Goal: Task Accomplishment & Management: Manage account settings

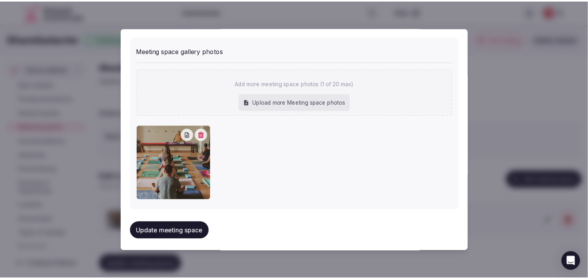
scroll to position [558, 0]
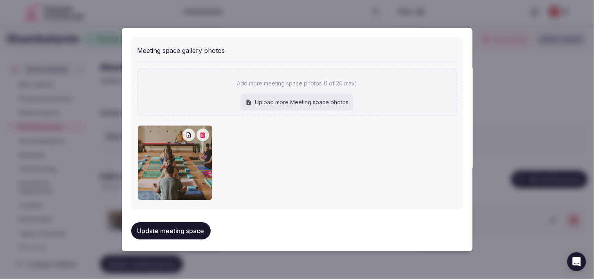
click at [300, 45] on div at bounding box center [297, 139] width 594 height 279
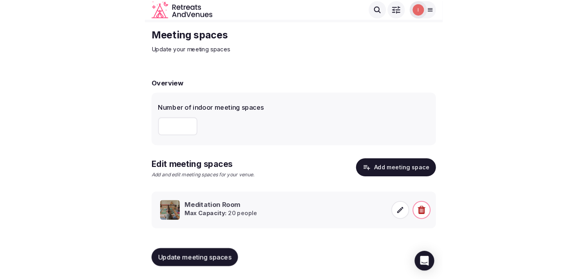
scroll to position [7, 0]
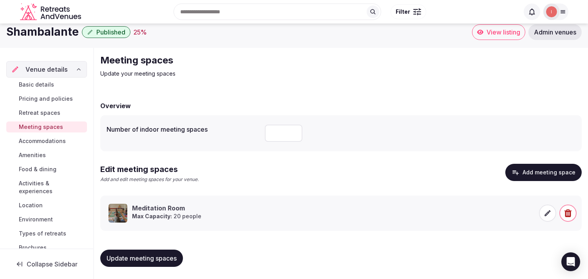
click at [51, 142] on span "Accommodations" at bounding box center [42, 141] width 47 height 8
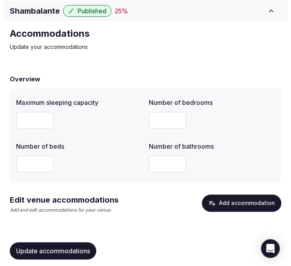
scroll to position [27, 0]
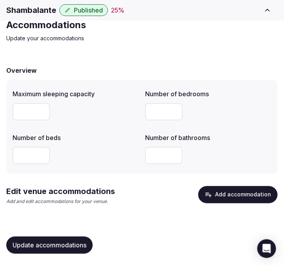
click at [230, 195] on button "Add accommodation" at bounding box center [239, 195] width 80 height 17
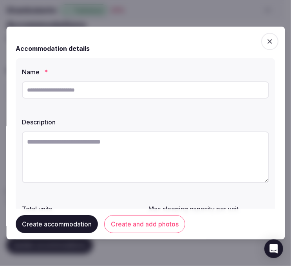
click at [126, 91] on input "text" at bounding box center [145, 90] width 247 height 17
paste input "**********"
type input "**********"
click at [135, 150] on textarea at bounding box center [145, 158] width 247 height 52
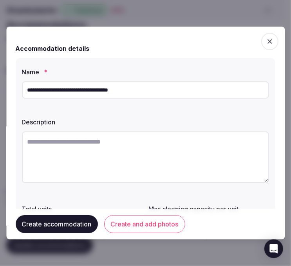
paste textarea "**********"
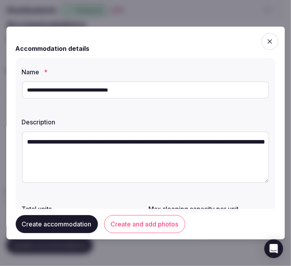
scroll to position [4, 0]
type textarea "**********"
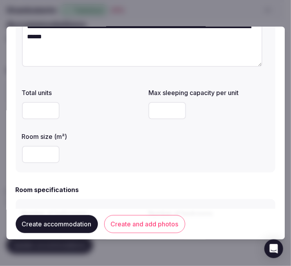
scroll to position [130, 0]
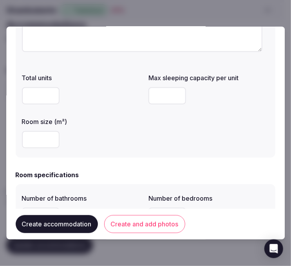
click at [33, 150] on div at bounding box center [82, 140] width 121 height 24
click at [158, 101] on input "number" at bounding box center [168, 95] width 38 height 17
type input "*"
click at [32, 143] on input "number" at bounding box center [41, 139] width 38 height 17
click at [89, 154] on div "**********" at bounding box center [146, 43] width 260 height 230
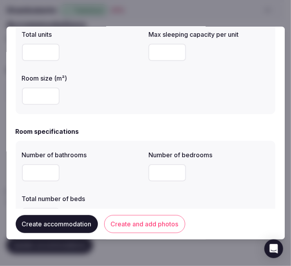
scroll to position [217, 0]
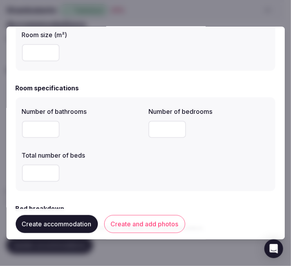
click at [42, 130] on input "number" at bounding box center [41, 129] width 38 height 17
click at [152, 132] on input "number" at bounding box center [168, 129] width 38 height 17
type input "*"
click at [40, 172] on input "number" at bounding box center [41, 173] width 38 height 17
type input "*"
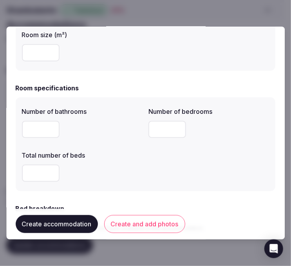
click at [129, 170] on div "*" at bounding box center [82, 173] width 121 height 17
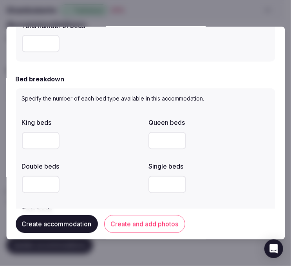
scroll to position [348, 0]
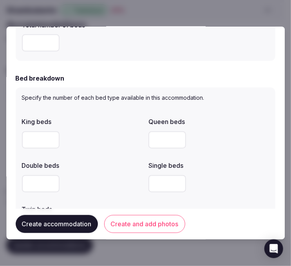
click at [29, 183] on input "number" at bounding box center [41, 184] width 38 height 17
type input "*"
click at [77, 188] on div "*" at bounding box center [82, 184] width 121 height 17
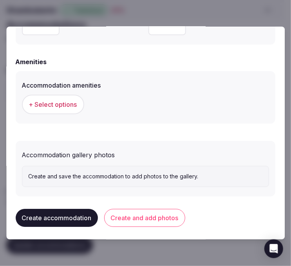
scroll to position [758, 0]
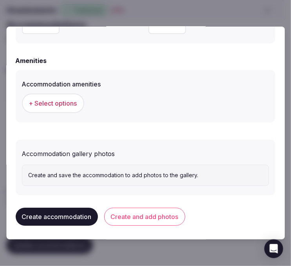
click at [71, 96] on button "+ Select options" at bounding box center [53, 104] width 62 height 20
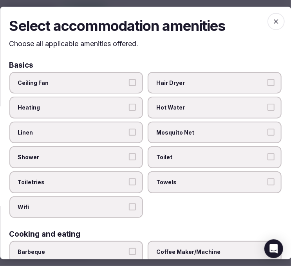
click at [107, 131] on span "Linen" at bounding box center [72, 133] width 109 height 8
click at [129, 131] on button "Linen" at bounding box center [132, 132] width 7 height 7
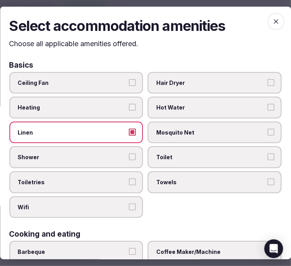
click at [124, 153] on label "Shower" at bounding box center [76, 158] width 134 height 22
click at [129, 154] on button "Shower" at bounding box center [132, 157] width 7 height 7
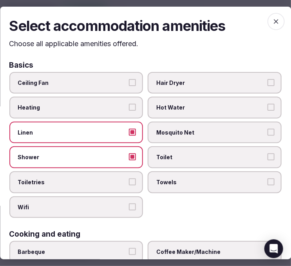
click at [116, 156] on span "Shower" at bounding box center [72, 158] width 109 height 8
click at [129, 156] on button "Shower" at bounding box center [132, 157] width 7 height 7
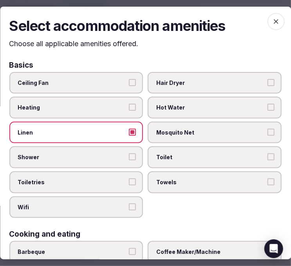
click at [167, 181] on span "Towels" at bounding box center [211, 183] width 109 height 8
click at [124, 181] on label "Toiletries" at bounding box center [76, 183] width 134 height 22
click at [129, 181] on button "Toiletries" at bounding box center [132, 182] width 7 height 7
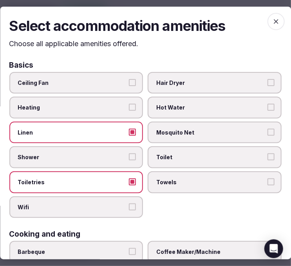
click at [120, 179] on span "Toiletries" at bounding box center [72, 183] width 109 height 8
click at [129, 179] on button "Toiletries" at bounding box center [132, 182] width 7 height 7
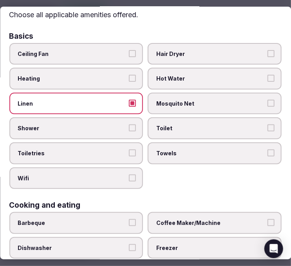
scroll to position [43, 0]
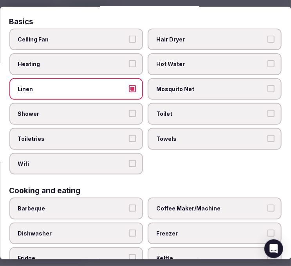
click at [114, 160] on span "Wifi" at bounding box center [72, 164] width 109 height 8
click at [129, 160] on button "Wifi" at bounding box center [132, 163] width 7 height 7
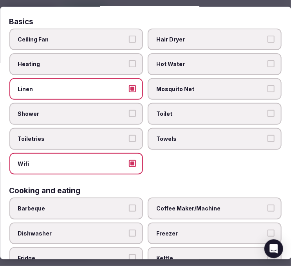
click at [114, 160] on span "Wifi" at bounding box center [72, 164] width 109 height 8
click at [129, 160] on button "Wifi" at bounding box center [132, 163] width 7 height 7
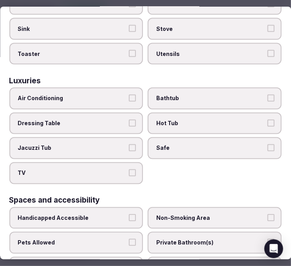
scroll to position [435, 0]
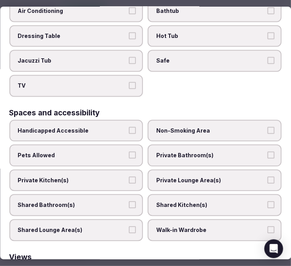
click at [111, 202] on span "Shared Bathroom(s)" at bounding box center [72, 206] width 109 height 8
click at [129, 202] on button "Shared Bathroom(s)" at bounding box center [132, 205] width 7 height 7
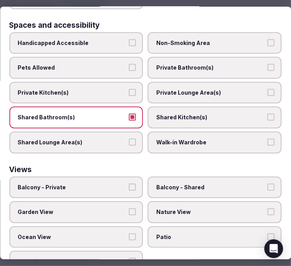
scroll to position [527, 0]
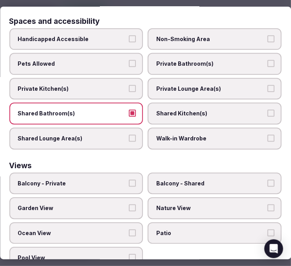
click at [185, 205] on span "Nature View" at bounding box center [211, 209] width 109 height 8
click at [268, 205] on button "Nature View" at bounding box center [271, 208] width 7 height 7
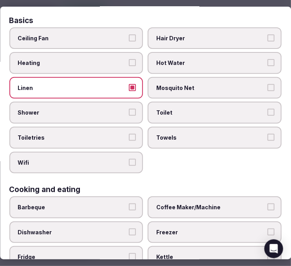
scroll to position [0, 0]
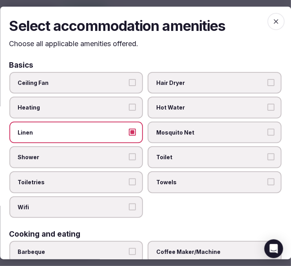
click at [272, 20] on icon "button" at bounding box center [276, 22] width 8 height 8
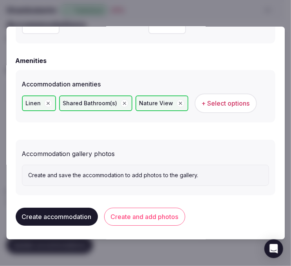
click at [158, 221] on button "Create and add photos" at bounding box center [144, 217] width 81 height 18
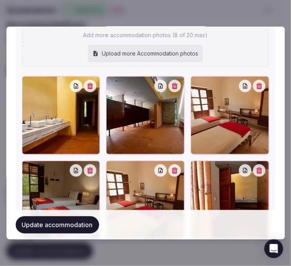
scroll to position [1088, 0]
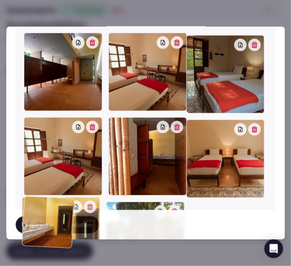
drag, startPoint x: 28, startPoint y: 38, endPoint x: 34, endPoint y: 182, distance: 144.4
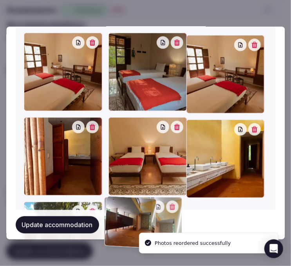
drag, startPoint x: 22, startPoint y: 38, endPoint x: 103, endPoint y: 194, distance: 175.8
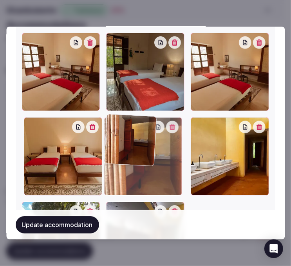
drag, startPoint x: 29, startPoint y: 120, endPoint x: 157, endPoint y: 125, distance: 127.9
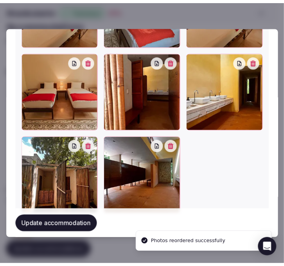
scroll to position [1175, 0]
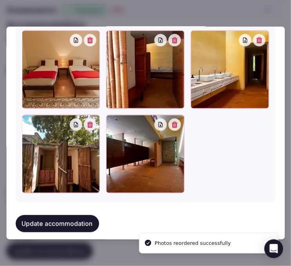
click at [78, 216] on button "Update accommodation" at bounding box center [57, 224] width 83 height 17
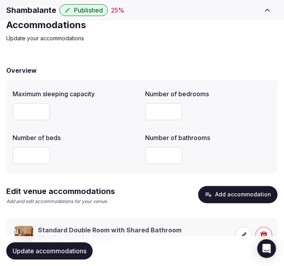
scroll to position [62, 0]
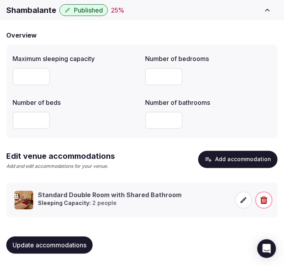
click at [82, 249] on button "Update accommodations" at bounding box center [49, 245] width 87 height 17
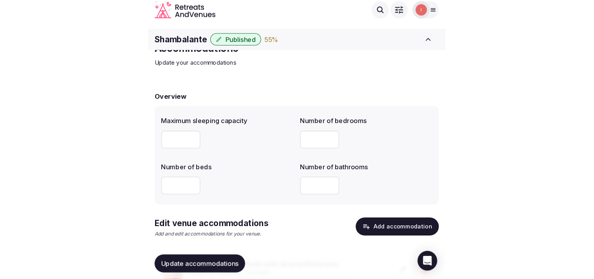
scroll to position [0, 0]
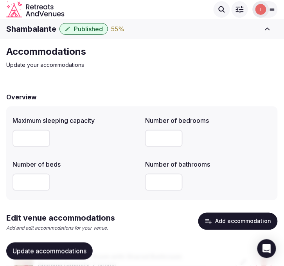
click at [68, 257] on button "Update accommodations" at bounding box center [49, 251] width 87 height 17
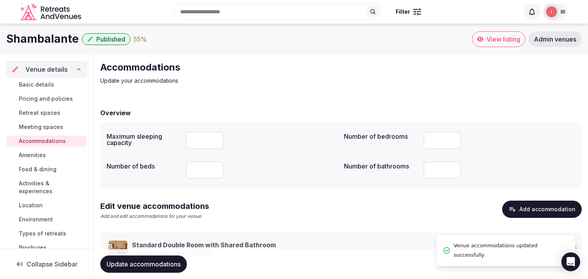
click at [40, 154] on span "Amenities" at bounding box center [32, 155] width 27 height 8
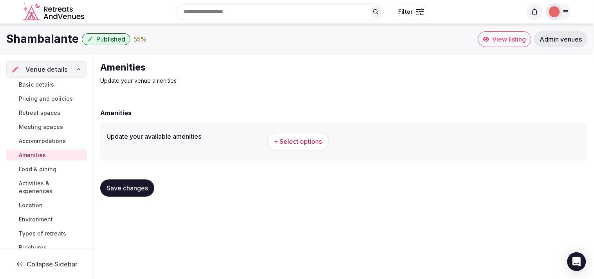
click at [300, 147] on button "+ Select options" at bounding box center [298, 142] width 62 height 20
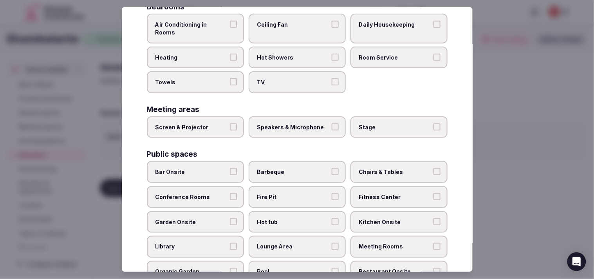
scroll to position [174, 0]
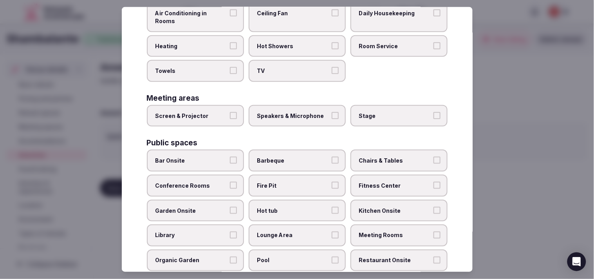
click at [300, 157] on span "Chairs & Tables" at bounding box center [395, 161] width 72 height 8
click at [300, 157] on button "Chairs & Tables" at bounding box center [437, 160] width 7 height 7
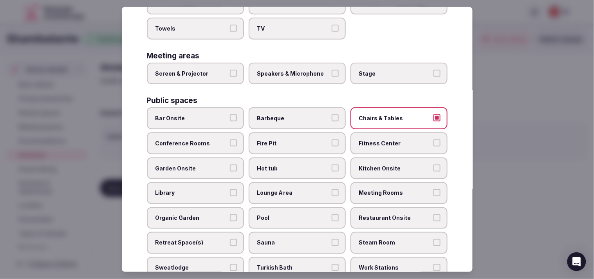
scroll to position [261, 0]
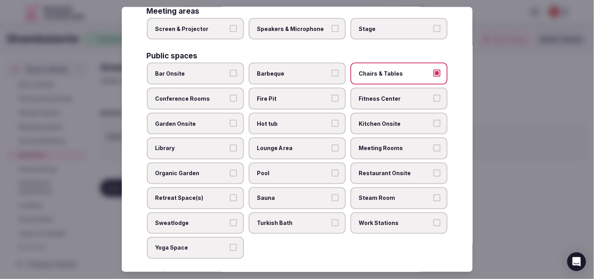
click at [300, 163] on label "Pool" at bounding box center [297, 174] width 97 height 22
click at [300, 170] on button "Pool" at bounding box center [335, 173] width 7 height 7
click at [300, 138] on label "Lounge Area" at bounding box center [297, 149] width 97 height 22
click at [300, 145] on button "Lounge Area" at bounding box center [335, 148] width 7 height 7
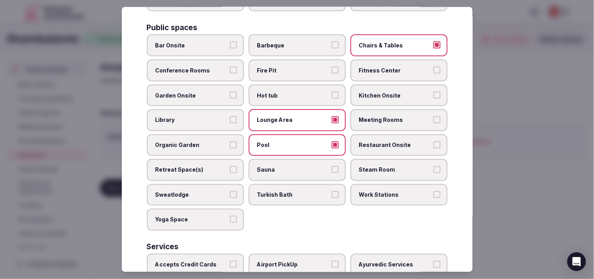
scroll to position [304, 0]
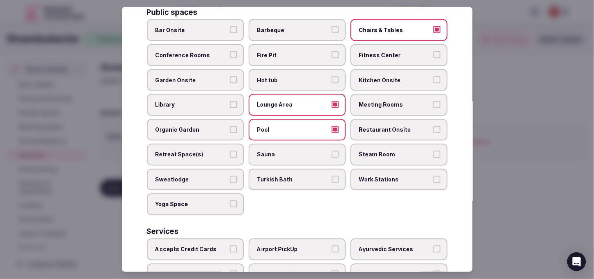
click at [218, 195] on label "Yoga Space" at bounding box center [195, 205] width 97 height 22
click at [230, 201] on button "Yoga Space" at bounding box center [233, 204] width 7 height 7
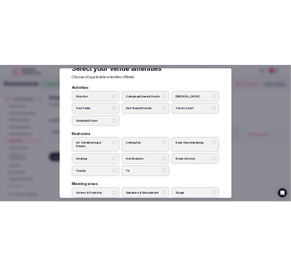
scroll to position [0, 0]
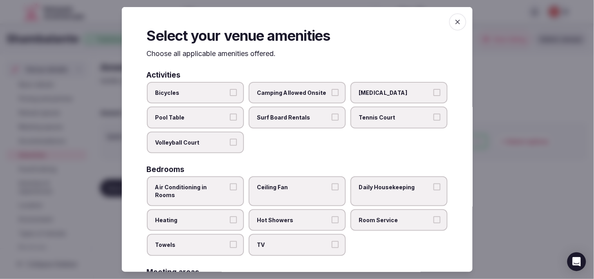
click at [300, 21] on icon "button" at bounding box center [458, 22] width 8 height 8
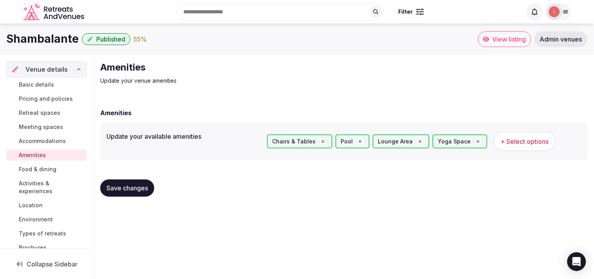
click at [109, 194] on button "Save changes" at bounding box center [127, 187] width 54 height 17
click at [119, 190] on span "Save changes" at bounding box center [128, 188] width 42 height 8
click at [38, 170] on span "Food & dining" at bounding box center [38, 169] width 38 height 8
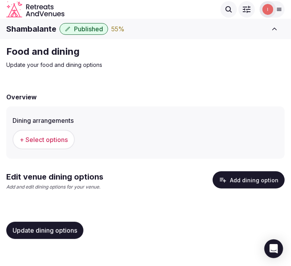
click at [36, 140] on span "+ Select options" at bounding box center [44, 140] width 48 height 9
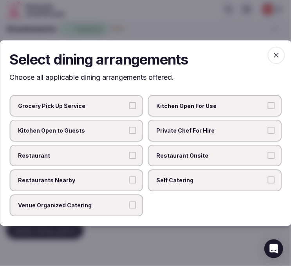
click at [131, 206] on button "Venue Organized Catering" at bounding box center [132, 205] width 7 height 7
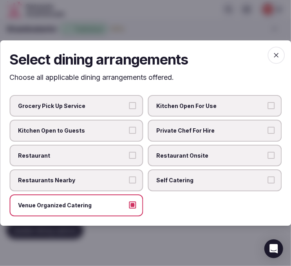
click at [274, 56] on icon "button" at bounding box center [276, 55] width 8 height 8
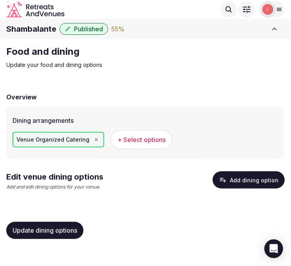
click at [250, 181] on button "Add dining option" at bounding box center [249, 180] width 72 height 17
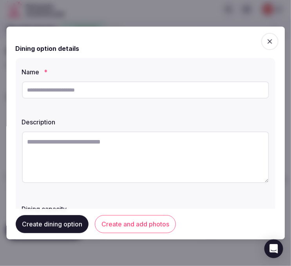
click at [111, 98] on input "text" at bounding box center [145, 90] width 247 height 17
type input "**********"
paste textarea "**********"
click at [211, 152] on textarea at bounding box center [145, 158] width 247 height 52
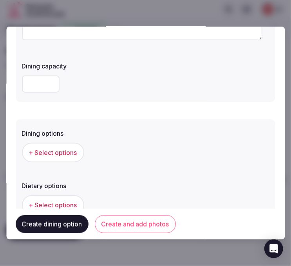
scroll to position [174, 0]
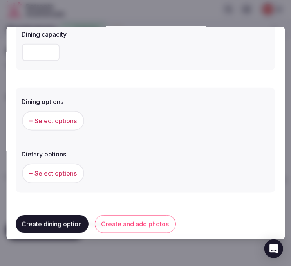
type textarea "**********"
click at [61, 128] on button "+ Select options" at bounding box center [53, 121] width 62 height 20
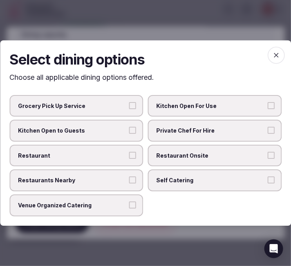
click at [119, 203] on span "Venue Organized Catering" at bounding box center [72, 206] width 109 height 8
click at [129, 203] on button "Venue Organized Catering" at bounding box center [132, 205] width 7 height 7
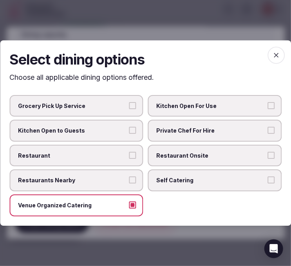
click at [277, 54] on icon "button" at bounding box center [276, 55] width 8 height 8
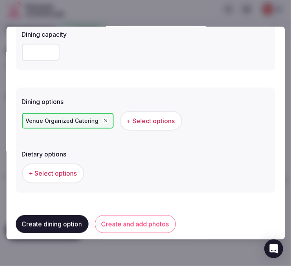
click at [72, 170] on span "+ Select options" at bounding box center [53, 173] width 48 height 9
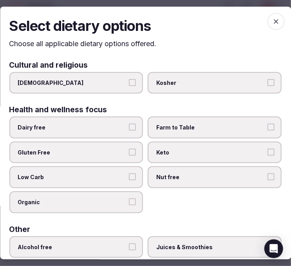
click at [111, 134] on label "Dairy free" at bounding box center [76, 128] width 134 height 22
click at [129, 131] on button "Dairy free" at bounding box center [132, 127] width 7 height 7
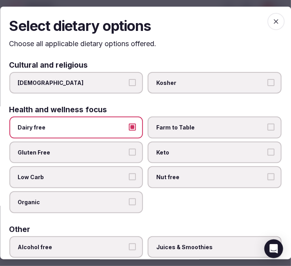
drag, startPoint x: 110, startPoint y: 148, endPoint x: 114, endPoint y: 167, distance: 19.6
click at [110, 149] on span "Gluten Free" at bounding box center [72, 153] width 109 height 8
click at [129, 149] on button "Gluten Free" at bounding box center [132, 152] width 7 height 7
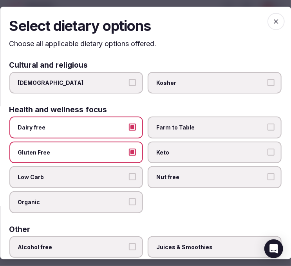
drag, startPoint x: 114, startPoint y: 175, endPoint x: 127, endPoint y: 195, distance: 23.5
click at [114, 176] on span "Low Carb" at bounding box center [72, 178] width 109 height 8
click at [129, 176] on button "Low Carb" at bounding box center [132, 177] width 7 height 7
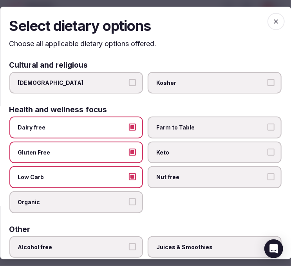
click at [127, 195] on label "Organic" at bounding box center [76, 203] width 134 height 22
click at [129, 199] on button "Organic" at bounding box center [132, 202] width 7 height 7
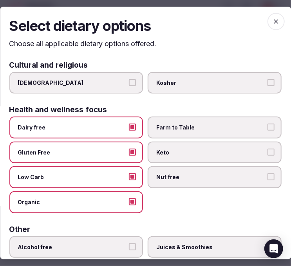
click at [170, 174] on span "Nut free" at bounding box center [211, 178] width 109 height 8
click at [268, 174] on button "Nut free" at bounding box center [271, 177] width 7 height 7
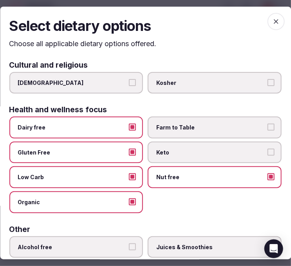
drag, startPoint x: 172, startPoint y: 149, endPoint x: 179, endPoint y: 130, distance: 20.8
click at [173, 146] on label "Keto" at bounding box center [215, 153] width 134 height 22
click at [268, 149] on button "Keto" at bounding box center [271, 152] width 7 height 7
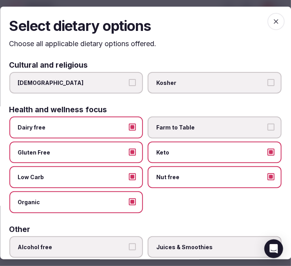
click at [181, 126] on span "Farm to Table" at bounding box center [211, 128] width 109 height 8
click at [268, 126] on button "Farm to Table" at bounding box center [271, 127] width 7 height 7
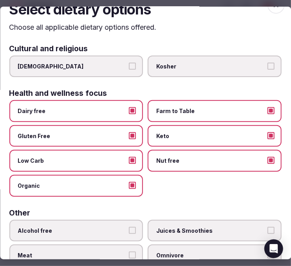
scroll to position [0, 0]
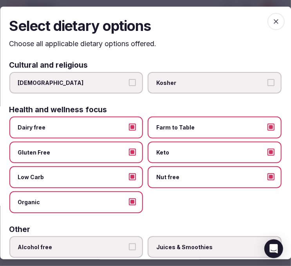
click at [275, 20] on span "button" at bounding box center [276, 21] width 17 height 17
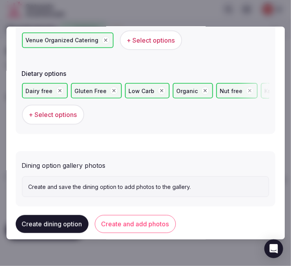
scroll to position [261, 0]
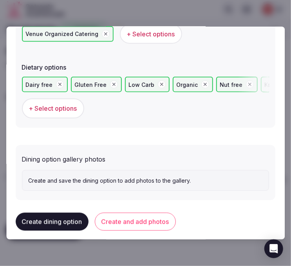
click at [143, 221] on button "Create and add photos" at bounding box center [135, 222] width 81 height 18
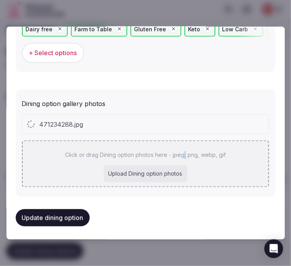
scroll to position [336, 0]
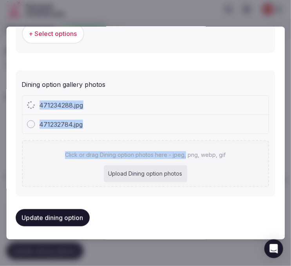
drag, startPoint x: 270, startPoint y: 89, endPoint x: 163, endPoint y: 126, distance: 112.8
click at [163, 126] on div "471234288.jpg 471232784.jpg Click or drag Dining option photos here - jpeg, png…" at bounding box center [145, 142] width 247 height 92
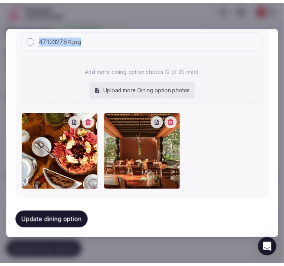
scroll to position [402, 0]
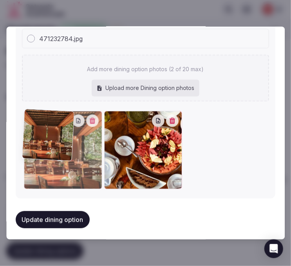
drag, startPoint x: 112, startPoint y: 116, endPoint x: 33, endPoint y: 134, distance: 81.9
click at [44, 120] on div at bounding box center [63, 150] width 78 height 78
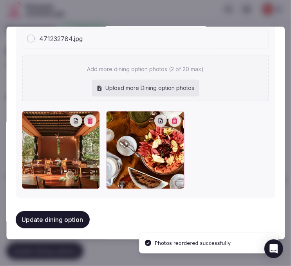
click at [34, 212] on button "Update dining option" at bounding box center [53, 220] width 74 height 17
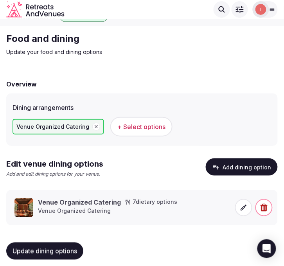
scroll to position [20, 0]
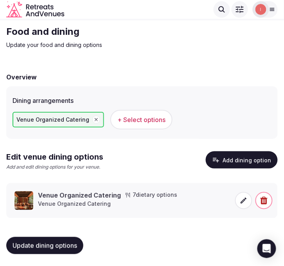
click at [65, 247] on span "Update dining options" at bounding box center [45, 246] width 65 height 8
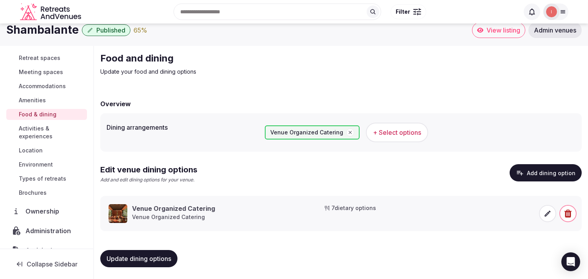
scroll to position [43, 0]
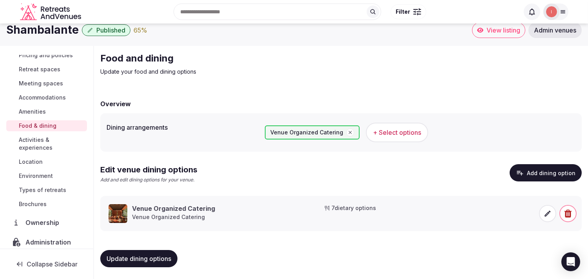
click at [42, 139] on span "Activities & experiences" at bounding box center [51, 144] width 65 height 16
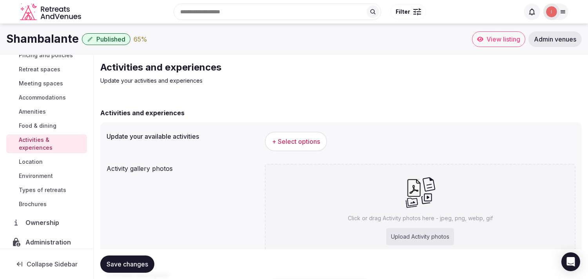
click at [276, 140] on span "+ Select options" at bounding box center [296, 141] width 48 height 9
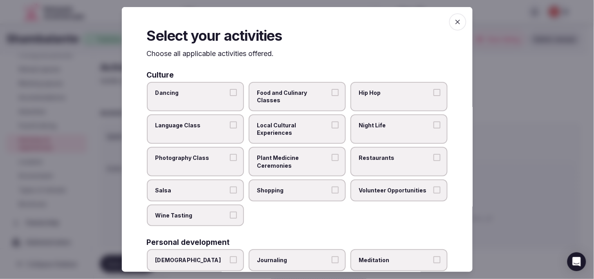
click at [300, 127] on span "Local Cultural Experiences" at bounding box center [293, 128] width 72 height 15
click at [300, 127] on button "Local Cultural Experiences" at bounding box center [335, 124] width 7 height 7
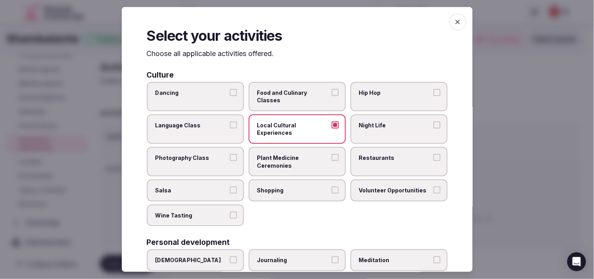
click at [300, 168] on label "Plant Medicine Ceremonies" at bounding box center [297, 161] width 97 height 29
click at [300, 161] on button "Plant Medicine Ceremonies" at bounding box center [335, 157] width 7 height 7
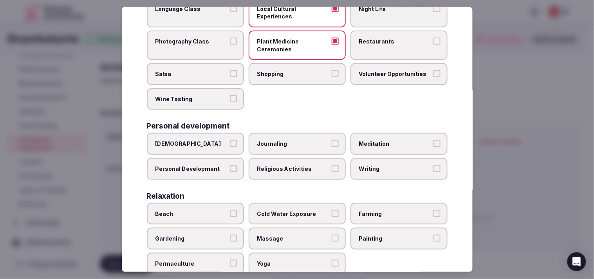
scroll to position [130, 0]
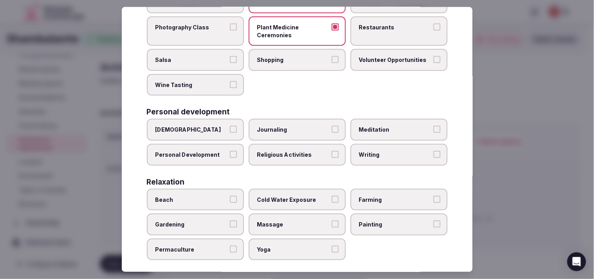
click at [216, 154] on label "Personal Development" at bounding box center [195, 155] width 97 height 22
click at [230, 154] on button "Personal Development" at bounding box center [233, 154] width 7 height 7
click at [300, 145] on label "Religious Activities" at bounding box center [297, 155] width 97 height 22
click at [300, 151] on button "Religious Activities" at bounding box center [335, 154] width 7 height 7
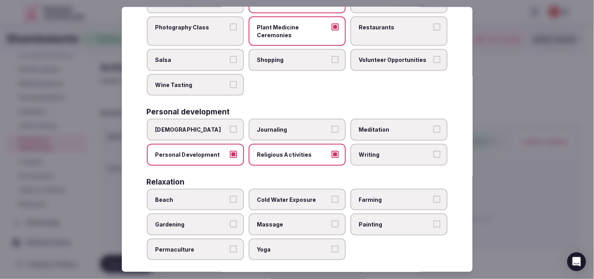
click at [300, 130] on label "Meditation" at bounding box center [399, 130] width 97 height 22
click at [300, 130] on button "Meditation" at bounding box center [437, 129] width 7 height 7
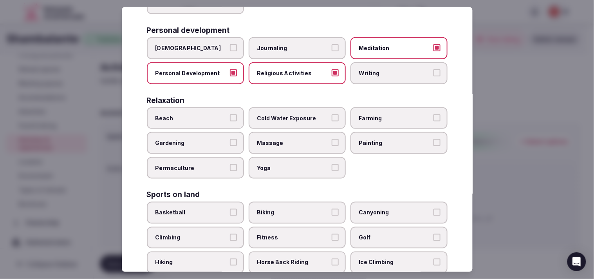
scroll to position [217, 0]
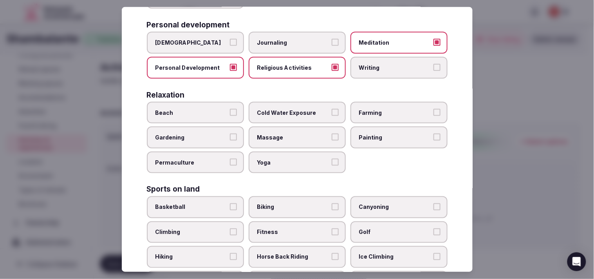
click at [300, 156] on label "Yoga" at bounding box center [297, 163] width 97 height 22
click at [300, 159] on button "Yoga" at bounding box center [335, 162] width 7 height 7
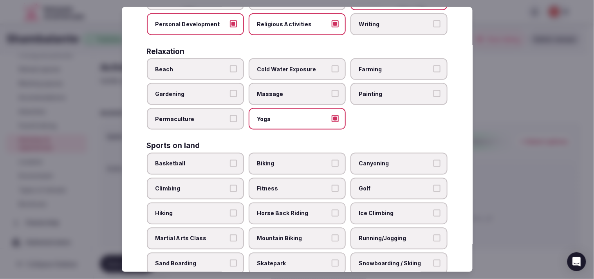
scroll to position [304, 0]
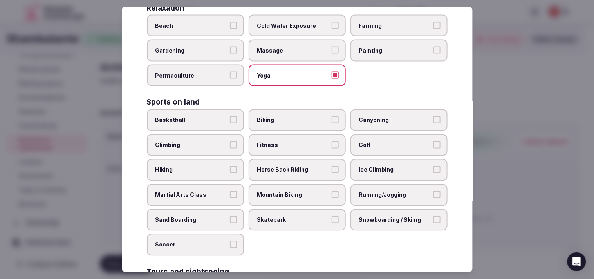
click at [300, 143] on label "Fitness" at bounding box center [297, 145] width 97 height 22
click at [300, 143] on button "Fitness" at bounding box center [335, 144] width 7 height 7
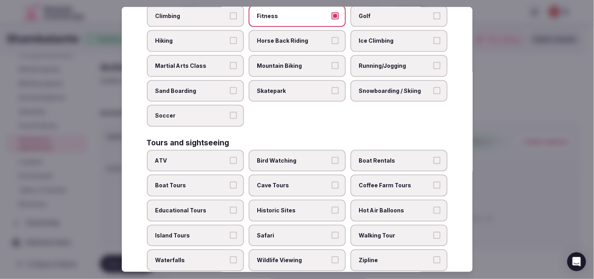
scroll to position [435, 0]
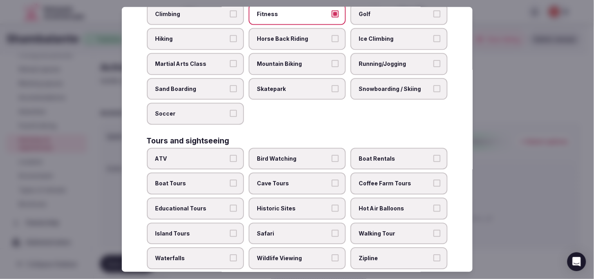
click at [300, 230] on span "Walking Tour" at bounding box center [395, 234] width 72 height 8
click at [300, 230] on button "Walking Tour" at bounding box center [437, 233] width 7 height 7
click at [300, 205] on button "Historic Sites" at bounding box center [335, 208] width 7 height 7
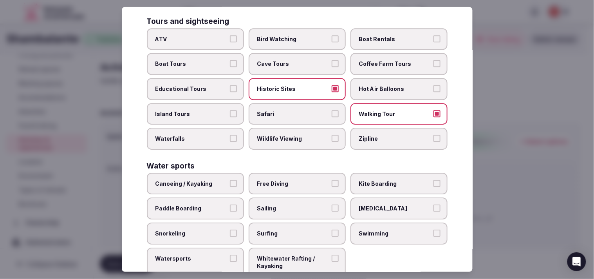
scroll to position [561, 0]
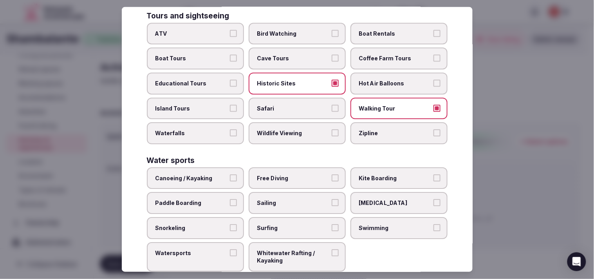
click at [300, 224] on span "Swimming" at bounding box center [395, 228] width 72 height 8
click at [300, 224] on button "Swimming" at bounding box center [437, 227] width 7 height 7
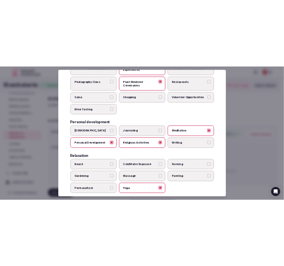
scroll to position [0, 0]
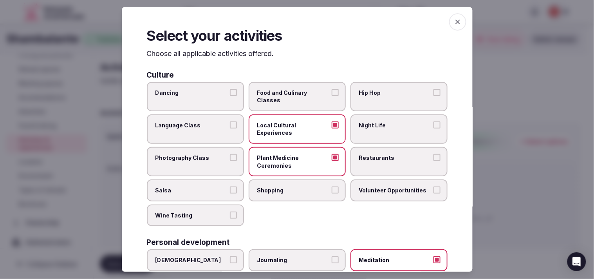
click at [300, 25] on span "button" at bounding box center [457, 21] width 17 height 17
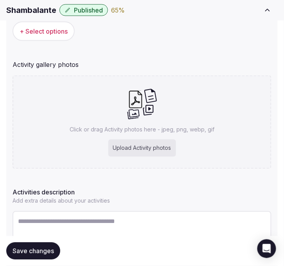
scroll to position [174, 0]
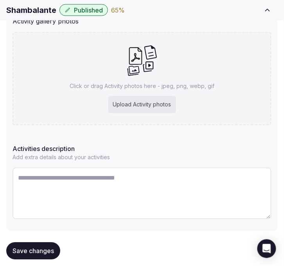
click at [104, 216] on textarea at bounding box center [142, 194] width 259 height 52
paste textarea "**********"
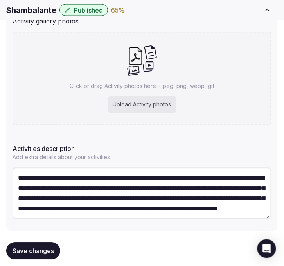
scroll to position [34, 0]
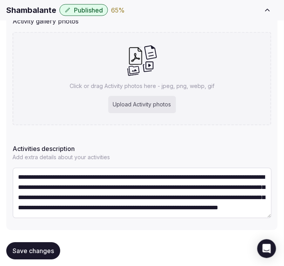
type textarea "**********"
click at [146, 92] on div "Click or drag Activity photos here - jpeg, png, webp, gif Upload Activity photos" at bounding box center [142, 79] width 259 height 94
type input "**********"
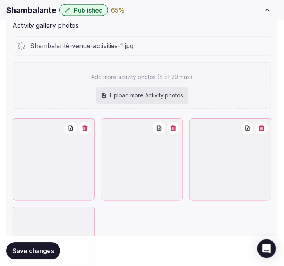
scroll to position [217, 0]
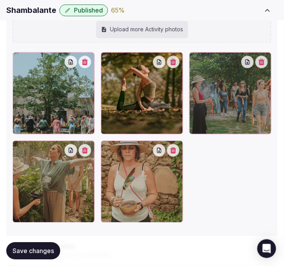
click at [41, 251] on span "Save changes" at bounding box center [34, 252] width 42 height 8
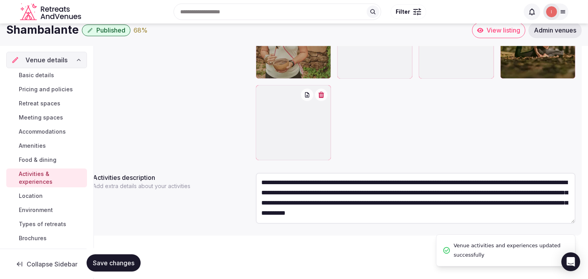
scroll to position [30, 0]
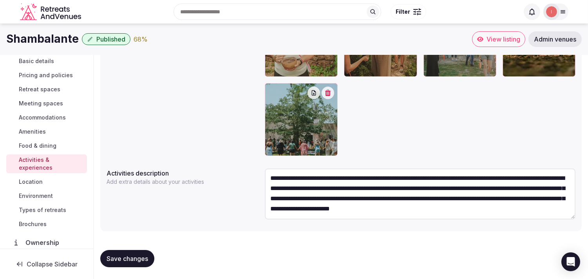
click at [29, 182] on span "Location" at bounding box center [31, 182] width 24 height 8
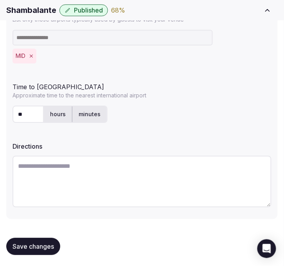
scroll to position [284, 0]
paste textarea "**********"
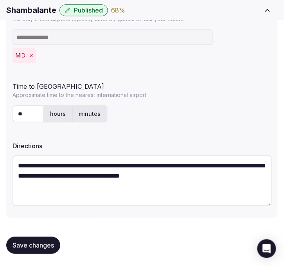
type textarea "**********"
click at [49, 247] on span "Save changes" at bounding box center [34, 246] width 42 height 8
click at [49, 248] on span "Save changes" at bounding box center [34, 246] width 42 height 8
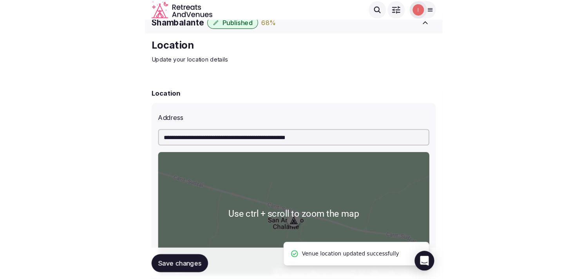
scroll to position [0, 0]
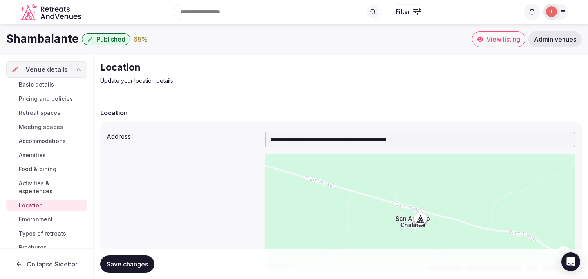
click at [38, 190] on span "Activities & experiences" at bounding box center [51, 187] width 65 height 16
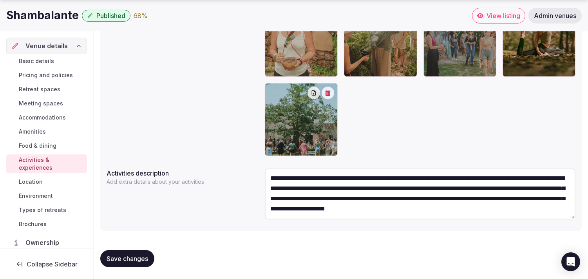
scroll to position [10, 0]
click at [300, 195] on textarea "**********" at bounding box center [420, 193] width 311 height 51
paste textarea
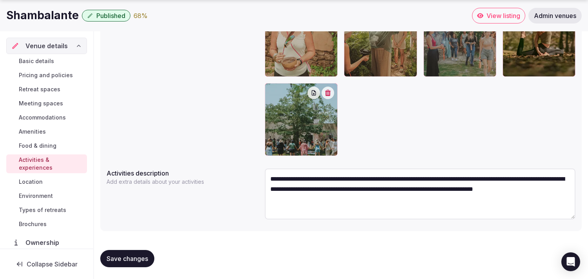
scroll to position [0, 0]
type textarea "**********"
click at [125, 253] on button "Save changes" at bounding box center [127, 258] width 54 height 17
click at [126, 256] on span "Save changes" at bounding box center [128, 259] width 42 height 8
click at [36, 180] on span "Location" at bounding box center [31, 182] width 24 height 8
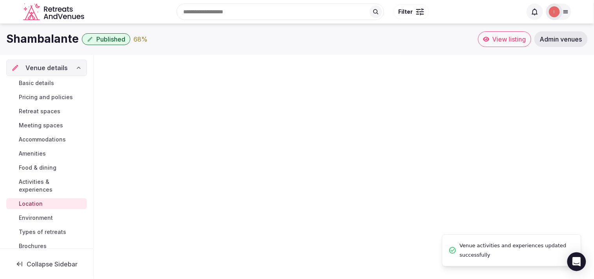
click at [44, 195] on link "Activities & experiences" at bounding box center [46, 185] width 81 height 19
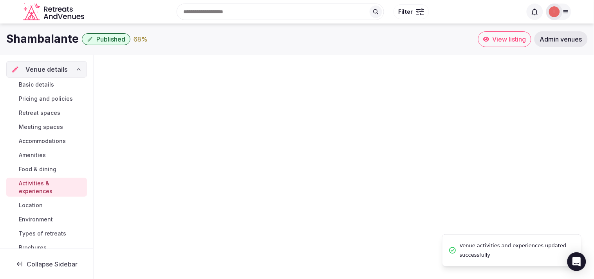
click at [43, 216] on span "Environment" at bounding box center [36, 220] width 34 height 8
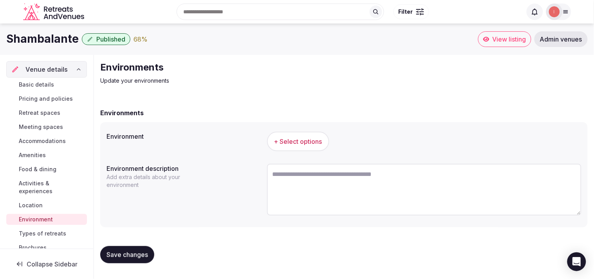
click at [297, 142] on span "+ Select options" at bounding box center [298, 141] width 48 height 9
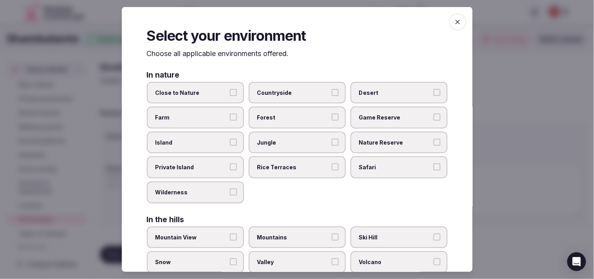
click at [212, 91] on span "Close to Nature" at bounding box center [192, 93] width 72 height 8
click at [230, 91] on button "Close to Nature" at bounding box center [233, 92] width 7 height 7
click at [300, 13] on div "Select your environment Choose all applicable environments offered. In nature C…" at bounding box center [297, 139] width 351 height 265
click at [300, 25] on icon "button" at bounding box center [458, 22] width 8 height 8
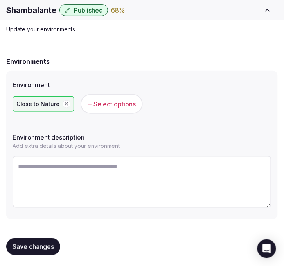
scroll to position [36, 0]
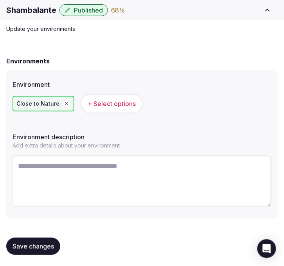
click at [49, 239] on button "Save changes" at bounding box center [33, 246] width 54 height 17
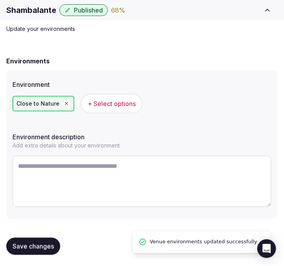
click at [166, 180] on textarea at bounding box center [142, 182] width 259 height 52
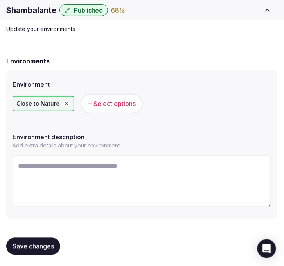
paste textarea "*******"
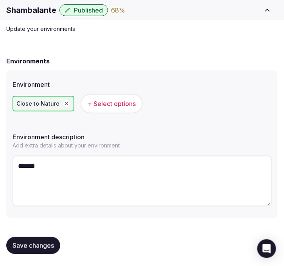
paste textarea "**********"
paste textarea
type textarea "**********"
click at [26, 245] on span "Save changes" at bounding box center [34, 246] width 42 height 8
click at [50, 237] on button "Save changes" at bounding box center [33, 245] width 54 height 17
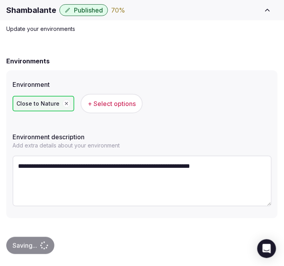
click at [44, 245] on div "Saving..." at bounding box center [30, 245] width 48 height 17
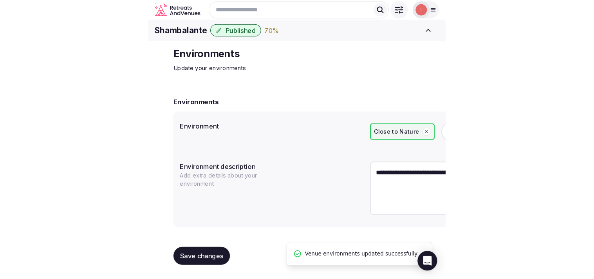
scroll to position [0, 0]
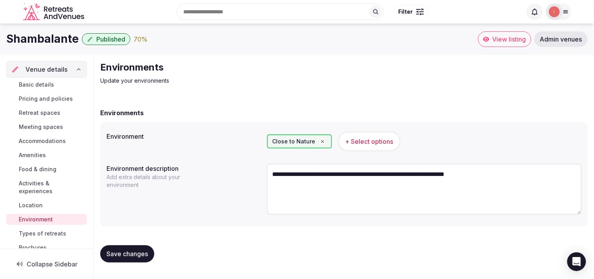
click at [46, 231] on span "Types of retreats" at bounding box center [42, 234] width 47 height 8
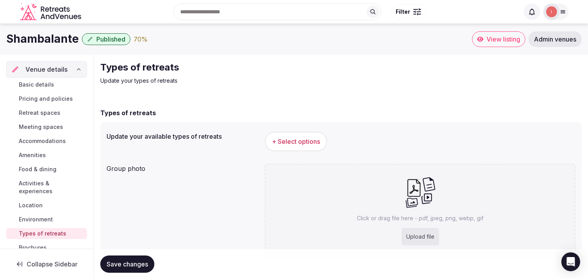
click at [291, 138] on span "+ Select options" at bounding box center [296, 141] width 48 height 9
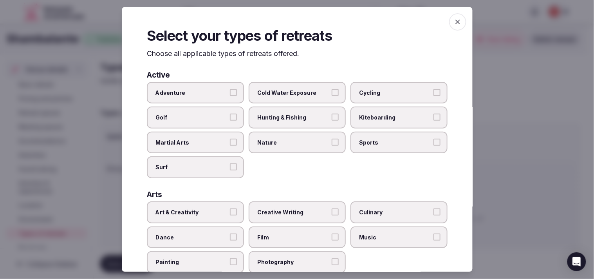
click at [283, 98] on label "Cold Water Exposure" at bounding box center [297, 93] width 97 height 22
click at [300, 96] on button "Cold Water Exposure" at bounding box center [335, 92] width 7 height 7
click at [284, 97] on label "Cold Water Exposure" at bounding box center [297, 93] width 97 height 22
click at [300, 96] on button "Cold Water Exposure" at bounding box center [335, 92] width 7 height 7
click at [267, 139] on span "Nature" at bounding box center [293, 143] width 72 height 8
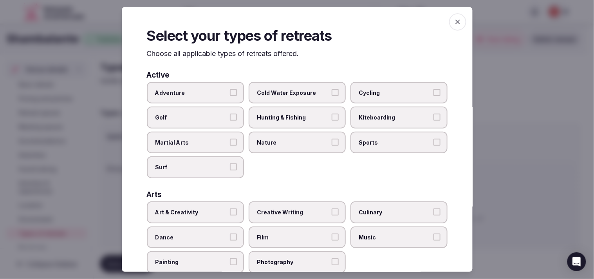
click at [300, 139] on button "Nature" at bounding box center [335, 142] width 7 height 7
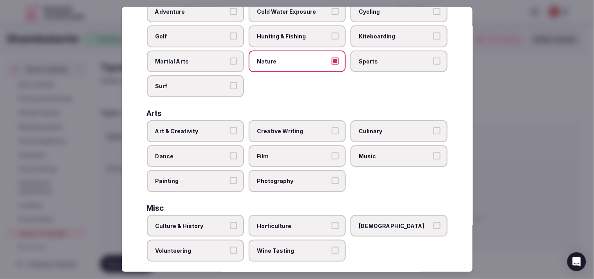
scroll to position [87, 0]
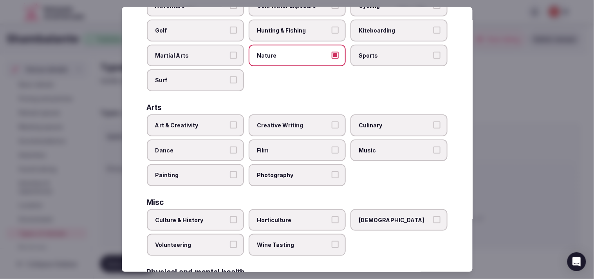
click at [214, 121] on span "Art & Creativity" at bounding box center [192, 125] width 72 height 8
click at [230, 121] on button "Art & Creativity" at bounding box center [233, 124] width 7 height 7
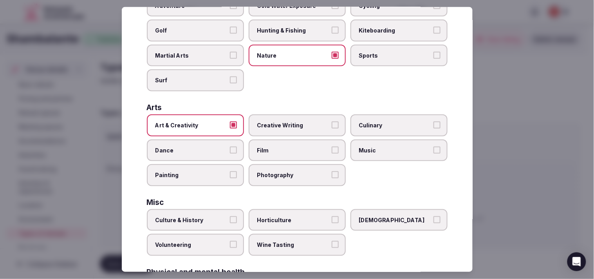
scroll to position [130, 0]
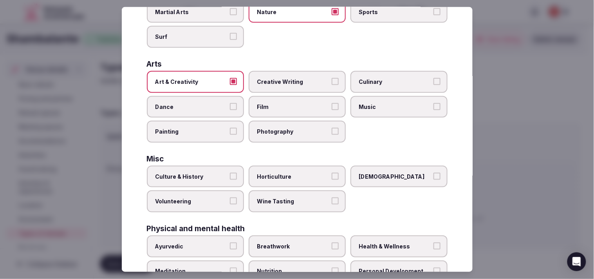
click at [236, 168] on label "Culture & History" at bounding box center [195, 177] width 97 height 22
click at [236, 173] on button "Culture & History" at bounding box center [233, 176] width 7 height 7
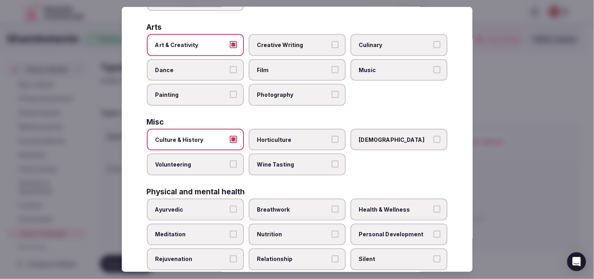
scroll to position [217, 0]
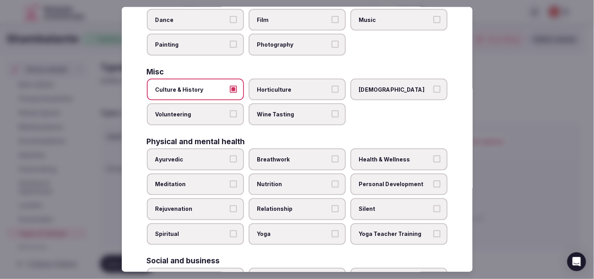
click at [300, 230] on button "Yoga" at bounding box center [335, 233] width 7 height 7
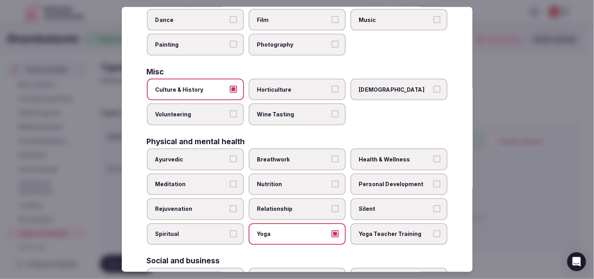
click at [300, 205] on button "Relationship" at bounding box center [335, 208] width 7 height 7
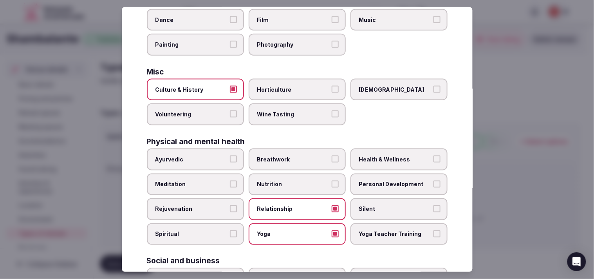
drag, startPoint x: 327, startPoint y: 181, endPoint x: 355, endPoint y: 174, distance: 28.6
click at [300, 179] on label "Nutrition" at bounding box center [297, 184] width 97 height 22
click at [300, 180] on button "Nutrition" at bounding box center [335, 183] width 7 height 7
click at [300, 180] on span "Personal Development" at bounding box center [395, 184] width 72 height 8
click at [300, 180] on button "Personal Development" at bounding box center [437, 183] width 7 height 7
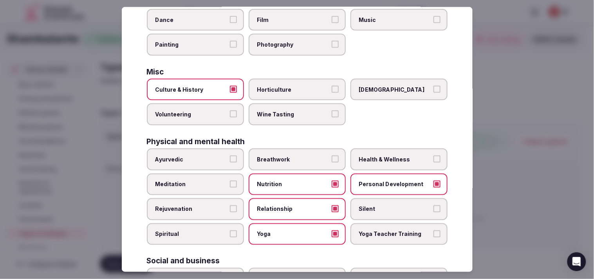
click at [300, 156] on span "Health & Wellness" at bounding box center [395, 160] width 72 height 8
click at [300, 156] on button "Health & Wellness" at bounding box center [437, 159] width 7 height 7
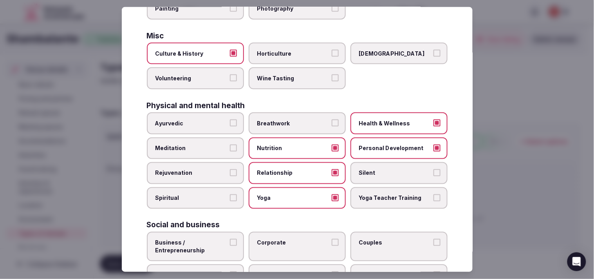
scroll to position [300, 0]
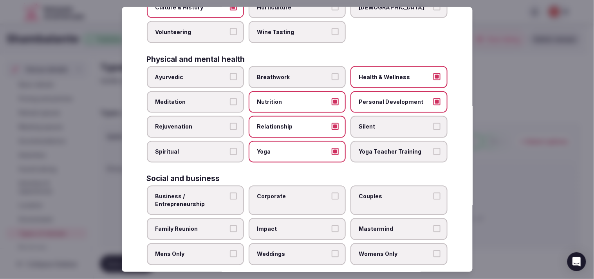
click at [238, 189] on label "Business / Entrepreneurship" at bounding box center [195, 200] width 97 height 29
click at [237, 193] on button "Business / Entrepreneurship" at bounding box center [233, 196] width 7 height 7
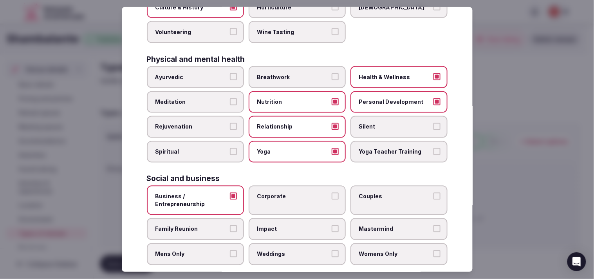
click at [292, 193] on span "Corporate" at bounding box center [293, 197] width 72 height 8
click at [300, 193] on button "Corporate" at bounding box center [335, 196] width 7 height 7
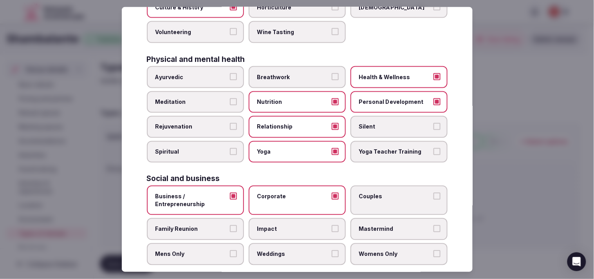
click at [291, 193] on span "Corporate" at bounding box center [293, 197] width 72 height 8
click at [300, 193] on button "Corporate" at bounding box center [335, 196] width 7 height 7
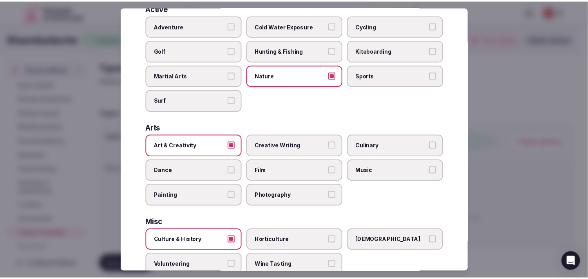
scroll to position [0, 0]
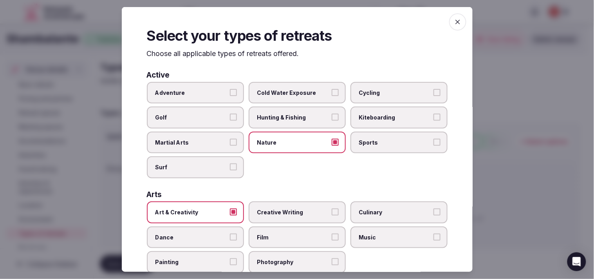
click at [300, 24] on icon "button" at bounding box center [458, 22] width 8 height 8
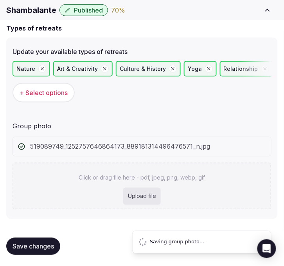
scroll to position [27, 0]
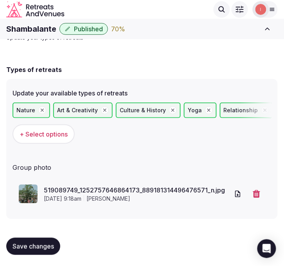
click at [13, 249] on span "Save changes" at bounding box center [34, 247] width 42 height 8
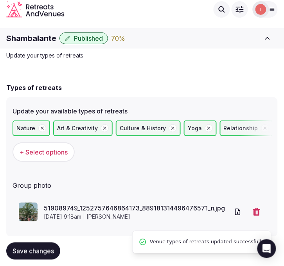
scroll to position [0, 0]
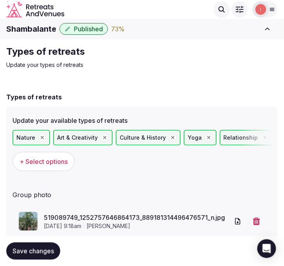
click at [31, 29] on h1 "Shambalante" at bounding box center [31, 29] width 50 height 11
copy h1 "Shambalante"
click at [259, 85] on div "Types of retreats Update your available types of retreats Nature Art & Creativi…" at bounding box center [142, 187] width 272 height 205
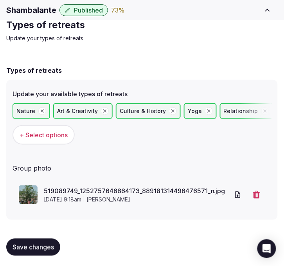
scroll to position [27, 0]
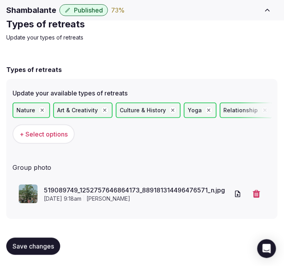
click at [13, 245] on span "Save changes" at bounding box center [34, 247] width 42 height 8
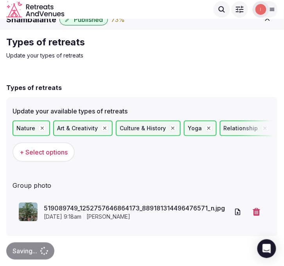
scroll to position [0, 0]
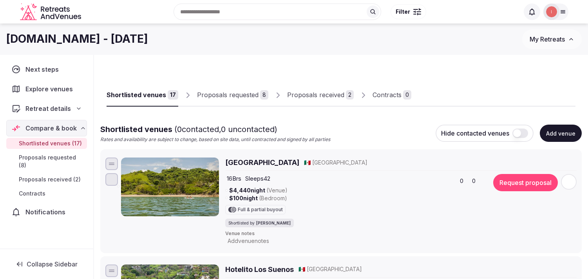
click at [567, 136] on button "Add venue" at bounding box center [561, 133] width 42 height 17
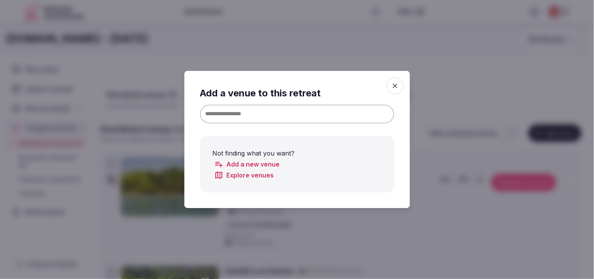
click at [248, 116] on input at bounding box center [297, 114] width 194 height 19
paste input "**********"
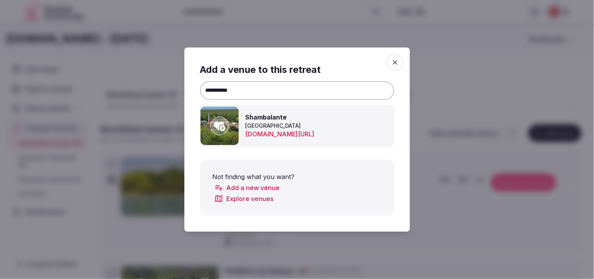
type input "**********"
click at [217, 121] on icon at bounding box center [220, 126] width 12 height 16
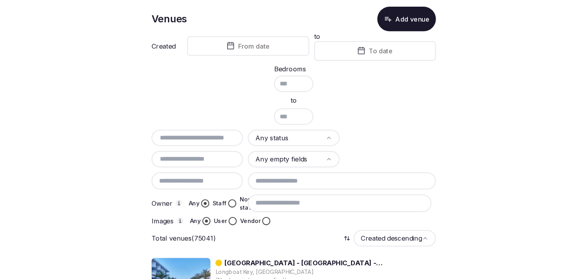
scroll to position [43, 0]
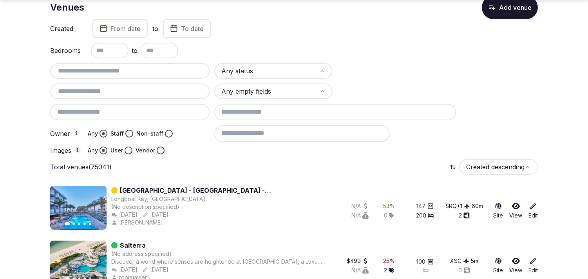
click at [284, 68] on html "Search Popular Destinations [GEOGRAPHIC_DATA], [GEOGRAPHIC_DATA] [GEOGRAPHIC_DA…" at bounding box center [294, 96] width 588 height 279
click at [284, 138] on input at bounding box center [302, 133] width 176 height 16
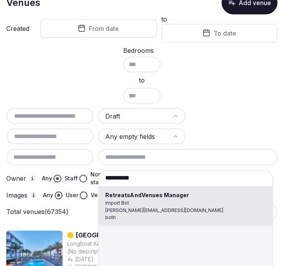
type input "**********"
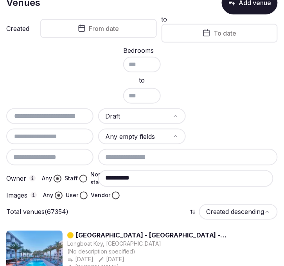
click at [81, 176] on button "Staff" at bounding box center [84, 179] width 8 height 8
click at [115, 196] on div at bounding box center [188, 196] width 180 height 8
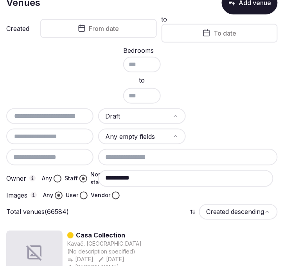
click at [115, 193] on div at bounding box center [188, 196] width 180 height 8
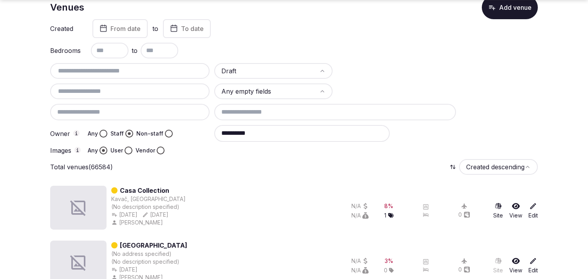
click at [158, 147] on button "Vendor" at bounding box center [161, 151] width 8 height 8
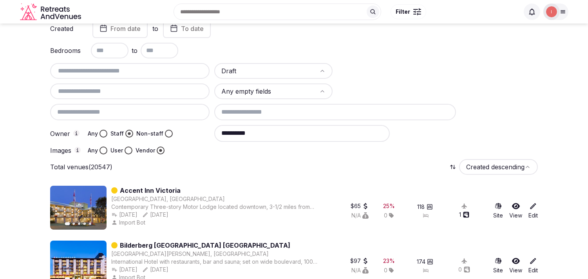
click at [163, 87] on input "text" at bounding box center [129, 91] width 153 height 9
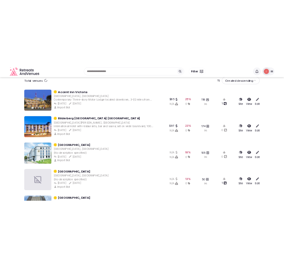
scroll to position [130, 0]
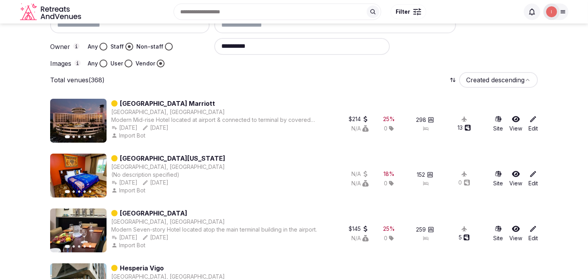
type input "*******"
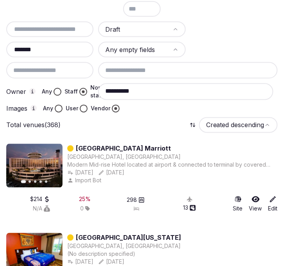
scroll to position [174, 0]
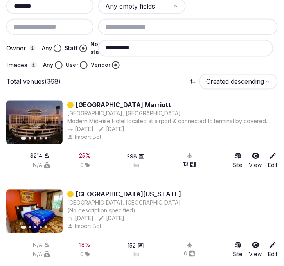
click at [133, 102] on link "Tampa Airport Marriott" at bounding box center [123, 105] width 95 height 9
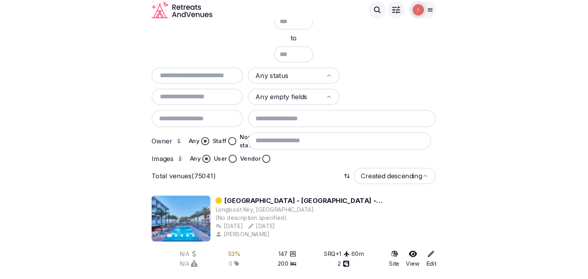
scroll to position [87, 0]
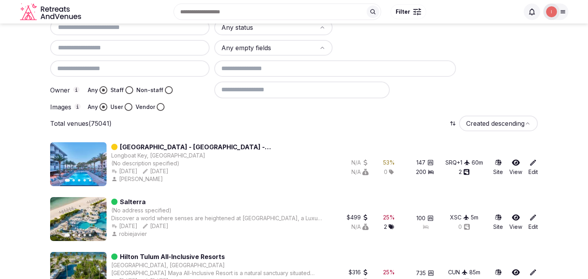
click at [127, 89] on button "Staff" at bounding box center [129, 90] width 8 height 8
click at [159, 103] on button "Vendor" at bounding box center [161, 107] width 8 height 8
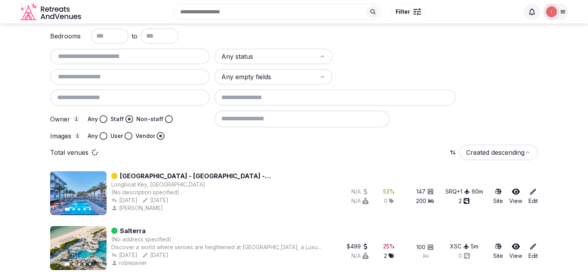
scroll to position [1, 0]
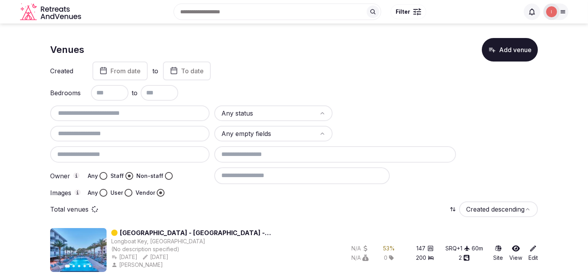
click at [272, 110] on html "Search Popular Destinations Toscana, Italy Riviera Maya, Mexico Indonesia, Bali…" at bounding box center [294, 138] width 588 height 279
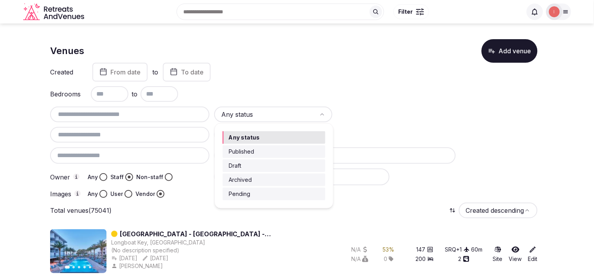
drag, startPoint x: 282, startPoint y: 165, endPoint x: 197, endPoint y: 112, distance: 100.3
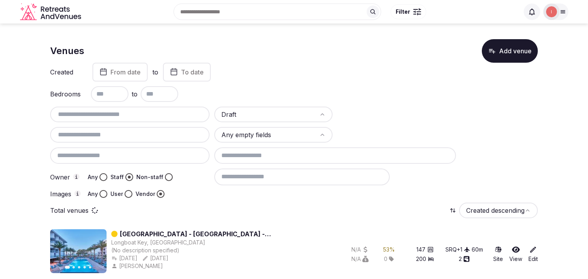
click at [163, 131] on input "text" at bounding box center [129, 134] width 153 height 9
type input "*******"
click at [284, 154] on input at bounding box center [335, 155] width 242 height 16
click at [284, 123] on div "Draft ******* Any empty fields Owner Any Staff Non-staff Images Any User Vendor" at bounding box center [294, 152] width 488 height 91
click at [284, 174] on input at bounding box center [302, 176] width 176 height 16
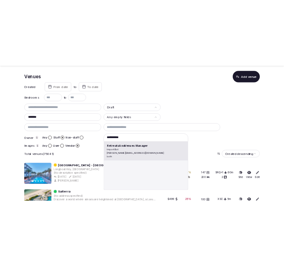
scroll to position [43, 0]
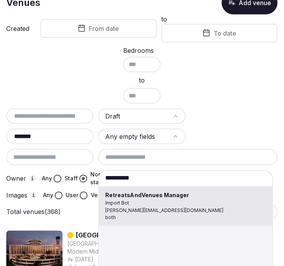
type input "**********"
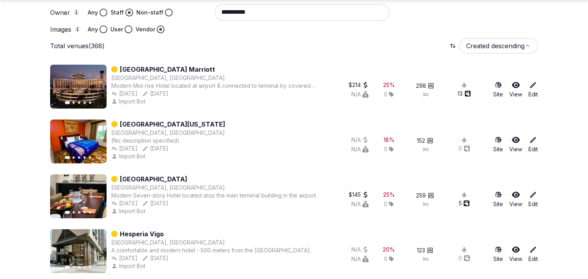
scroll to position [174, 0]
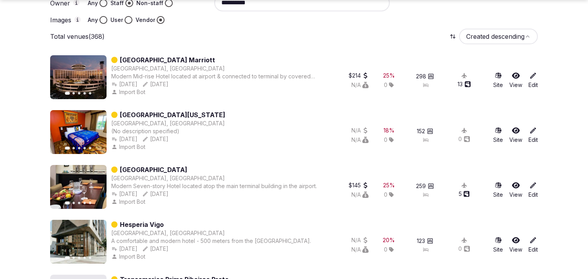
drag, startPoint x: 179, startPoint y: 114, endPoint x: 135, endPoint y: 166, distance: 67.9
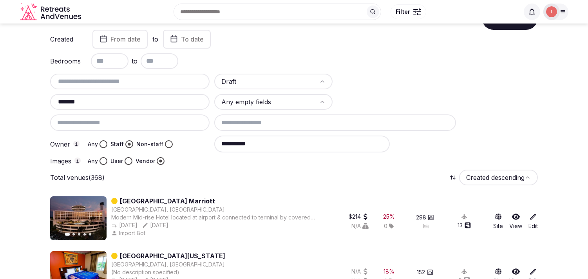
scroll to position [0, 0]
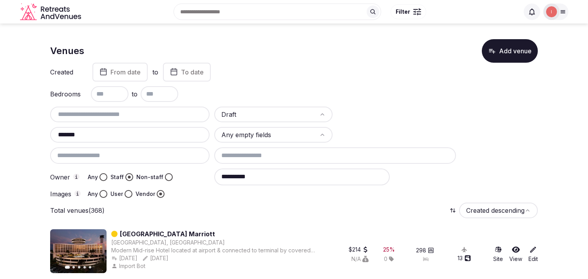
click at [145, 138] on input "*******" at bounding box center [129, 134] width 153 height 9
type input "*"
drag, startPoint x: 107, startPoint y: 124, endPoint x: 54, endPoint y: 132, distance: 53.6
click at [64, 131] on input "*******" at bounding box center [129, 134] width 153 height 9
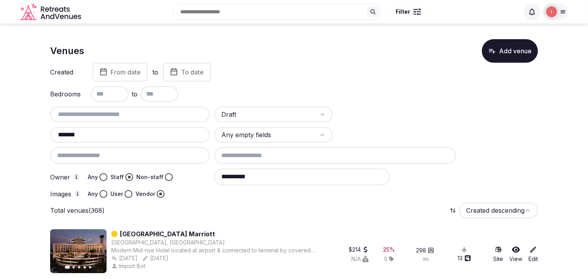
click at [64, 131] on input "*******" at bounding box center [129, 134] width 153 height 9
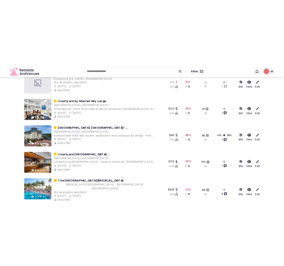
scroll to position [392, 0]
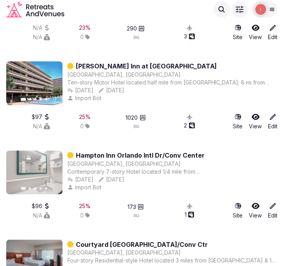
drag, startPoint x: 131, startPoint y: 65, endPoint x: 130, endPoint y: 62, distance: 4.1
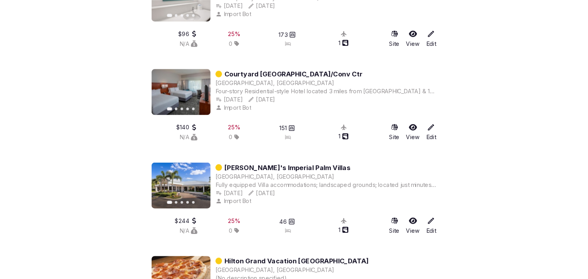
scroll to position [653, 0]
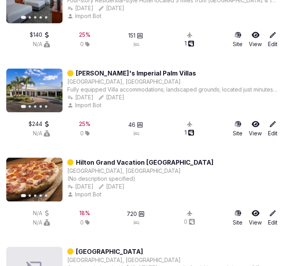
drag, startPoint x: 151, startPoint y: 75, endPoint x: 150, endPoint y: 69, distance: 6.3
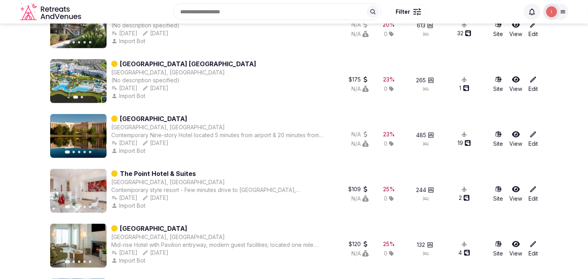
scroll to position [609, 0]
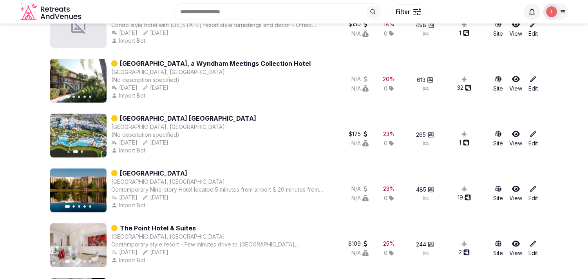
drag, startPoint x: 195, startPoint y: 112, endPoint x: 159, endPoint y: 171, distance: 69.4
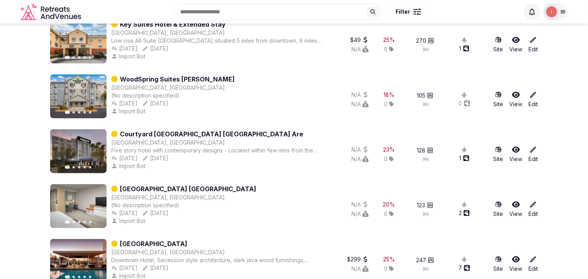
scroll to position [0, 0]
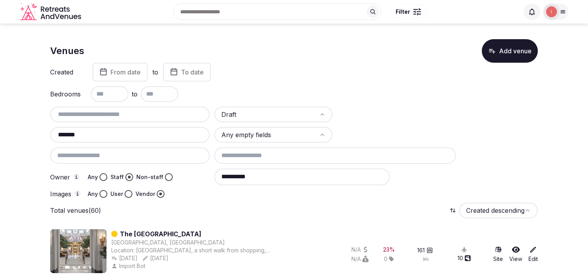
click at [81, 115] on input "text" at bounding box center [129, 114] width 153 height 9
drag, startPoint x: 87, startPoint y: 135, endPoint x: 41, endPoint y: 134, distance: 45.9
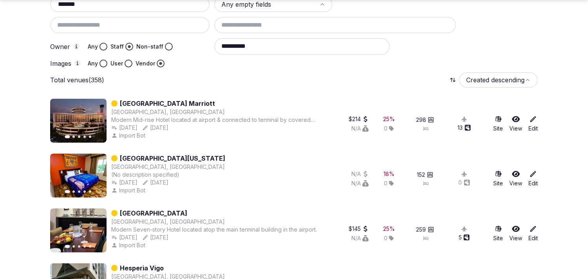
scroll to position [174, 0]
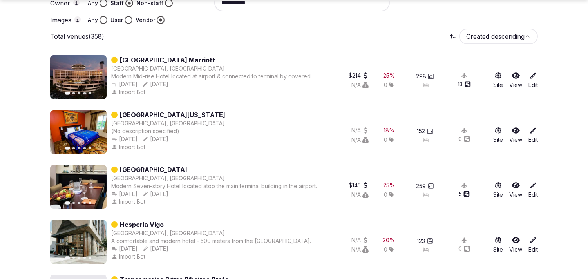
type input "*******"
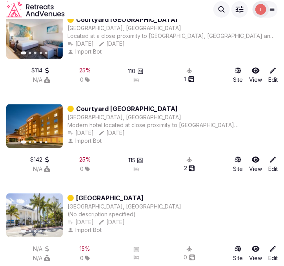
scroll to position [5533, 0]
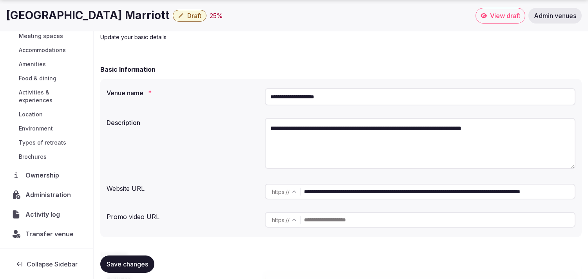
scroll to position [67, 0]
click at [58, 192] on span "Administration" at bounding box center [49, 194] width 49 height 9
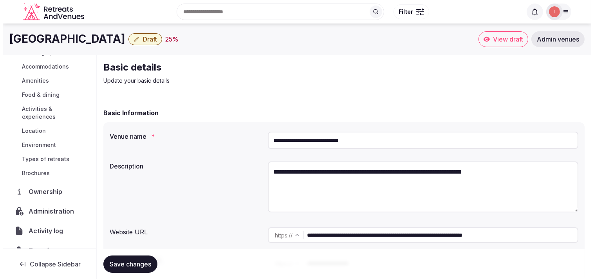
scroll to position [91, 0]
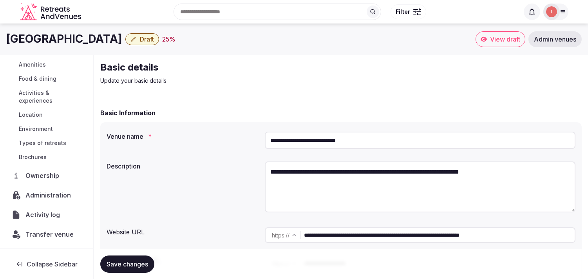
click at [52, 199] on span "Administration" at bounding box center [49, 194] width 49 height 9
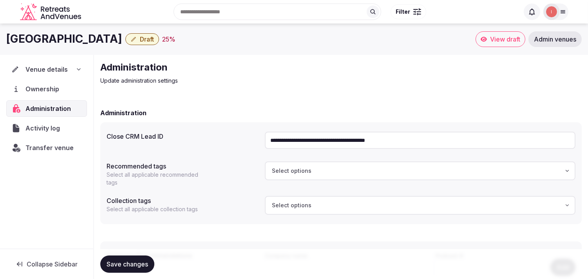
click at [51, 70] on span "Venue details" at bounding box center [46, 69] width 42 height 9
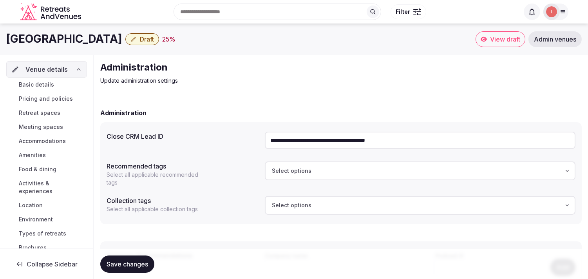
click at [47, 85] on span "Basic details" at bounding box center [36, 85] width 35 height 8
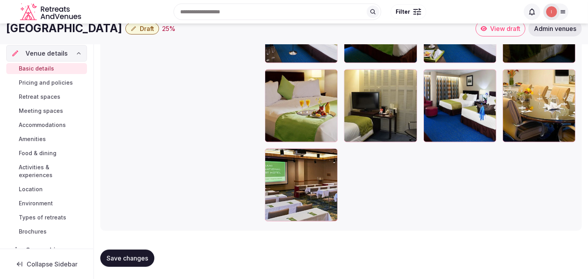
scroll to position [1027, 0]
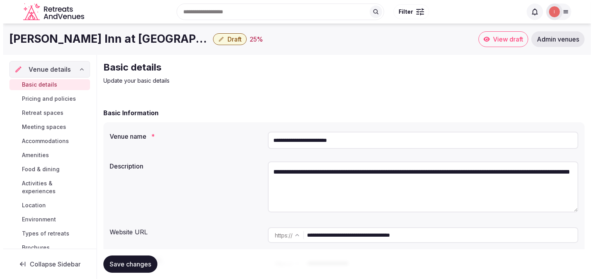
scroll to position [91, 0]
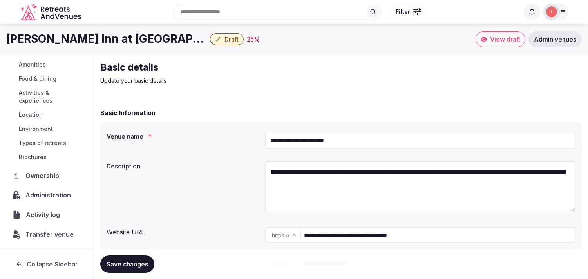
click at [45, 214] on span "Activity log" at bounding box center [44, 214] width 37 height 9
click at [50, 194] on span "Administration" at bounding box center [50, 194] width 48 height 9
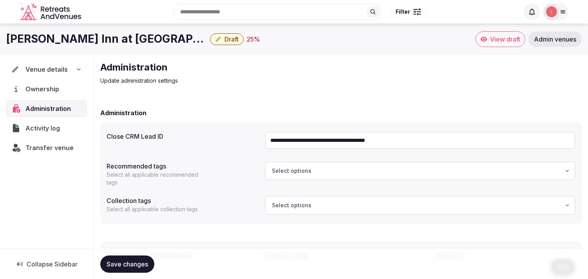
click at [53, 67] on span "Venue details" at bounding box center [46, 69] width 42 height 9
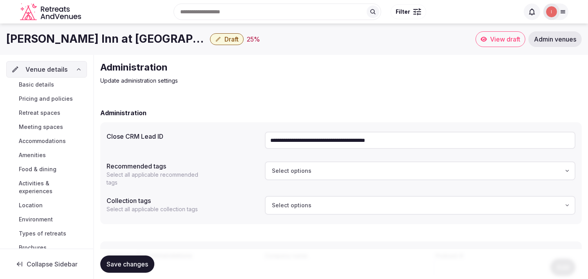
click at [46, 81] on span "Basic details" at bounding box center [36, 85] width 35 height 8
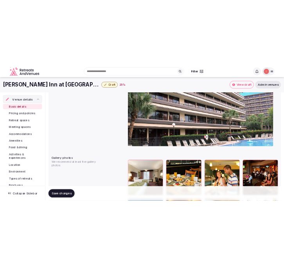
scroll to position [784, 0]
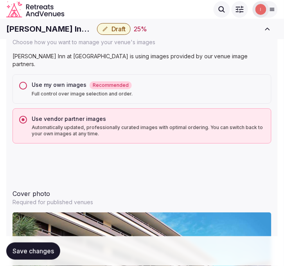
click at [112, 29] on span "Draft" at bounding box center [119, 29] width 14 height 8
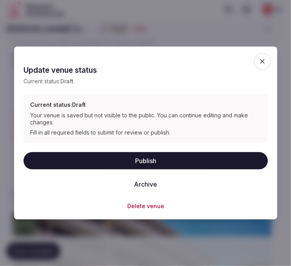
click at [157, 165] on button "Publish" at bounding box center [146, 160] width 245 height 17
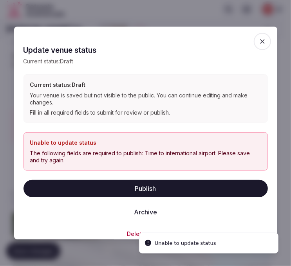
click at [162, 48] on h2 "Update venue status" at bounding box center [146, 50] width 245 height 11
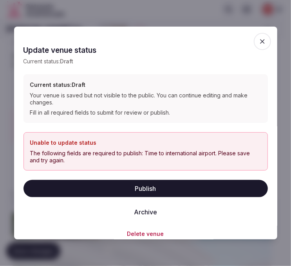
click at [259, 42] on icon "button" at bounding box center [263, 42] width 8 height 8
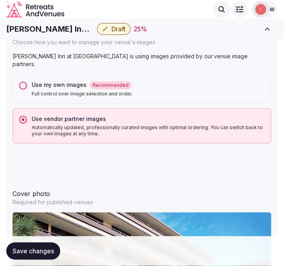
click at [34, 29] on h1 "[PERSON_NAME] Inn at [GEOGRAPHIC_DATA]" at bounding box center [50, 29] width 88 height 11
copy div "[PERSON_NAME] Inn at [GEOGRAPHIC_DATA]"
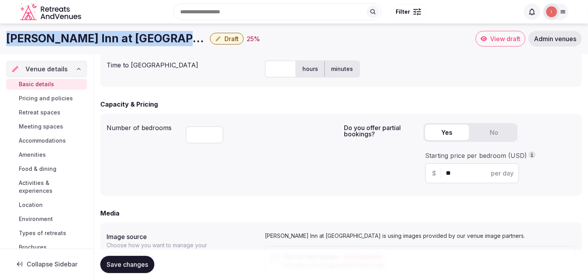
scroll to position [358, 0]
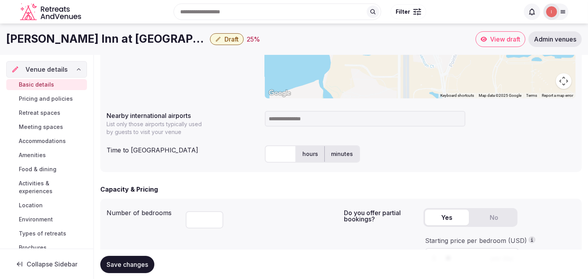
click at [284, 120] on input at bounding box center [365, 119] width 201 height 16
type input "***"
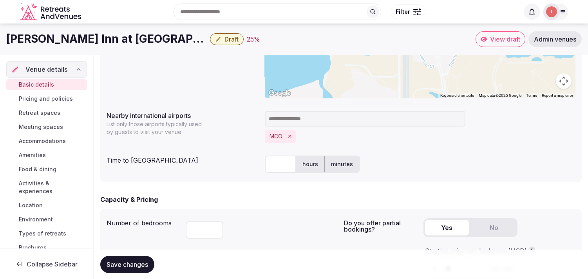
click at [276, 165] on input "text" at bounding box center [280, 164] width 31 height 17
type input "**"
click at [149, 259] on button "Save changes" at bounding box center [127, 263] width 54 height 17
click at [225, 39] on span "Draft" at bounding box center [232, 39] width 14 height 8
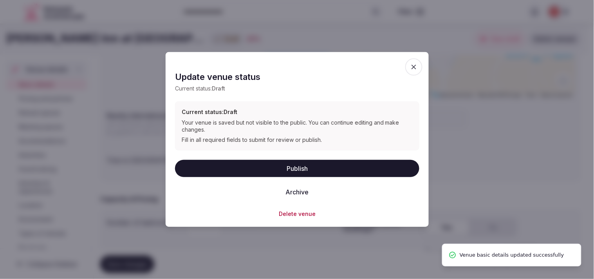
click at [279, 170] on button "Publish" at bounding box center [297, 167] width 245 height 17
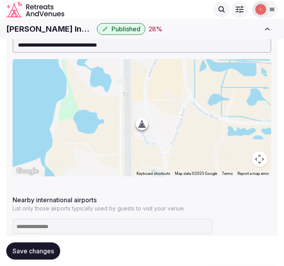
click at [54, 28] on h1 "[PERSON_NAME] Inn at [GEOGRAPHIC_DATA]" at bounding box center [50, 29] width 88 height 11
copy div "[PERSON_NAME] Inn at [GEOGRAPHIC_DATA]"
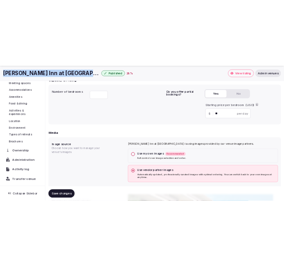
scroll to position [67, 0]
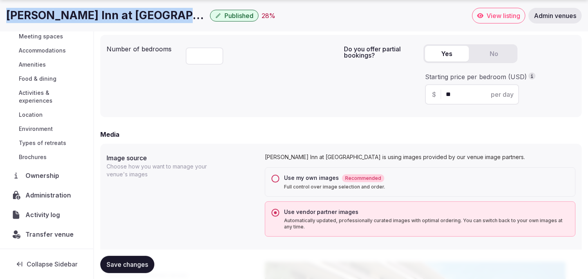
click at [42, 233] on span "Transfer venue" at bounding box center [49, 234] width 48 height 9
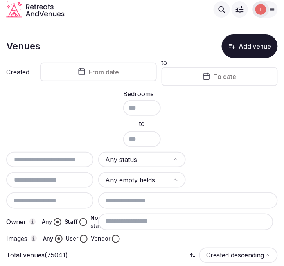
click at [98, 71] on span "From date" at bounding box center [104, 72] width 30 height 8
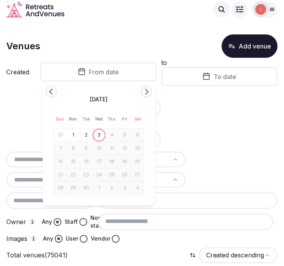
click at [182, 34] on div "Venues Add venue" at bounding box center [142, 46] width 272 height 24
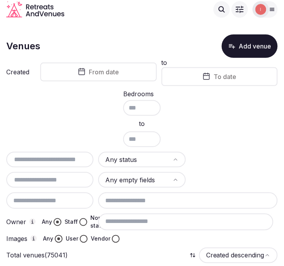
click at [63, 158] on input "text" at bounding box center [49, 159] width 81 height 9
paste input "**********"
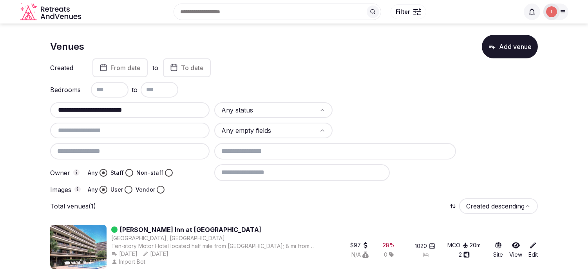
click at [108, 103] on div "**********" at bounding box center [129, 110] width 159 height 16
click at [111, 111] on input "**********" at bounding box center [129, 109] width 153 height 9
paste input "**********"
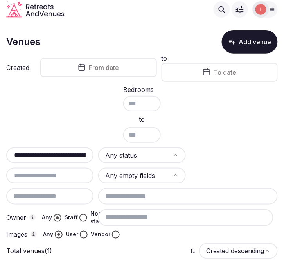
click at [73, 148] on div "**********" at bounding box center [49, 156] width 87 height 16
click at [73, 156] on input "**********" at bounding box center [49, 155] width 81 height 9
paste input "text"
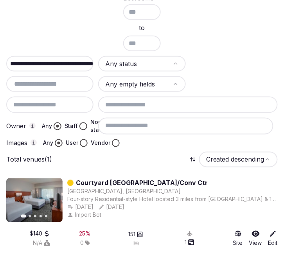
click at [63, 59] on input "**********" at bounding box center [51, 63] width 93 height 9
paste input "text"
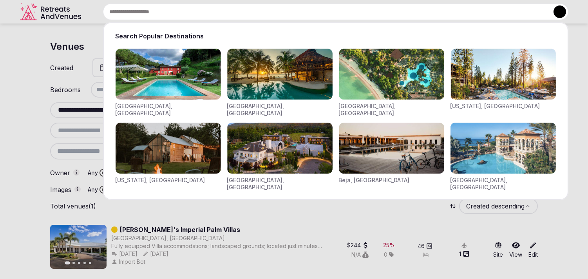
click at [232, 13] on input "text" at bounding box center [336, 12] width 466 height 16
drag, startPoint x: 20, startPoint y: 76, endPoint x: 32, endPoint y: 86, distance: 15.9
click at [22, 78] on div at bounding box center [294, 139] width 588 height 279
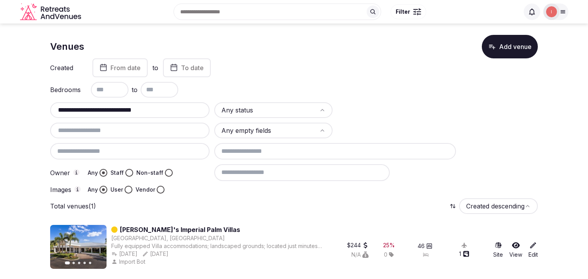
click at [74, 106] on input "**********" at bounding box center [130, 109] width 154 height 9
paste input "text"
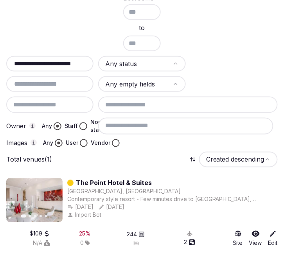
scroll to position [4, 0]
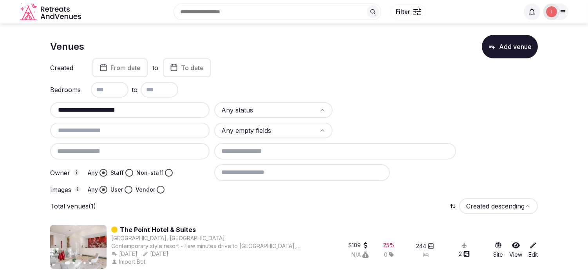
click at [152, 105] on input "**********" at bounding box center [130, 109] width 154 height 9
paste input "**********"
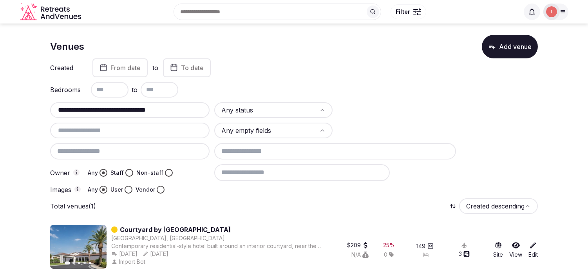
click at [114, 107] on input "**********" at bounding box center [130, 109] width 154 height 9
paste input "text"
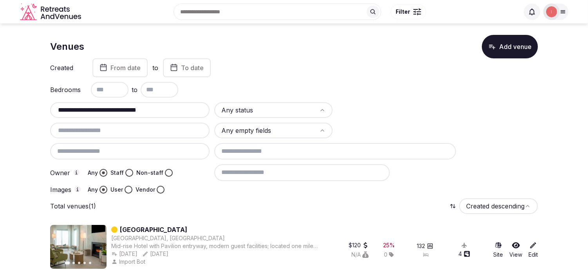
click at [124, 112] on input "**********" at bounding box center [130, 109] width 154 height 9
paste input "text"
click at [143, 111] on input "**********" at bounding box center [130, 109] width 154 height 9
paste input "text"
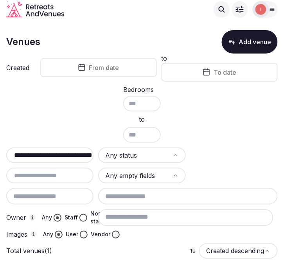
click at [84, 151] on input "**********" at bounding box center [55, 155] width 93 height 9
paste input "text"
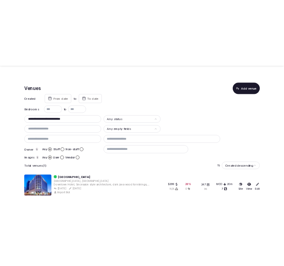
scroll to position [0, 0]
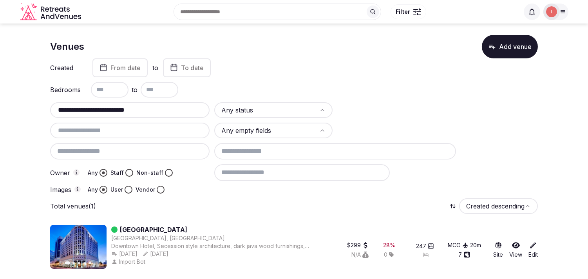
click at [115, 115] on div "**********" at bounding box center [129, 110] width 159 height 16
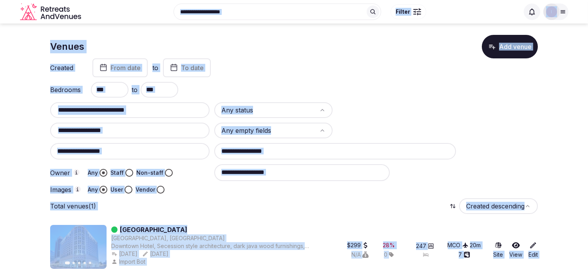
click at [129, 109] on input "**********" at bounding box center [130, 109] width 154 height 9
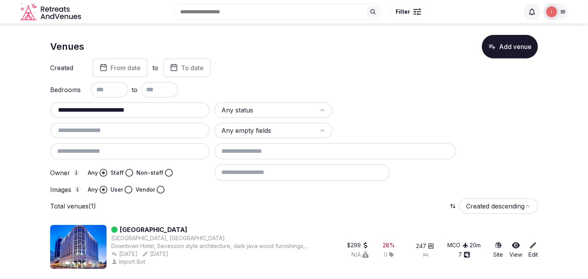
click at [129, 109] on input "**********" at bounding box center [130, 109] width 154 height 9
paste input "*******"
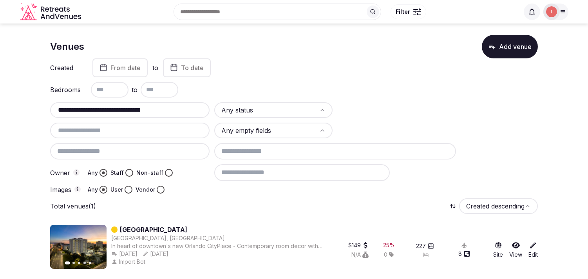
click at [108, 107] on input "**********" at bounding box center [130, 109] width 154 height 9
paste input "*"
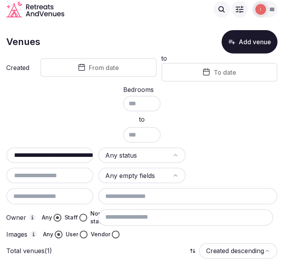
click at [76, 151] on input "**********" at bounding box center [55, 155] width 93 height 9
paste input "text"
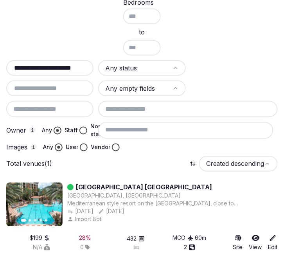
scroll to position [96, 0]
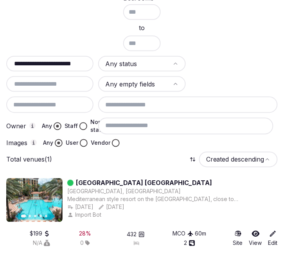
click at [71, 62] on input "**********" at bounding box center [55, 63] width 93 height 9
paste input "****"
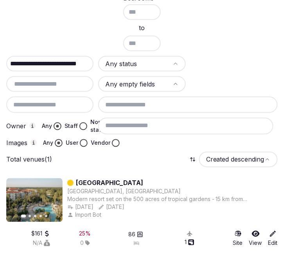
scroll to position [0, 0]
click at [77, 60] on input "**********" at bounding box center [51, 63] width 93 height 9
paste input "text"
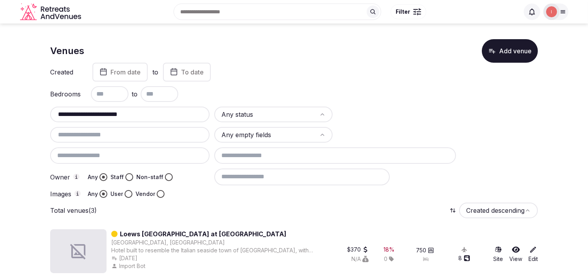
click at [152, 115] on input "**********" at bounding box center [130, 114] width 154 height 9
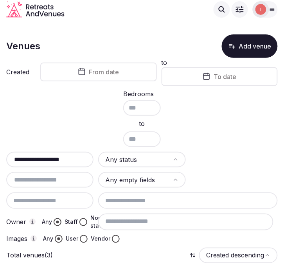
click at [80, 155] on input "**********" at bounding box center [55, 159] width 93 height 9
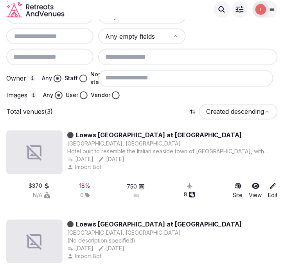
scroll to position [57, 0]
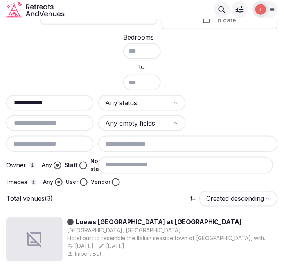
click at [74, 98] on input "**********" at bounding box center [55, 102] width 93 height 9
paste input "**********"
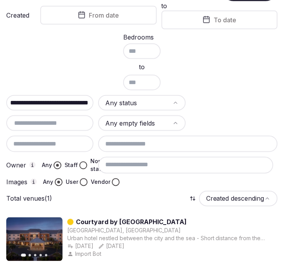
scroll to position [96, 0]
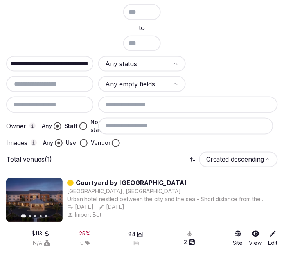
type input "**********"
click at [128, 179] on link "Courtyard by Marriott Panama City" at bounding box center [131, 183] width 111 height 9
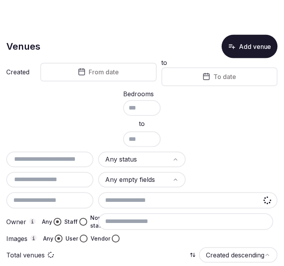
scroll to position [96, 0]
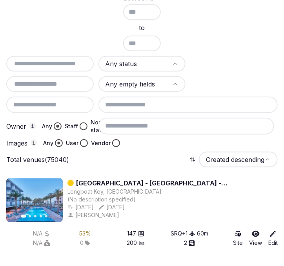
click at [53, 80] on input "text" at bounding box center [49, 84] width 81 height 9
click at [65, 63] on input "text" at bounding box center [49, 63] width 81 height 9
paste input "**********"
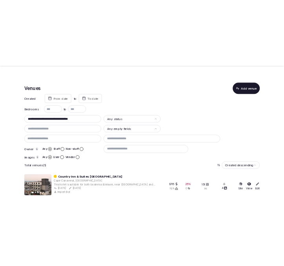
scroll to position [0, 0]
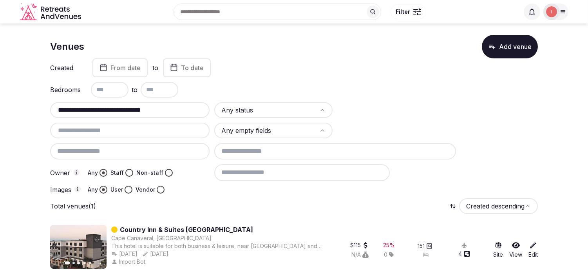
click at [114, 112] on input "**********" at bounding box center [130, 109] width 154 height 9
paste input "**"
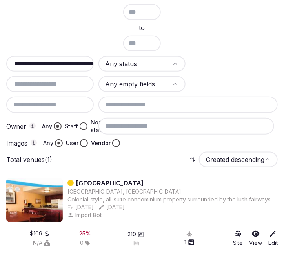
scroll to position [4, 0]
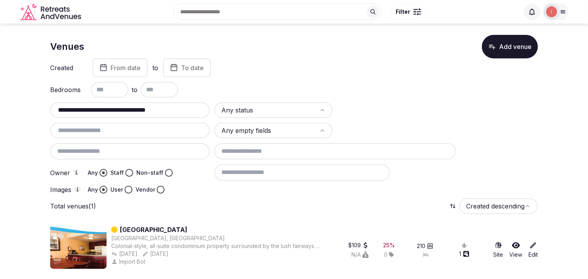
click at [131, 112] on input "**********" at bounding box center [130, 109] width 154 height 9
paste input "**"
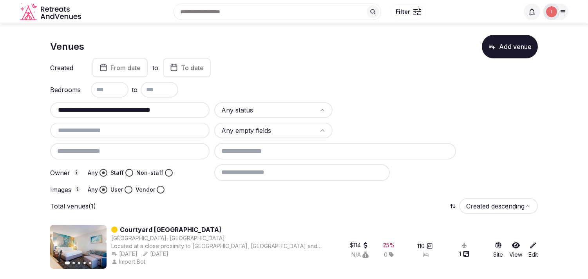
click at [126, 108] on input "**********" at bounding box center [130, 109] width 154 height 9
paste input "text"
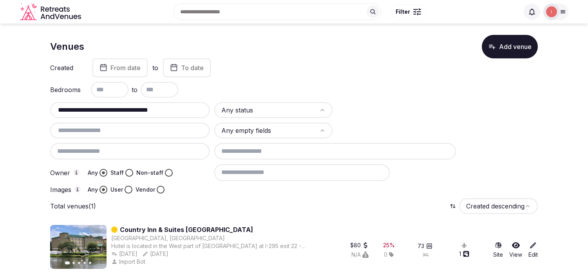
click at [128, 111] on input "**********" at bounding box center [130, 109] width 154 height 9
paste input "text"
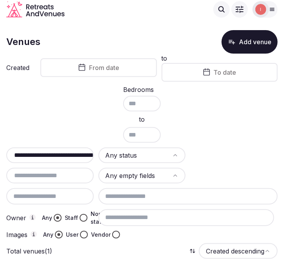
type input "**********"
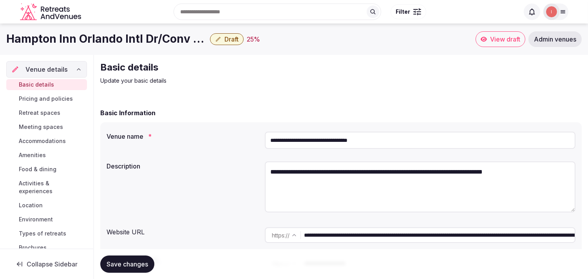
click at [170, 40] on h1 "Hampton Inn Orlando Intl Dr/Conv Center" at bounding box center [106, 38] width 201 height 15
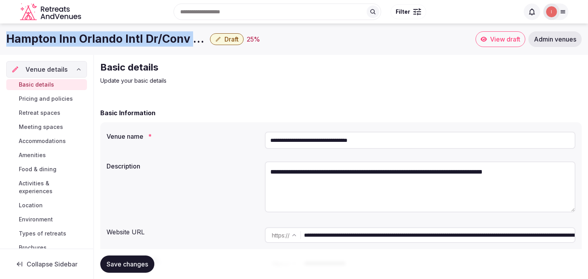
click at [170, 40] on h1 "Hampton Inn Orlando Intl Dr/Conv Center" at bounding box center [106, 38] width 201 height 15
copy div "Hampton Inn Orlando Intl Dr/Conv Center"
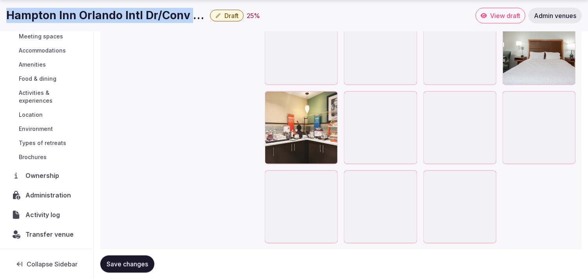
scroll to position [1625, 0]
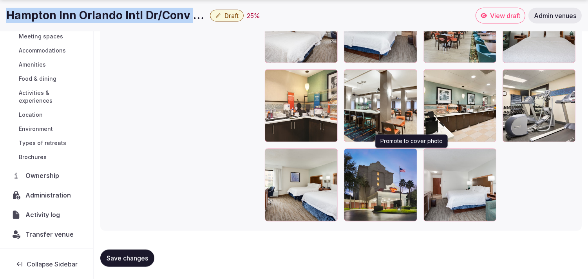
click at [409, 155] on icon "button" at bounding box center [409, 156] width 6 height 6
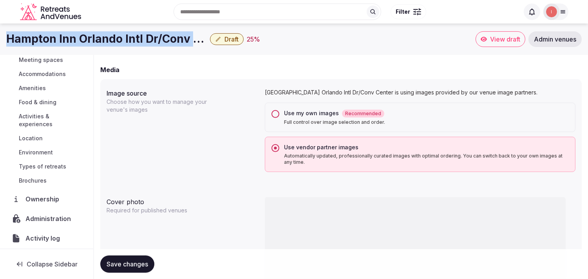
scroll to position [536, 0]
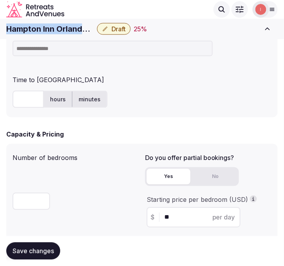
copy div "Hampton Inn Orlando Intl Dr/Conv Center"
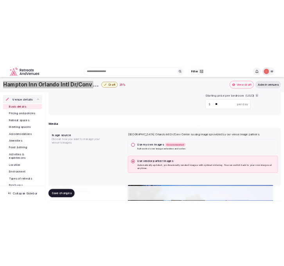
scroll to position [91, 0]
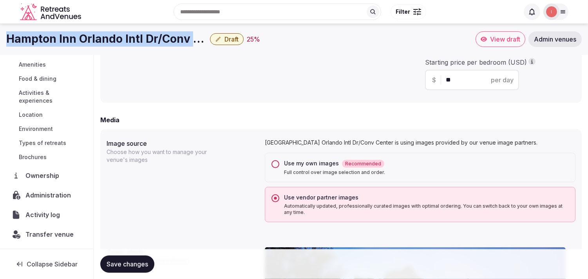
click at [38, 234] on span "Transfer venue" at bounding box center [49, 234] width 48 height 9
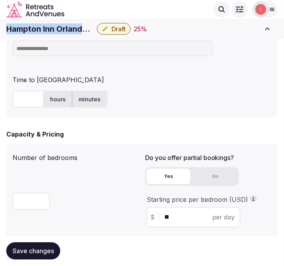
copy div "Hampton Inn Orlando Intl Dr/Conv Center"
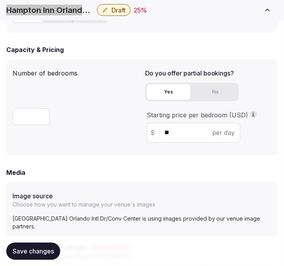
scroll to position [493, 0]
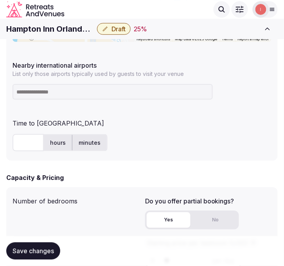
click at [42, 94] on input at bounding box center [113, 92] width 201 height 16
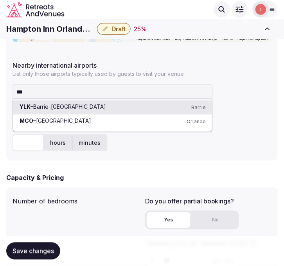
type input "***"
click at [18, 143] on input "text" at bounding box center [28, 142] width 31 height 17
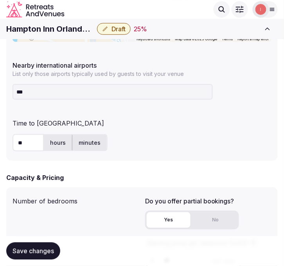
type input "**"
click at [46, 252] on span "Save changes" at bounding box center [34, 252] width 42 height 8
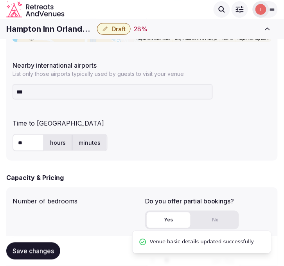
click at [126, 32] on span "Draft" at bounding box center [119, 29] width 14 height 8
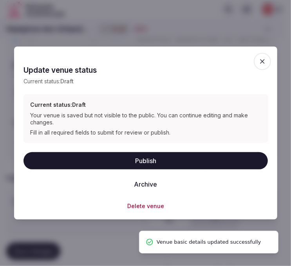
click at [144, 166] on button "Publish" at bounding box center [146, 160] width 245 height 17
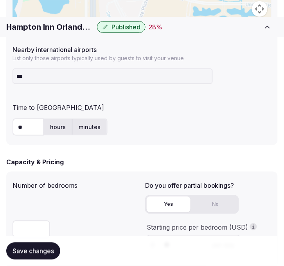
scroll to position [536, 0]
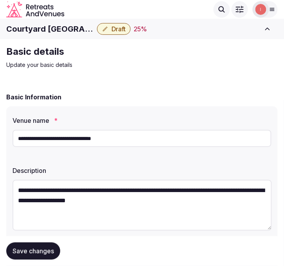
click at [68, 27] on h1 "Courtyard [GEOGRAPHIC_DATA]/Conv Ctr" at bounding box center [50, 29] width 88 height 11
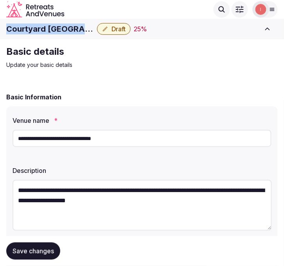
click at [68, 27] on h1 "Courtyard [GEOGRAPHIC_DATA]/Conv Ctr" at bounding box center [50, 29] width 88 height 11
copy div "Courtyard [GEOGRAPHIC_DATA]/Conv Ctr"
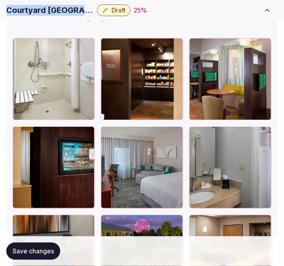
scroll to position [1219, 0]
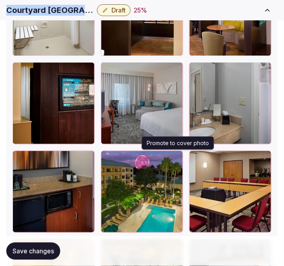
click at [178, 159] on icon "button" at bounding box center [175, 159] width 6 height 6
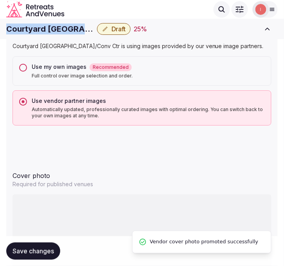
scroll to position [784, 0]
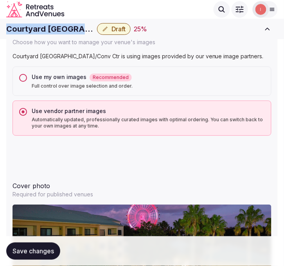
copy div "Courtyard [GEOGRAPHIC_DATA]/Conv Ctr"
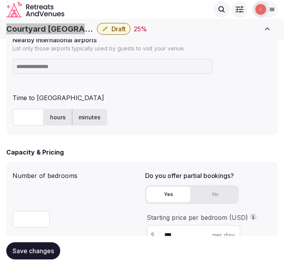
scroll to position [424, 0]
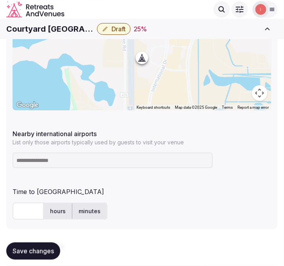
click at [66, 154] on input at bounding box center [113, 161] width 201 height 16
type input "***"
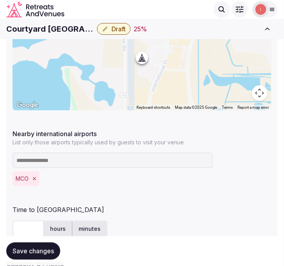
click at [26, 237] on div "Save changes" at bounding box center [142, 252] width 272 height 30
click at [26, 228] on input "text" at bounding box center [28, 229] width 31 height 17
type input "**"
click at [41, 251] on span "Save changes" at bounding box center [34, 252] width 42 height 8
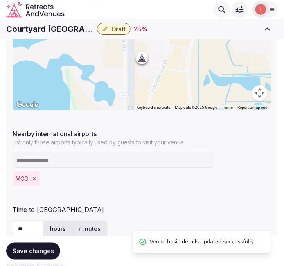
click at [109, 26] on button "Draft" at bounding box center [114, 29] width 34 height 12
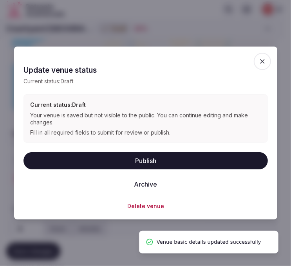
click at [168, 161] on button "Publish" at bounding box center [146, 160] width 245 height 17
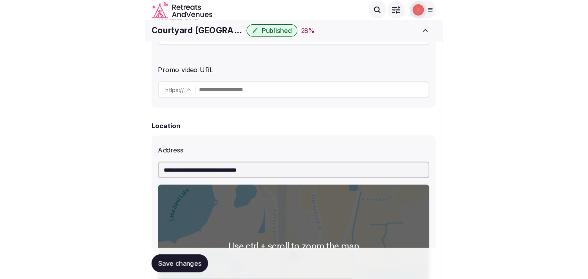
scroll to position [119, 0]
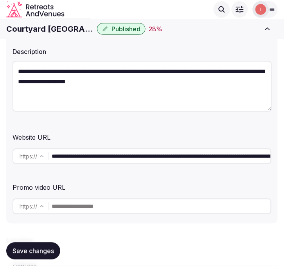
click at [52, 31] on h1 "Courtyard [GEOGRAPHIC_DATA]/Conv Ctr" at bounding box center [50, 29] width 88 height 11
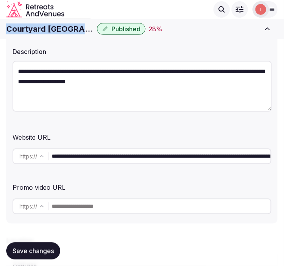
click at [52, 31] on h1 "Courtyard [GEOGRAPHIC_DATA]/Conv Ctr" at bounding box center [50, 29] width 88 height 11
copy div "Courtyard [GEOGRAPHIC_DATA]/Conv Ctr"
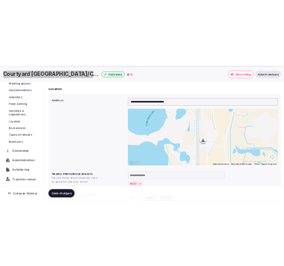
scroll to position [67, 0]
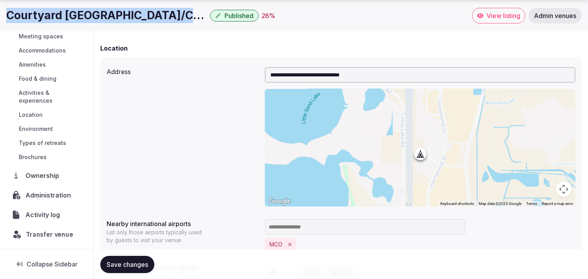
click at [46, 237] on span "Transfer venue" at bounding box center [49, 234] width 47 height 9
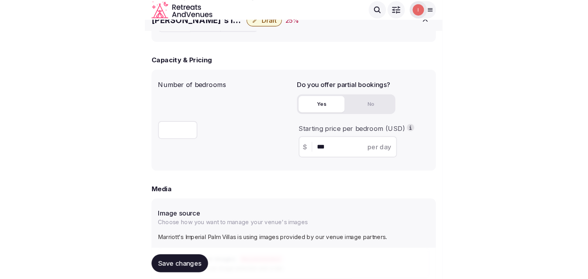
scroll to position [479, 0]
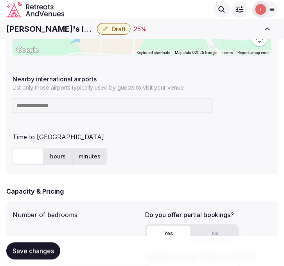
click at [55, 31] on h1 "Marriott's Imperial Palm Villas" at bounding box center [50, 29] width 88 height 11
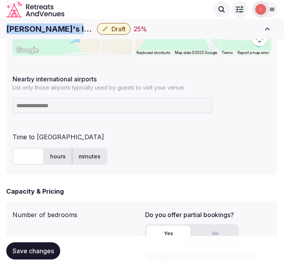
click at [55, 31] on h1 "Marriott's Imperial Palm Villas" at bounding box center [50, 29] width 88 height 11
copy div "Marriott's Imperial Palm Villas"
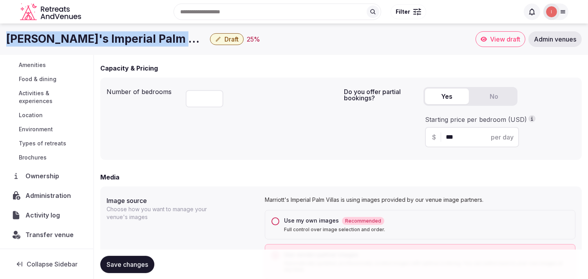
scroll to position [91, 0]
click at [45, 217] on span "Activity log" at bounding box center [44, 214] width 38 height 9
click at [52, 198] on span "Administration" at bounding box center [49, 194] width 49 height 9
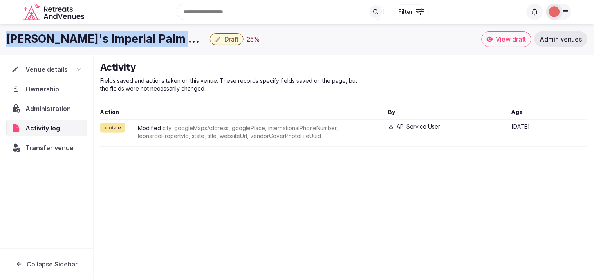
click at [46, 109] on span "Administration" at bounding box center [49, 108] width 49 height 9
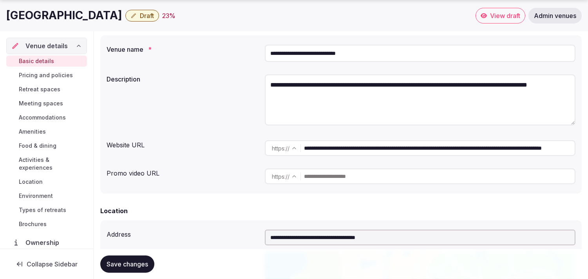
scroll to position [67, 0]
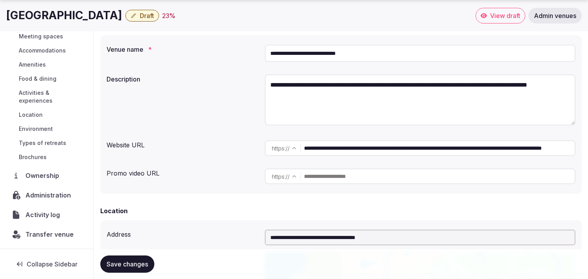
click at [52, 196] on span "Administration" at bounding box center [49, 194] width 49 height 9
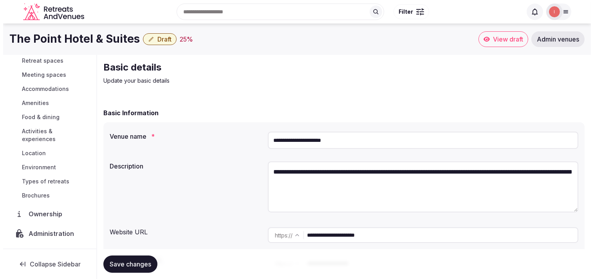
scroll to position [91, 0]
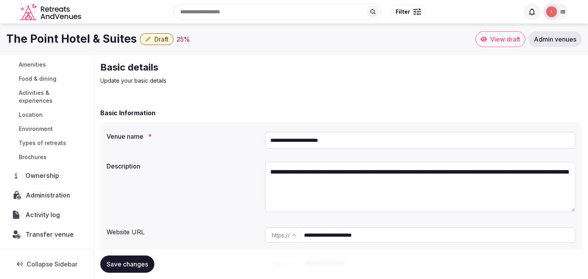
click at [53, 192] on span "Administration" at bounding box center [50, 194] width 48 height 9
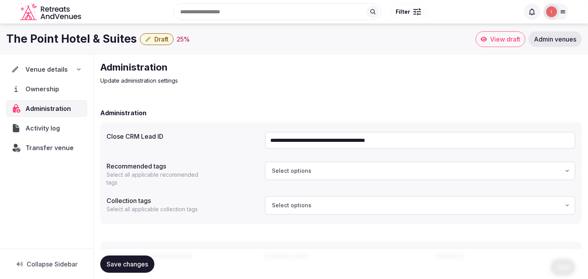
click at [53, 67] on span "Venue details" at bounding box center [46, 69] width 42 height 9
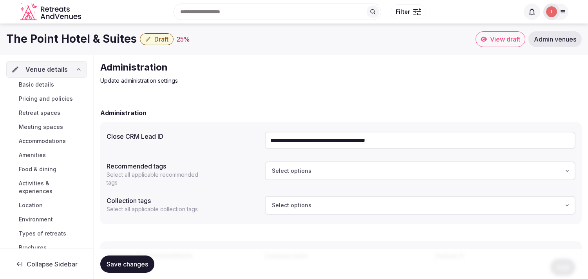
click at [47, 87] on span "Basic details" at bounding box center [36, 85] width 35 height 8
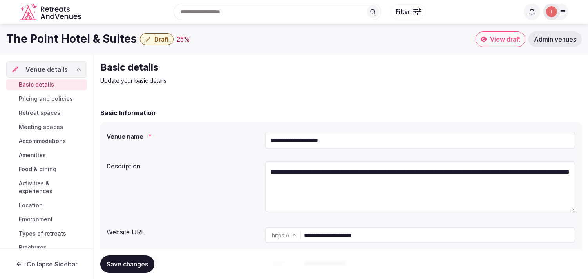
click at [68, 37] on h1 "The Point Hotel & Suites" at bounding box center [71, 38] width 130 height 15
copy div "The Point Hotel & Suites"
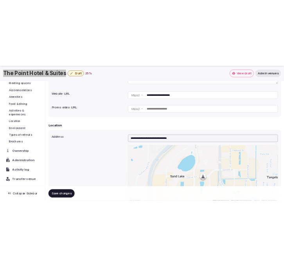
scroll to position [67, 0]
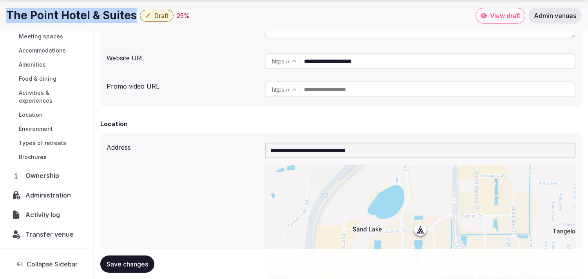
click at [51, 232] on span "Transfer venue" at bounding box center [49, 234] width 48 height 9
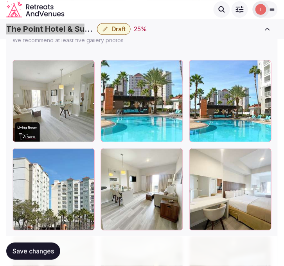
scroll to position [1132, 0]
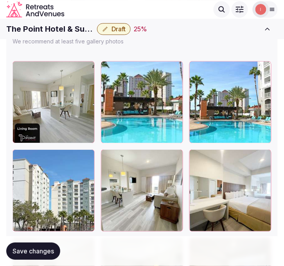
click at [177, 72] on div at bounding box center [175, 69] width 9 height 10
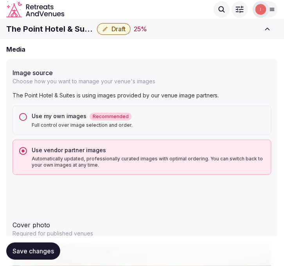
scroll to position [740, 0]
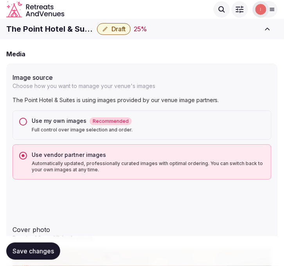
click at [71, 25] on h1 "The Point Hotel & Suites" at bounding box center [50, 29] width 88 height 11
copy div "The Point Hotel & Suites"
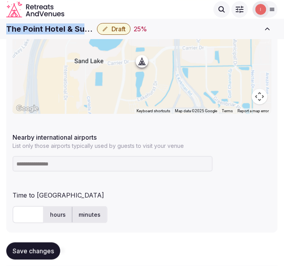
scroll to position [418, 0]
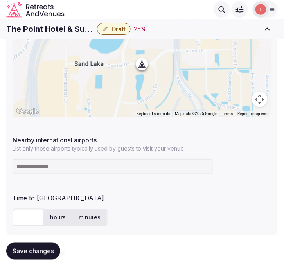
click at [80, 170] on input at bounding box center [113, 167] width 201 height 16
paste input "**********"
click at [151, 167] on input "**********" at bounding box center [113, 167] width 201 height 16
paste input
type input "***"
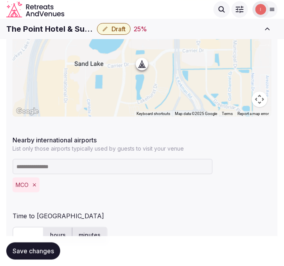
click at [28, 232] on input "text" at bounding box center [28, 235] width 31 height 17
type input "**"
click at [155, 203] on div "**********" at bounding box center [142, 103] width 272 height 302
click at [34, 255] on button "Save changes" at bounding box center [33, 251] width 54 height 17
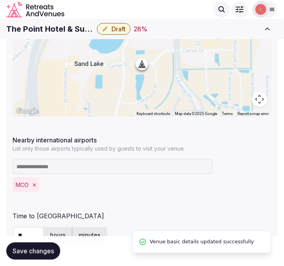
click at [123, 30] on span "Draft" at bounding box center [119, 29] width 14 height 8
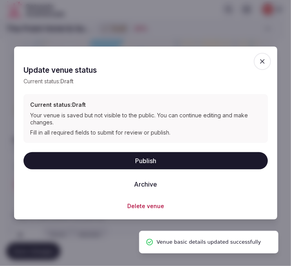
click at [134, 167] on button "Publish" at bounding box center [146, 160] width 245 height 17
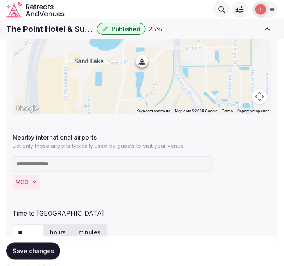
scroll to position [462, 0]
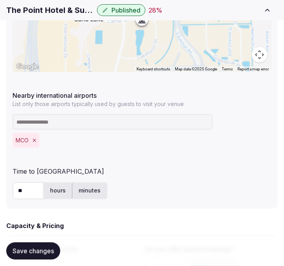
click at [46, 257] on button "Save changes" at bounding box center [33, 251] width 54 height 17
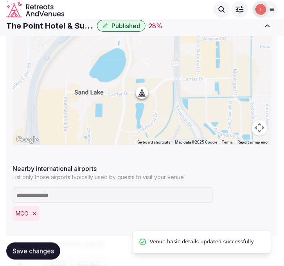
scroll to position [374, 0]
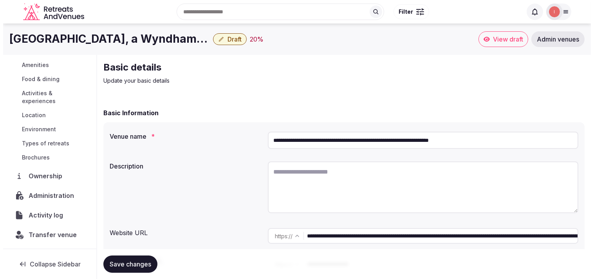
scroll to position [91, 0]
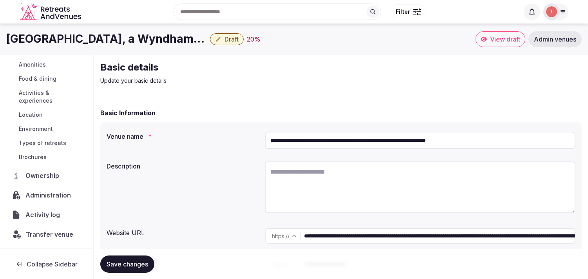
click at [47, 230] on span "Transfer venue" at bounding box center [49, 234] width 47 height 9
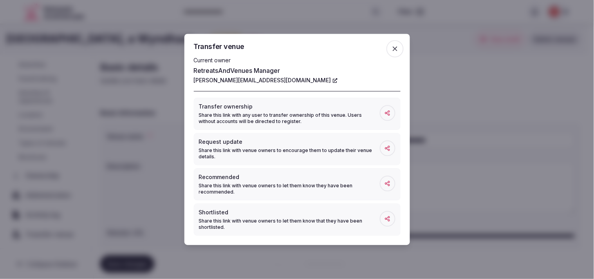
click at [58, 205] on div at bounding box center [297, 139] width 594 height 279
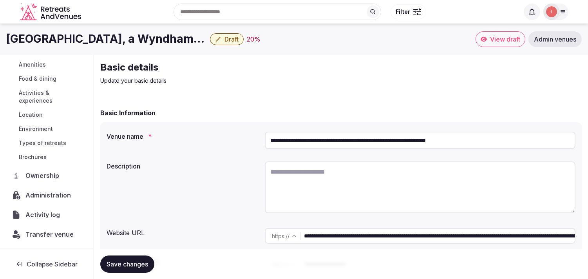
click at [47, 217] on span "Activity log" at bounding box center [44, 214] width 38 height 9
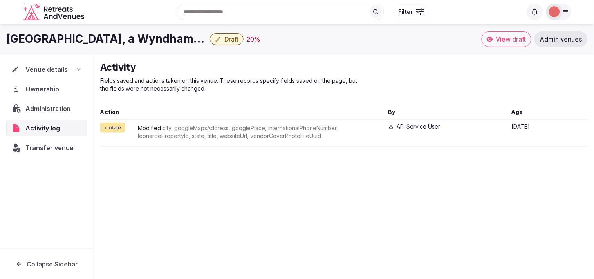
click at [54, 109] on span "Administration" at bounding box center [49, 108] width 48 height 9
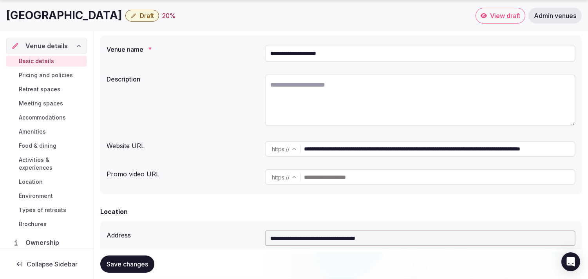
scroll to position [67, 0]
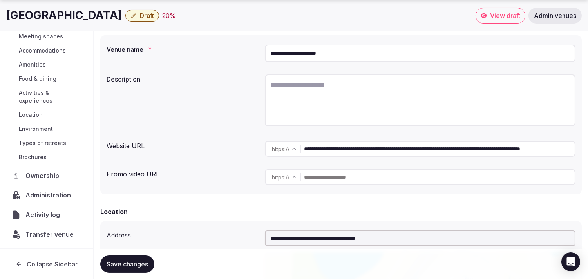
click at [44, 194] on span "Administration" at bounding box center [49, 194] width 49 height 9
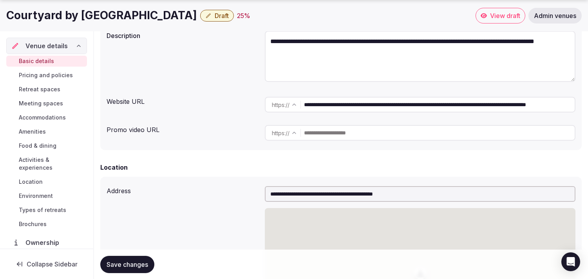
scroll to position [67, 0]
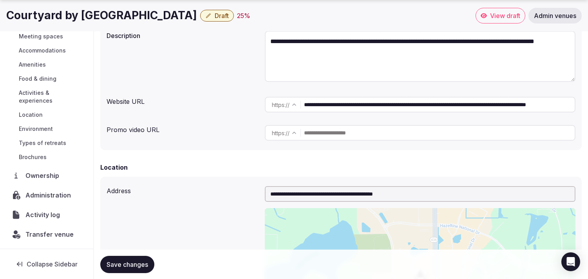
click at [58, 196] on span "Administration" at bounding box center [49, 194] width 49 height 9
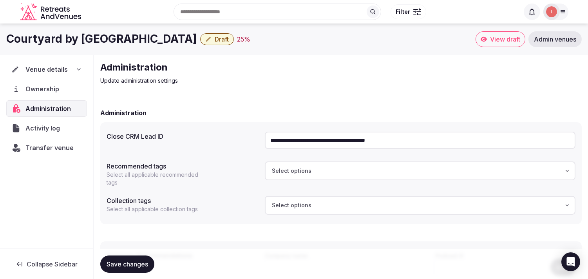
click at [94, 43] on h1 "Courtyard by [GEOGRAPHIC_DATA]" at bounding box center [101, 38] width 191 height 15
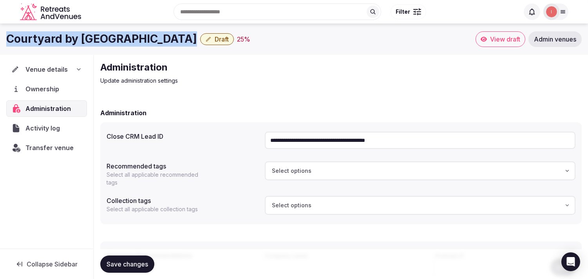
click at [94, 43] on h1 "Courtyard by [GEOGRAPHIC_DATA]" at bounding box center [101, 38] width 191 height 15
copy div "Courtyard by [GEOGRAPHIC_DATA]"
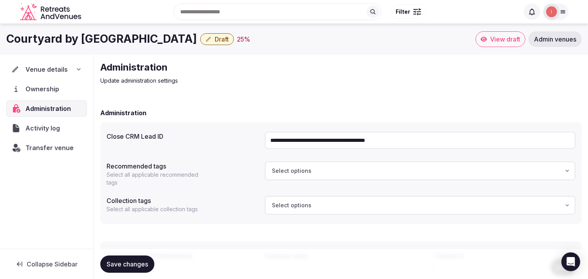
click at [51, 69] on span "Venue details" at bounding box center [46, 69] width 42 height 9
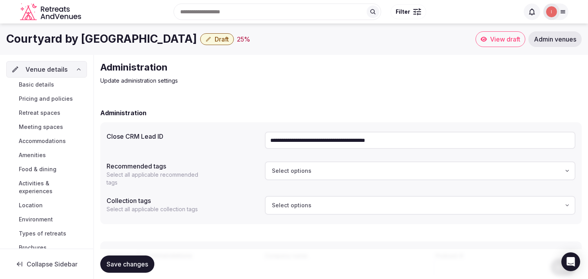
click at [53, 84] on span "Basic details" at bounding box center [36, 85] width 35 height 8
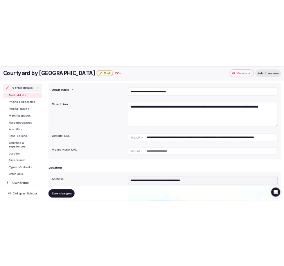
scroll to position [67, 0]
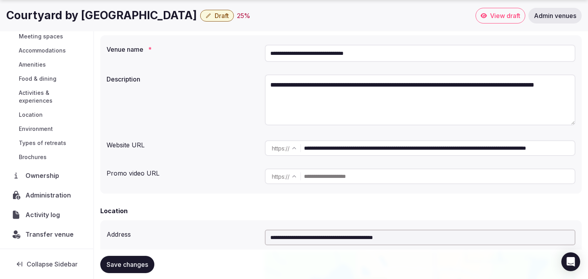
click at [53, 230] on span "Transfer venue" at bounding box center [49, 234] width 48 height 9
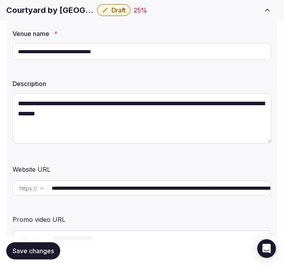
click at [35, 48] on input "**********" at bounding box center [142, 51] width 259 height 17
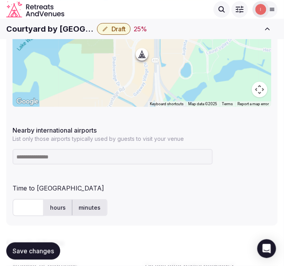
scroll to position [522, 0]
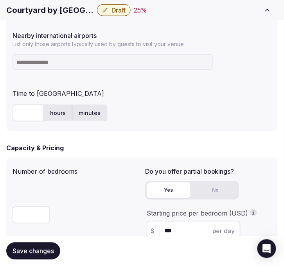
click at [73, 65] on input at bounding box center [113, 62] width 201 height 16
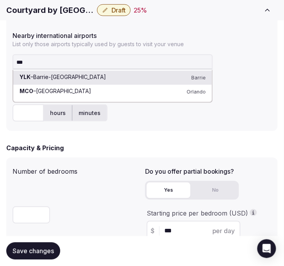
type input "***"
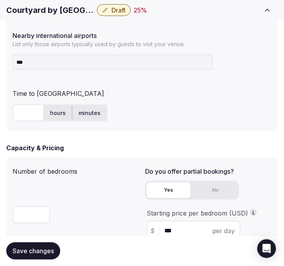
click at [29, 115] on input "text" at bounding box center [28, 113] width 31 height 17
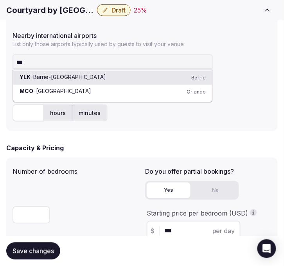
click at [33, 56] on input "***" at bounding box center [113, 62] width 201 height 16
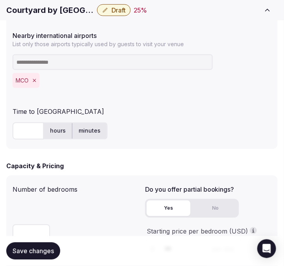
click at [27, 126] on input "text" at bounding box center [28, 131] width 31 height 17
type input "**"
click at [47, 252] on span "Save changes" at bounding box center [34, 252] width 42 height 8
click at [106, 13] on icon "button" at bounding box center [105, 10] width 6 height 6
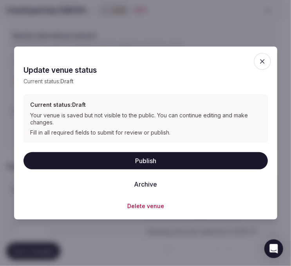
click at [132, 163] on button "Publish" at bounding box center [146, 160] width 245 height 17
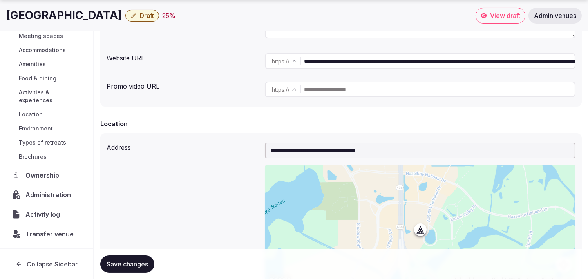
scroll to position [67, 0]
click at [52, 195] on span "Administration" at bounding box center [49, 194] width 49 height 9
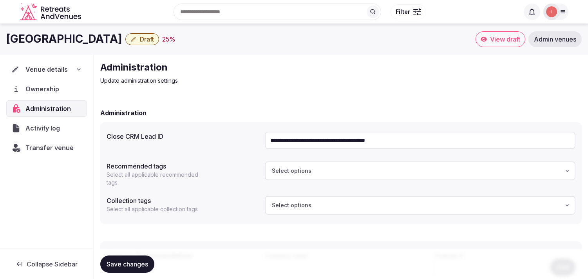
click at [103, 45] on h1 "[GEOGRAPHIC_DATA]" at bounding box center [64, 38] width 116 height 15
click at [103, 42] on h1 "[GEOGRAPHIC_DATA]" at bounding box center [64, 38] width 116 height 15
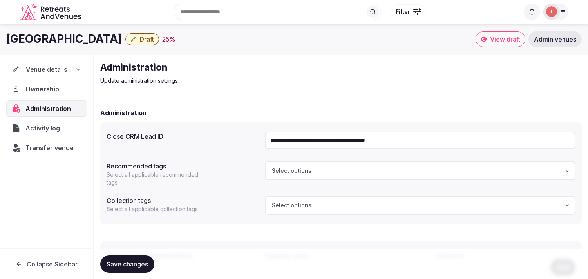
click at [60, 69] on span "Venue details" at bounding box center [47, 69] width 42 height 9
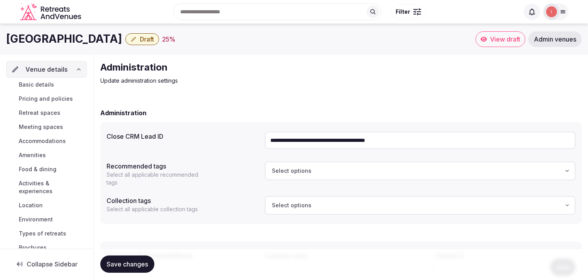
click at [56, 89] on link "Basic details" at bounding box center [46, 84] width 81 height 11
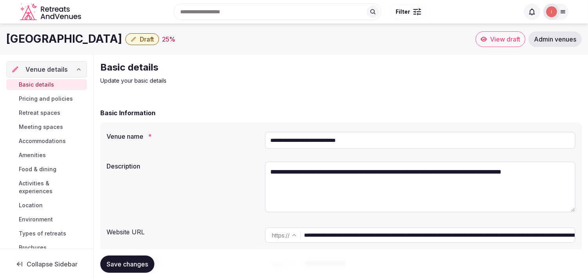
click at [291, 143] on input "**********" at bounding box center [420, 140] width 311 height 17
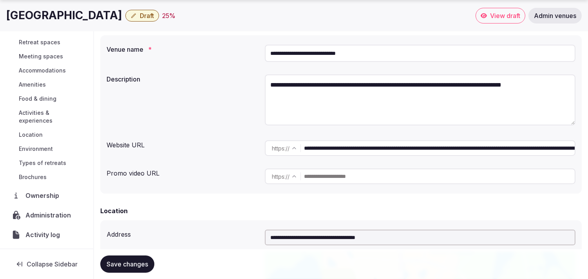
scroll to position [67, 0]
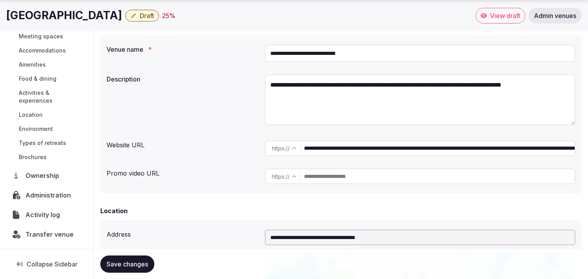
click at [43, 197] on span "Administration" at bounding box center [49, 194] width 49 height 9
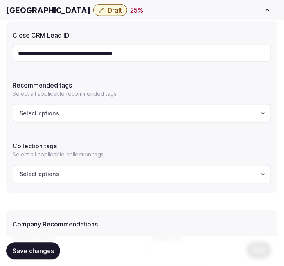
scroll to position [87, 0]
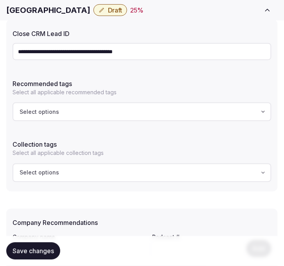
click at [116, 109] on div "Select options" at bounding box center [142, 112] width 255 height 8
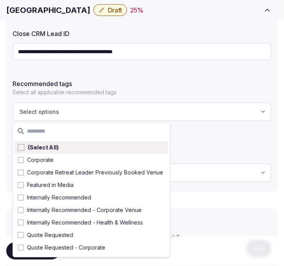
click at [189, 87] on div "Recommended tags Select all applicable recommended tags" at bounding box center [142, 86] width 259 height 20
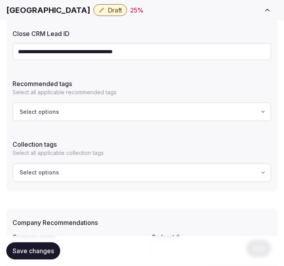
click at [159, 50] on input "**********" at bounding box center [142, 51] width 259 height 17
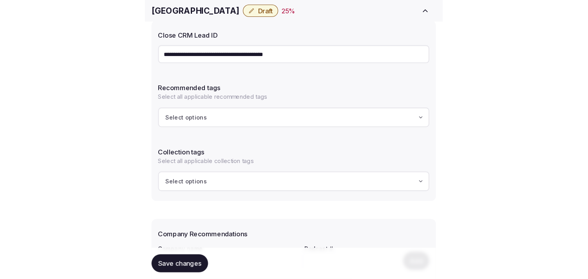
scroll to position [63, 0]
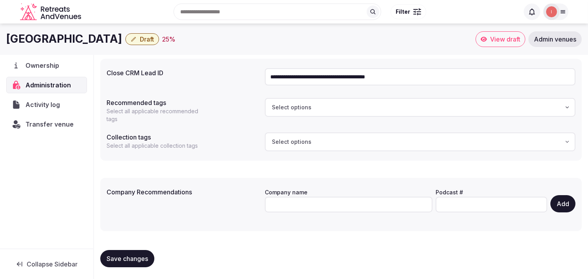
click at [55, 105] on span "Activity log" at bounding box center [43, 104] width 37 height 9
click at [50, 122] on span "Transfer venue" at bounding box center [49, 124] width 48 height 9
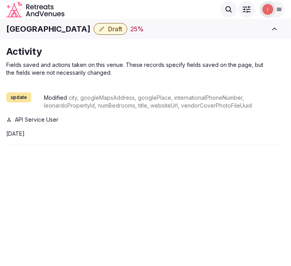
click at [118, 29] on span "Draft" at bounding box center [115, 29] width 14 height 8
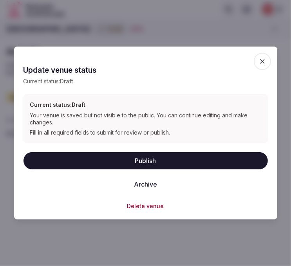
click at [154, 159] on button "Publish" at bounding box center [146, 160] width 245 height 17
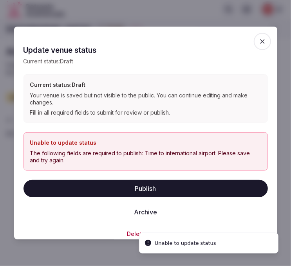
click at [259, 40] on icon "button" at bounding box center [263, 42] width 8 height 8
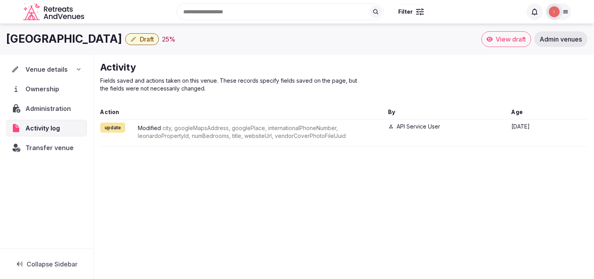
click at [51, 72] on span "Venue details" at bounding box center [46, 69] width 42 height 9
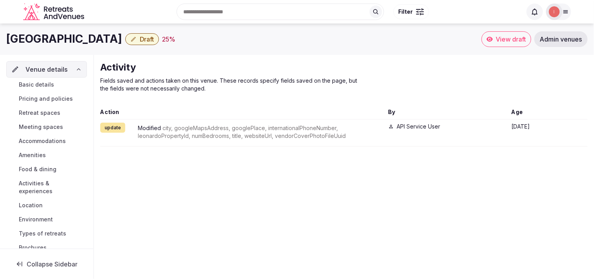
click at [46, 88] on span "Basic details" at bounding box center [36, 85] width 35 height 8
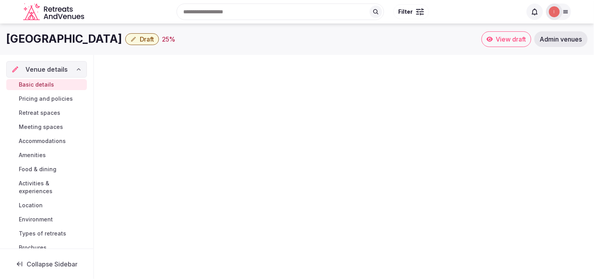
click at [79, 42] on h1 "Hilton Garden Inn Orlando Airport" at bounding box center [64, 38] width 116 height 15
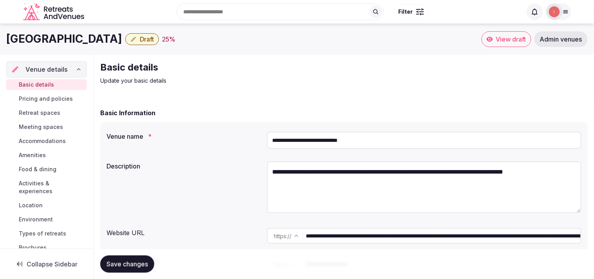
click at [79, 42] on h1 "Hilton Garden Inn Orlando Airport" at bounding box center [64, 38] width 116 height 15
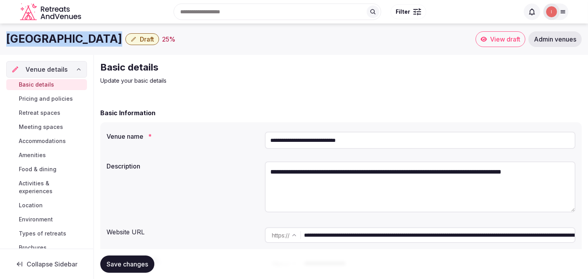
click at [79, 42] on h1 "Hilton Garden Inn Orlando Airport" at bounding box center [64, 38] width 116 height 15
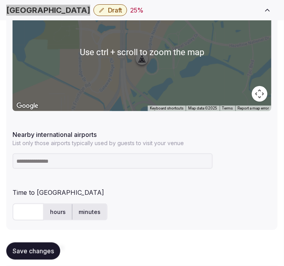
scroll to position [479, 0]
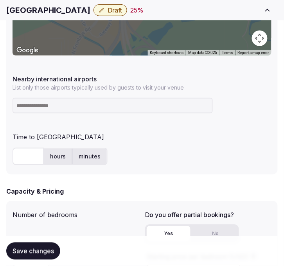
click at [70, 103] on input at bounding box center [113, 106] width 201 height 16
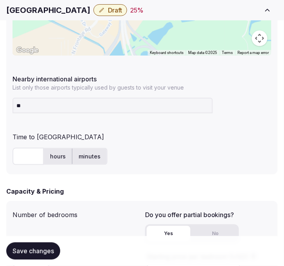
type input "***"
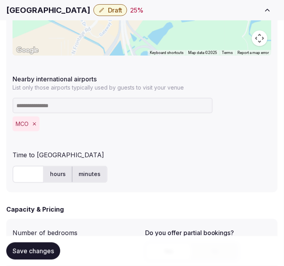
click at [28, 178] on input "text" at bounding box center [28, 174] width 31 height 17
type input "*"
click at [38, 249] on span "Save changes" at bounding box center [34, 252] width 42 height 8
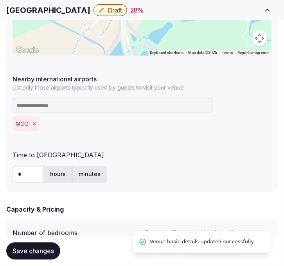
click at [119, 8] on span "Draft" at bounding box center [115, 10] width 14 height 8
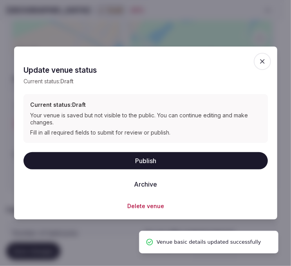
click at [163, 170] on button "Publish" at bounding box center [146, 160] width 245 height 17
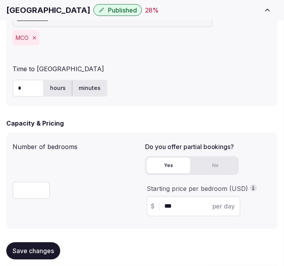
scroll to position [566, 0]
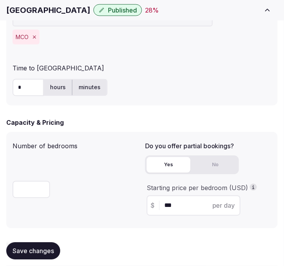
click at [44, 252] on span "Save changes" at bounding box center [34, 252] width 42 height 8
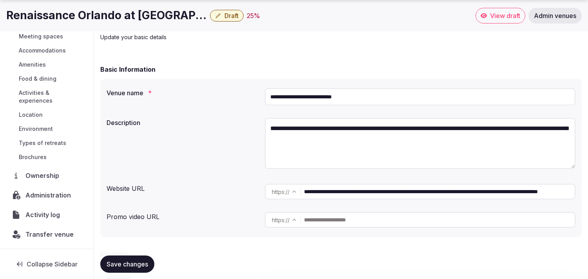
scroll to position [43, 0]
click at [43, 216] on span "Activity log" at bounding box center [44, 214] width 38 height 9
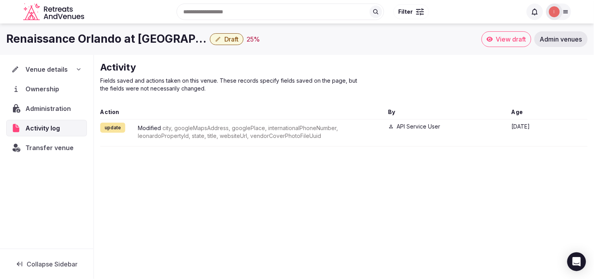
click at [45, 110] on span "Administration" at bounding box center [49, 108] width 49 height 9
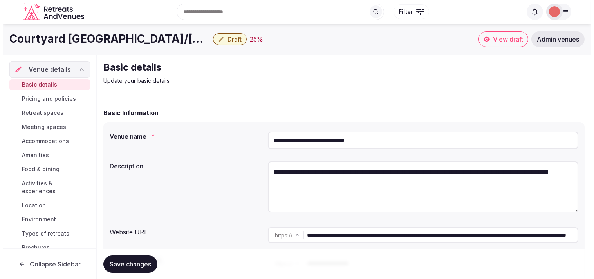
scroll to position [91, 0]
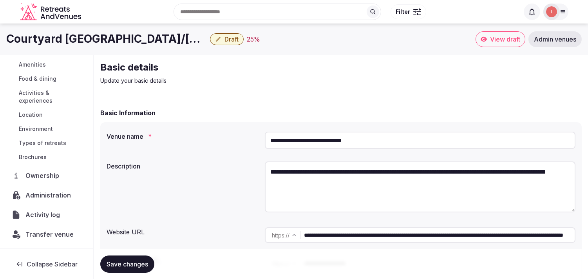
click at [54, 194] on span "Administration" at bounding box center [49, 194] width 49 height 9
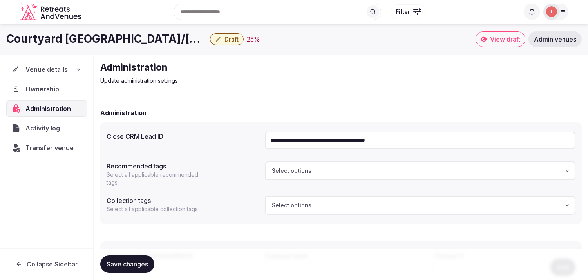
click at [58, 73] on span "Venue details" at bounding box center [46, 69] width 42 height 9
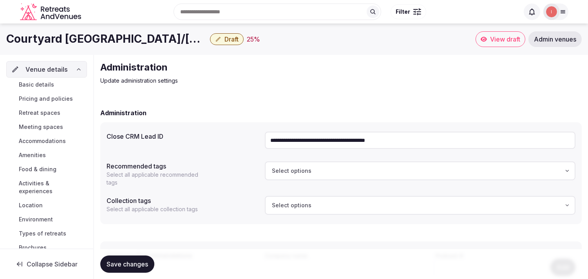
click at [56, 86] on link "Basic details" at bounding box center [46, 84] width 81 height 11
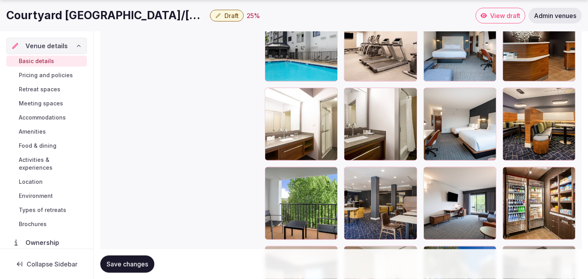
scroll to position [1045, 0]
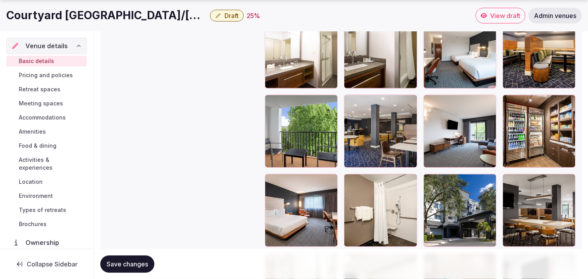
click at [488, 182] on icon "button" at bounding box center [489, 182] width 6 height 6
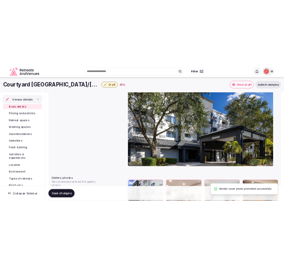
scroll to position [740, 0]
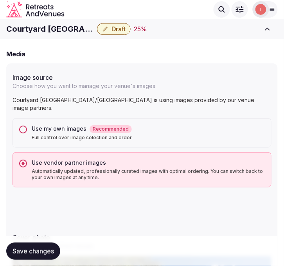
click at [26, 24] on h1 "Courtyard [GEOGRAPHIC_DATA]/[GEOGRAPHIC_DATA]" at bounding box center [50, 29] width 88 height 11
click at [37, 29] on h1 "Courtyard [GEOGRAPHIC_DATA]/[GEOGRAPHIC_DATA]" at bounding box center [50, 29] width 88 height 11
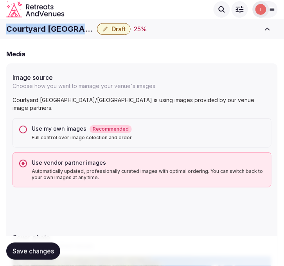
click at [37, 29] on h1 "Courtyard [GEOGRAPHIC_DATA]/[GEOGRAPHIC_DATA]" at bounding box center [50, 29] width 88 height 11
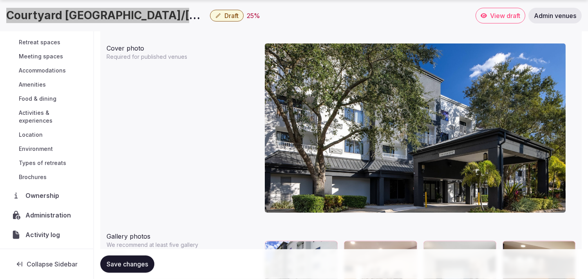
scroll to position [67, 0]
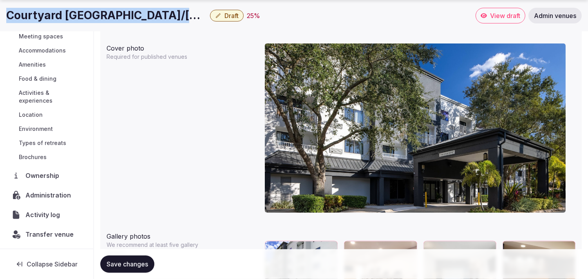
click at [40, 196] on span "Administration" at bounding box center [49, 194] width 49 height 9
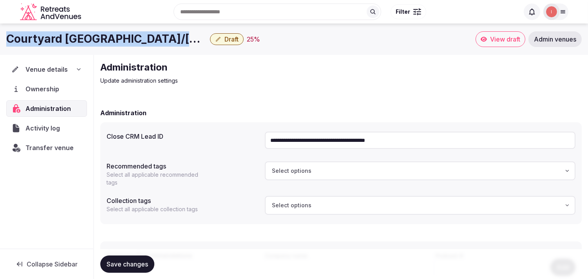
click at [56, 106] on span "Administration" at bounding box center [49, 108] width 49 height 9
click at [36, 130] on span "Activity log" at bounding box center [44, 127] width 38 height 9
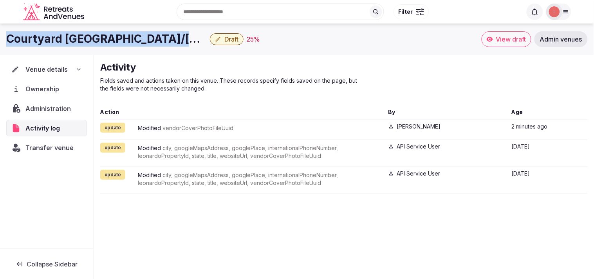
click at [34, 147] on span "Transfer venue" at bounding box center [49, 147] width 48 height 9
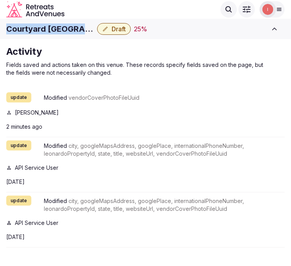
click at [120, 28] on span "Draft" at bounding box center [119, 29] width 14 height 8
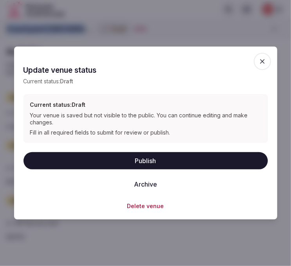
click at [264, 62] on icon "button" at bounding box center [262, 61] width 5 height 5
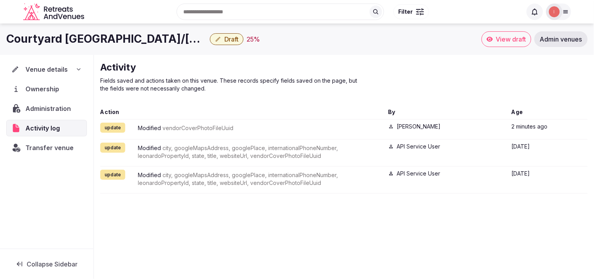
click at [55, 71] on span "Venue details" at bounding box center [46, 69] width 42 height 9
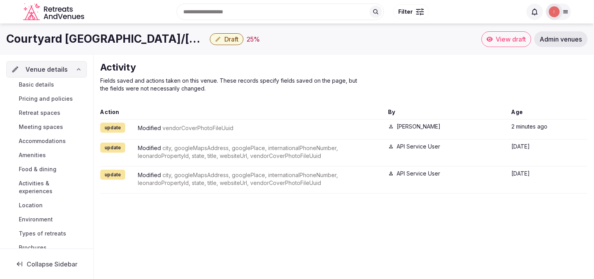
click at [60, 85] on link "Basic details" at bounding box center [46, 84] width 81 height 11
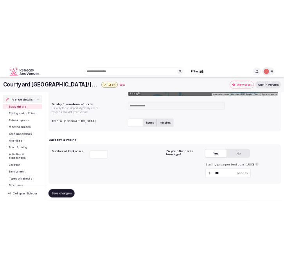
scroll to position [392, 0]
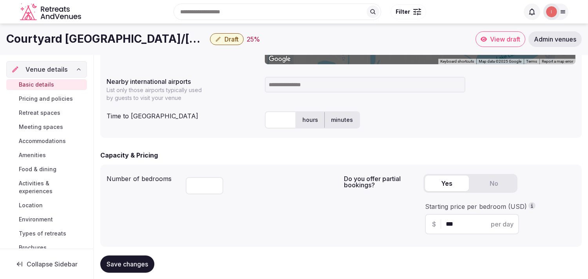
click at [297, 90] on input at bounding box center [365, 85] width 201 height 16
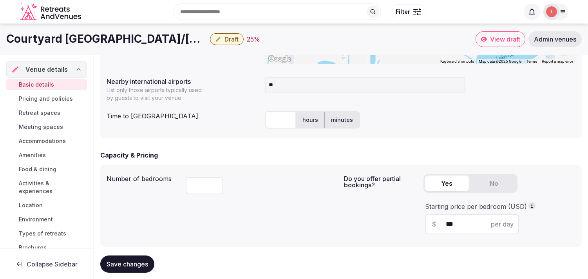
type input "***"
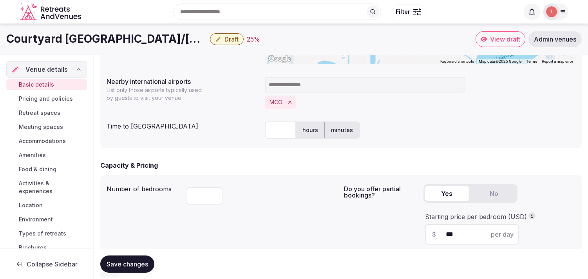
click at [282, 123] on input "text" at bounding box center [280, 129] width 31 height 17
type input "**"
click at [134, 264] on span "Save changes" at bounding box center [128, 264] width 42 height 8
click at [230, 42] on span "Draft" at bounding box center [232, 39] width 14 height 8
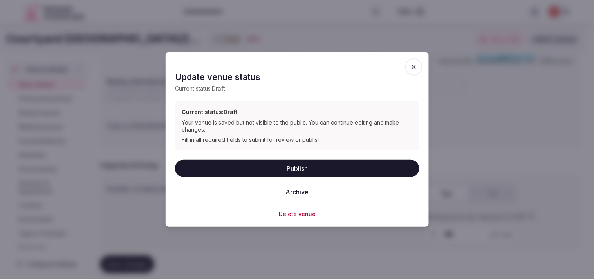
click at [303, 168] on button "Publish" at bounding box center [297, 167] width 245 height 17
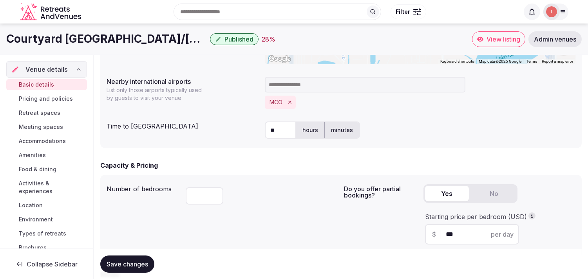
click at [131, 261] on span "Save changes" at bounding box center [128, 264] width 42 height 8
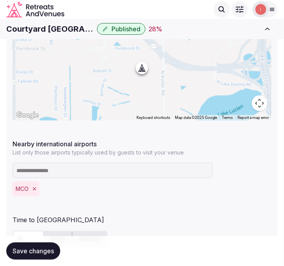
scroll to position [435, 0]
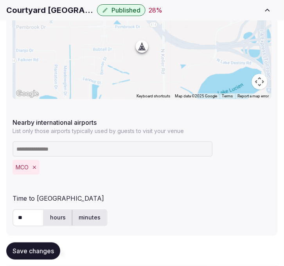
click at [56, 253] on button "Save changes" at bounding box center [33, 251] width 54 height 17
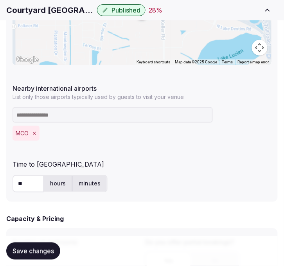
scroll to position [522, 0]
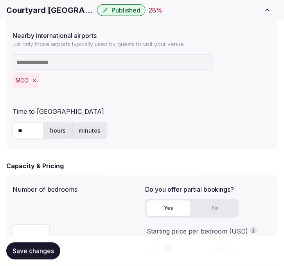
drag, startPoint x: 31, startPoint y: 247, endPoint x: 45, endPoint y: 239, distance: 15.7
click at [32, 248] on span "Save changes" at bounding box center [34, 252] width 42 height 8
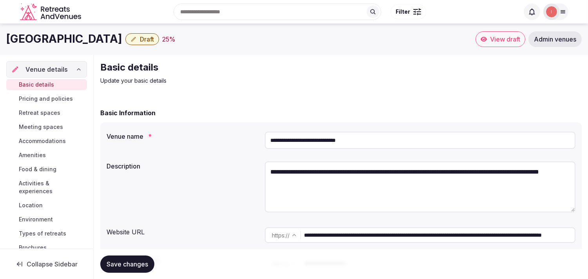
click at [284, 136] on input "**********" at bounding box center [420, 140] width 311 height 17
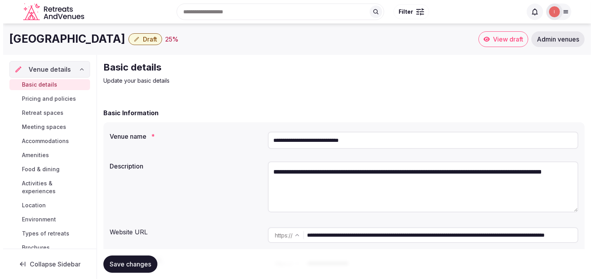
scroll to position [91, 0]
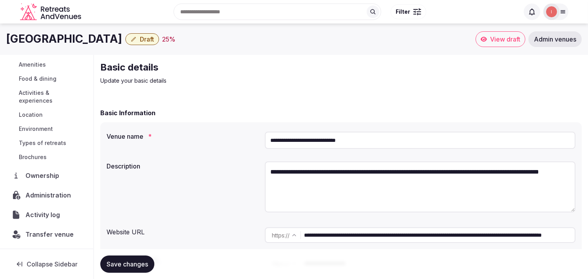
click at [51, 196] on span "Administration" at bounding box center [49, 194] width 49 height 9
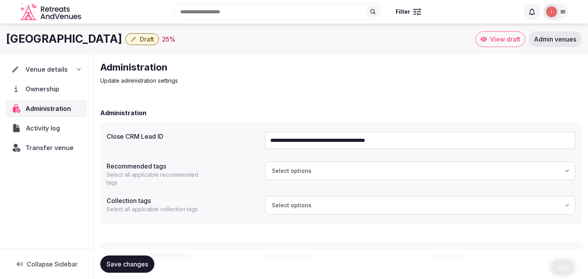
click at [56, 127] on span "Activity log" at bounding box center [44, 127] width 37 height 9
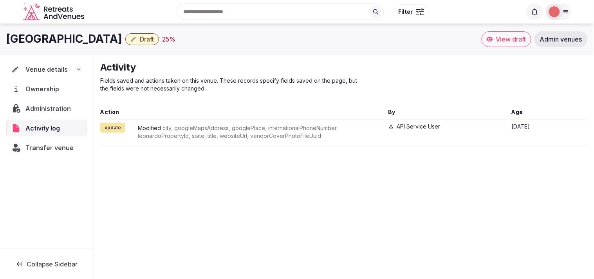
click at [61, 148] on span "Transfer venue" at bounding box center [49, 147] width 48 height 9
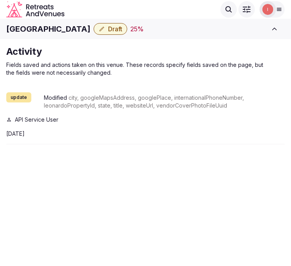
click at [27, 33] on h1 "Renaissance Orlando Hotel Airport" at bounding box center [48, 29] width 84 height 11
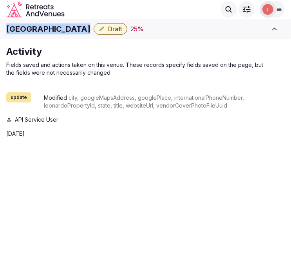
click at [27, 33] on h1 "Renaissance Orlando Hotel Airport" at bounding box center [48, 29] width 84 height 11
copy div "Renaissance Orlando Hotel Airport"
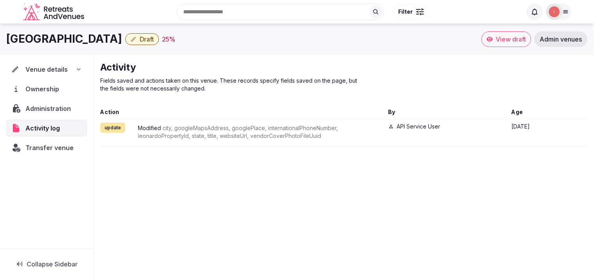
click at [63, 72] on span "Venue details" at bounding box center [46, 69] width 42 height 9
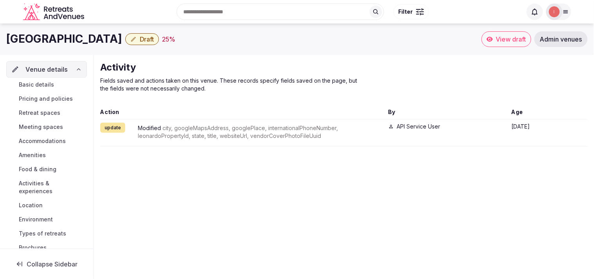
click at [41, 83] on span "Basic details" at bounding box center [36, 85] width 35 height 8
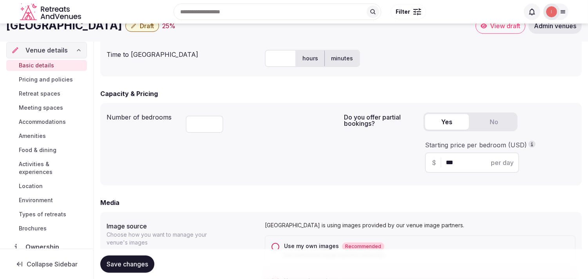
scroll to position [435, 0]
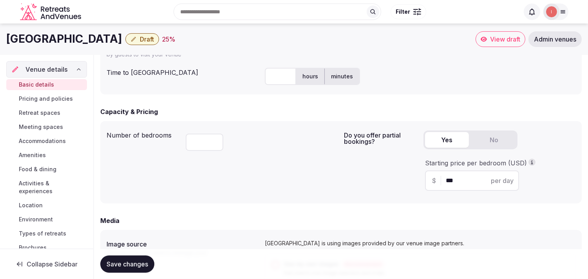
click at [282, 78] on input "text" at bounding box center [280, 76] width 31 height 17
type input "**"
click at [284, 54] on div "Renaissance Orlando Hotel Airport Draft 25 % View draft Admin venues" at bounding box center [294, 39] width 588 height 31
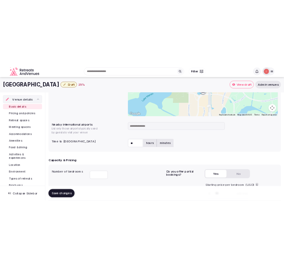
scroll to position [348, 0]
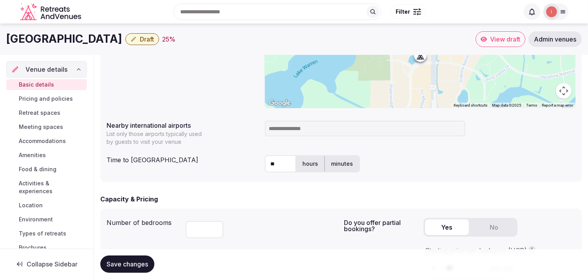
click at [274, 124] on input at bounding box center [365, 129] width 201 height 16
type input "***"
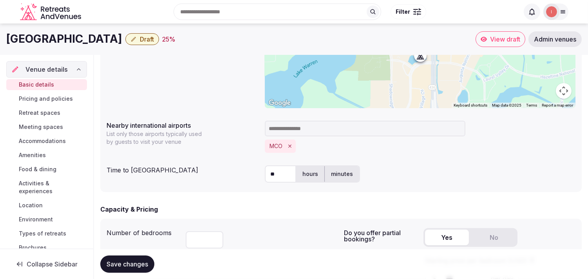
click at [142, 264] on span "Save changes" at bounding box center [128, 264] width 42 height 8
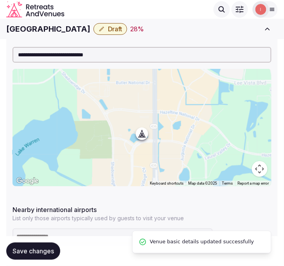
click at [45, 245] on button "Save changes" at bounding box center [33, 251] width 54 height 17
click at [120, 31] on span "Draft" at bounding box center [115, 29] width 14 height 8
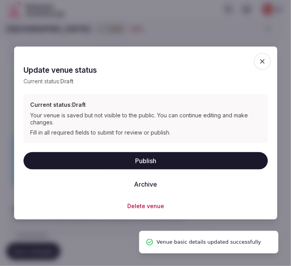
click at [142, 161] on button "Publish" at bounding box center [146, 160] width 245 height 17
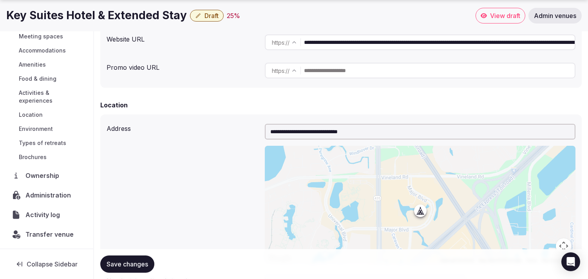
scroll to position [261, 0]
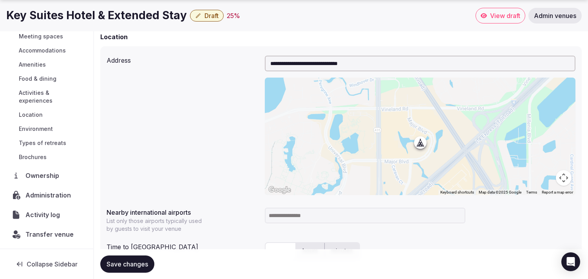
click at [42, 197] on span "Administration" at bounding box center [49, 194] width 49 height 9
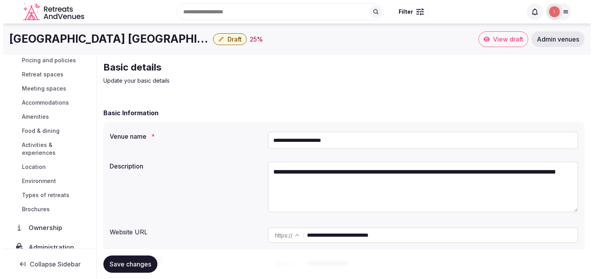
scroll to position [87, 0]
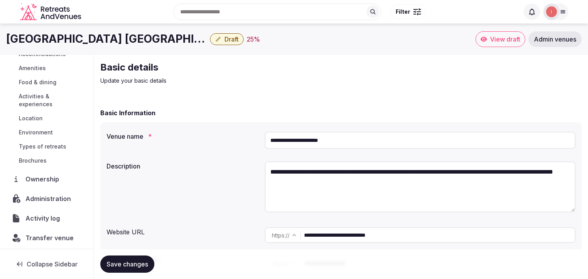
click at [60, 219] on span "Activity log" at bounding box center [44, 218] width 38 height 9
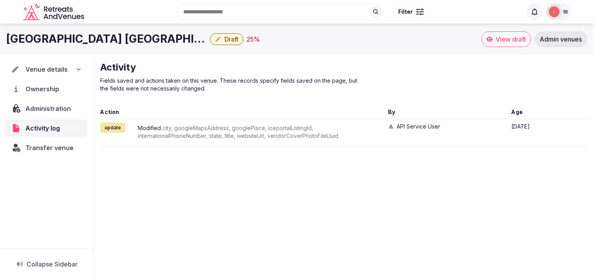
click at [54, 146] on span "Transfer venue" at bounding box center [49, 147] width 48 height 9
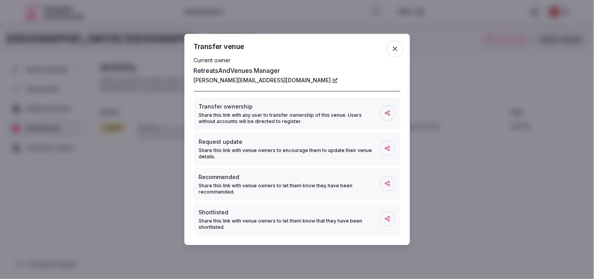
click at [400, 51] on span "button" at bounding box center [395, 48] width 17 height 17
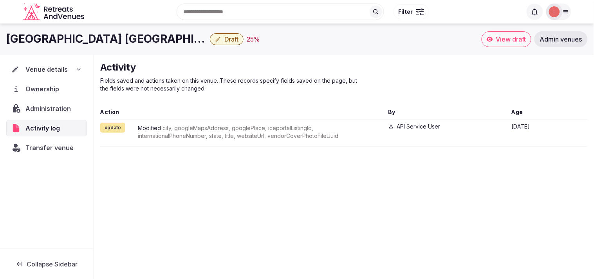
click at [38, 110] on span "Administration" at bounding box center [49, 108] width 49 height 9
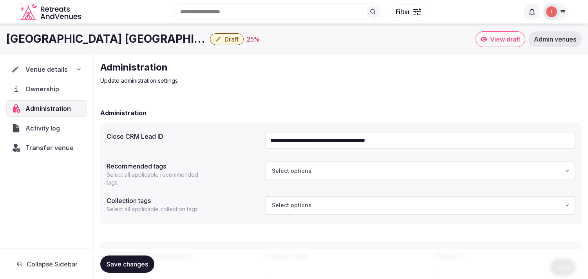
click at [67, 71] on div "Venue details" at bounding box center [46, 69] width 71 height 9
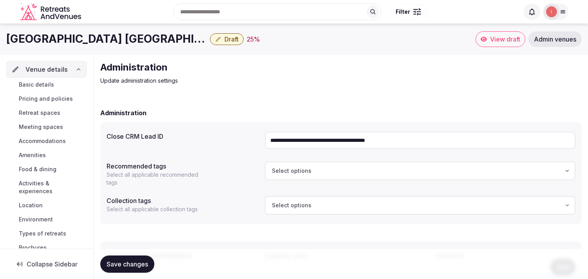
click at [48, 85] on span "Basic details" at bounding box center [36, 85] width 35 height 8
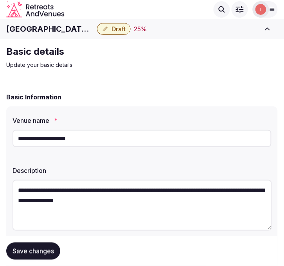
click at [64, 30] on h1 "Floridays Resort Orlando" at bounding box center [50, 29] width 88 height 11
copy div "Floridays Resort Orlando"
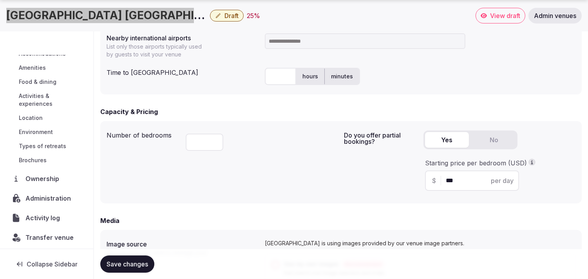
scroll to position [91, 0]
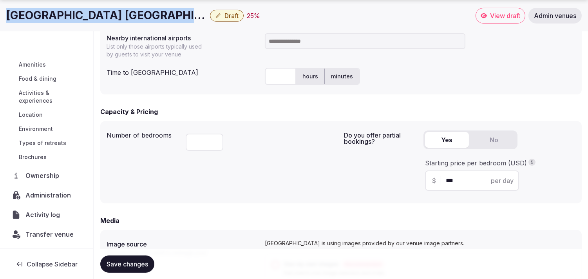
click at [51, 192] on span "Administration" at bounding box center [49, 194] width 49 height 9
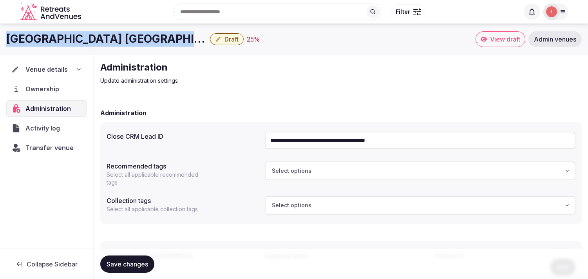
click at [48, 147] on span "Transfer venue" at bounding box center [49, 147] width 48 height 9
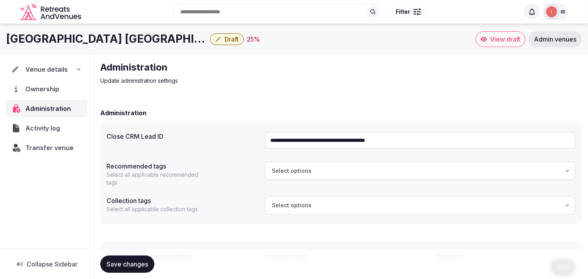
click at [67, 68] on div "Venue details" at bounding box center [46, 69] width 71 height 9
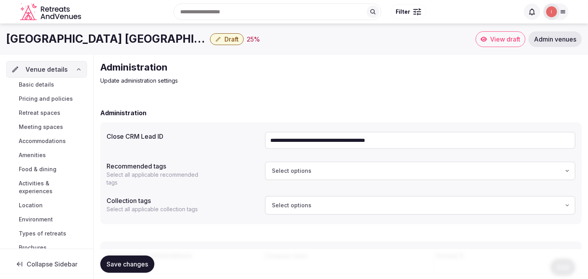
click at [51, 88] on span "Basic details" at bounding box center [36, 85] width 35 height 8
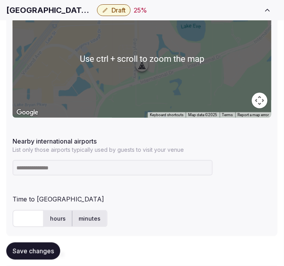
scroll to position [479, 0]
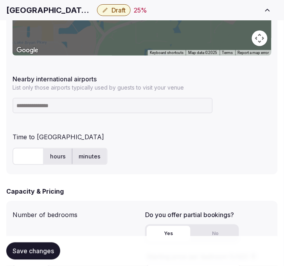
click at [97, 104] on input at bounding box center [113, 106] width 201 height 16
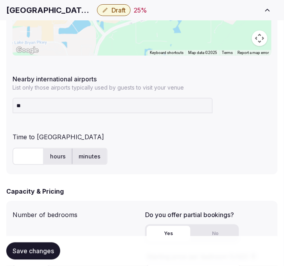
type input "***"
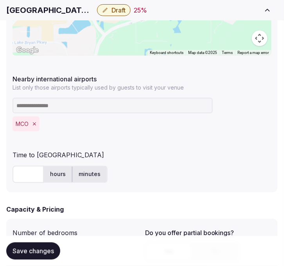
click at [22, 169] on input "text" at bounding box center [28, 174] width 31 height 17
type input "**"
click at [33, 248] on span "Save changes" at bounding box center [34, 252] width 42 height 8
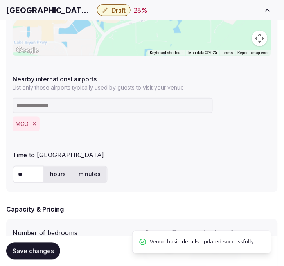
click at [107, 14] on button "Draft" at bounding box center [114, 10] width 34 height 12
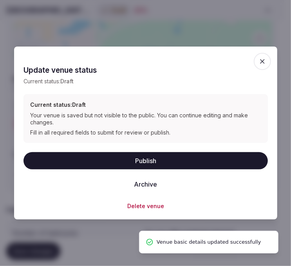
click at [136, 155] on button "Publish" at bounding box center [146, 160] width 245 height 17
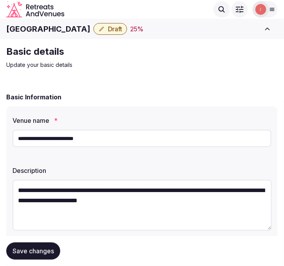
click at [56, 29] on h1 "[GEOGRAPHIC_DATA]" at bounding box center [48, 29] width 84 height 11
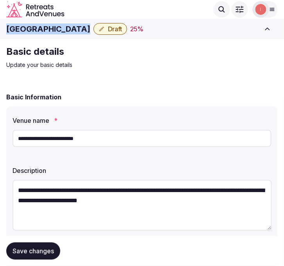
click at [56, 29] on h1 "[GEOGRAPHIC_DATA]" at bounding box center [48, 29] width 84 height 11
copy div "[GEOGRAPHIC_DATA]"
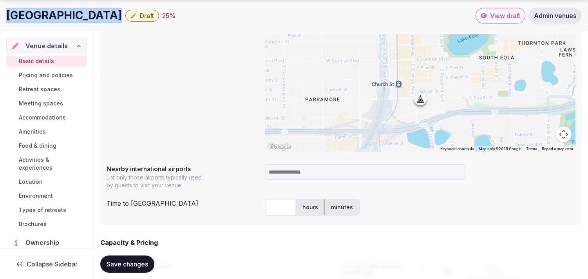
scroll to position [67, 0]
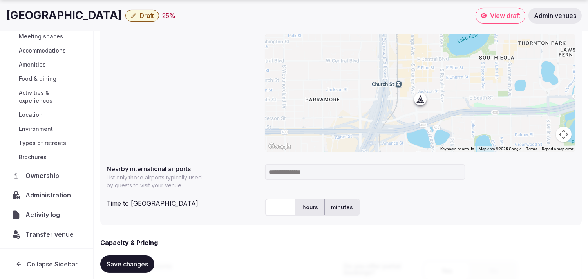
click at [51, 185] on nav "Venue details Basic details Pricing and policies Retreat spaces Meeting spaces …" at bounding box center [46, 107] width 81 height 272
click at [50, 192] on span "Administration" at bounding box center [49, 194] width 49 height 9
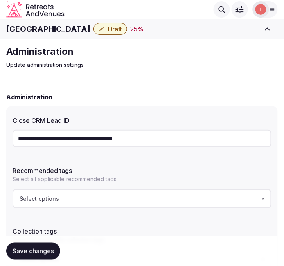
click at [33, 29] on h1 "[GEOGRAPHIC_DATA]" at bounding box center [48, 29] width 84 height 11
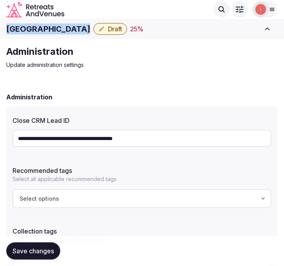
click at [33, 29] on h1 "[GEOGRAPHIC_DATA]" at bounding box center [48, 29] width 84 height 11
copy div "[GEOGRAPHIC_DATA]"
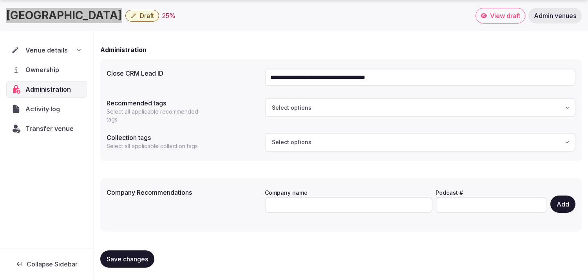
scroll to position [63, 0]
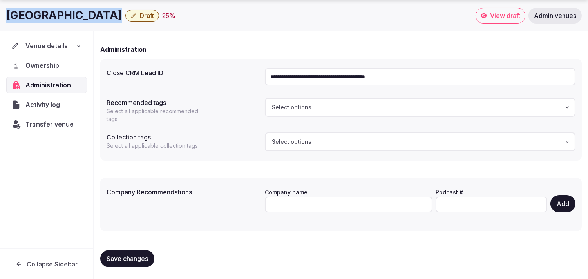
click at [62, 123] on span "Transfer venue" at bounding box center [49, 124] width 48 height 9
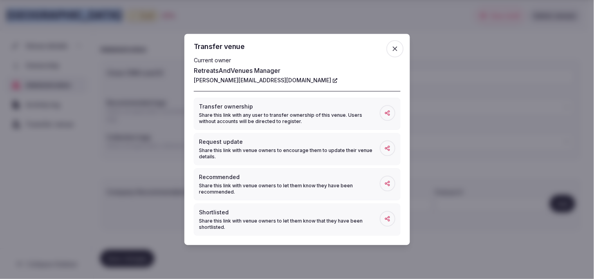
click at [284, 46] on icon "button" at bounding box center [395, 49] width 8 height 8
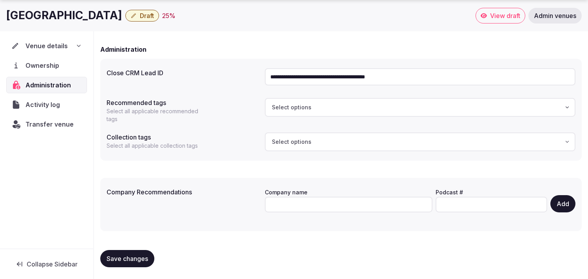
click at [284, 76] on input "**********" at bounding box center [420, 76] width 311 height 17
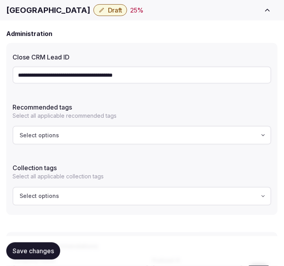
click at [56, 10] on h1 "[GEOGRAPHIC_DATA]" at bounding box center [48, 10] width 84 height 11
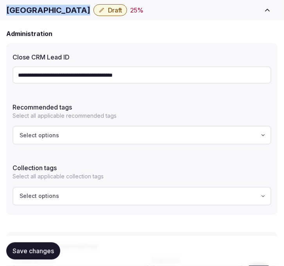
click at [56, 10] on h1 "[GEOGRAPHIC_DATA]" at bounding box center [48, 10] width 84 height 11
copy div "[GEOGRAPHIC_DATA]"
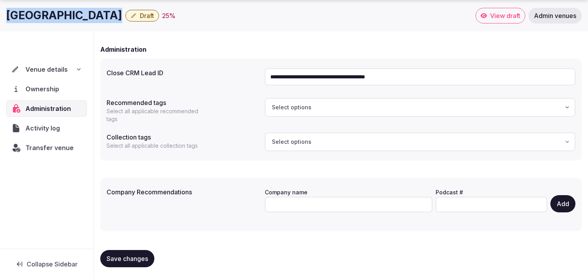
click at [49, 148] on span "Transfer venue" at bounding box center [49, 147] width 48 height 9
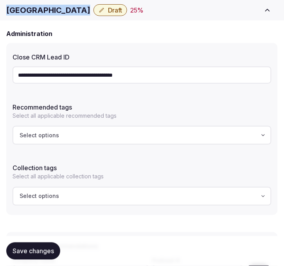
copy div "[GEOGRAPHIC_DATA]"
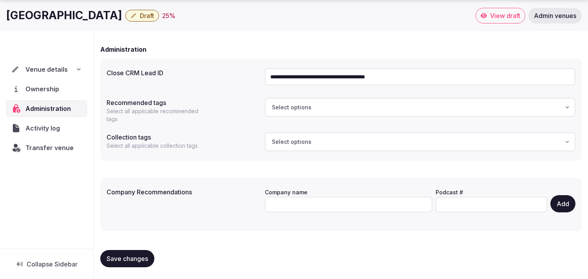
click at [67, 72] on div "Venue details" at bounding box center [46, 69] width 71 height 9
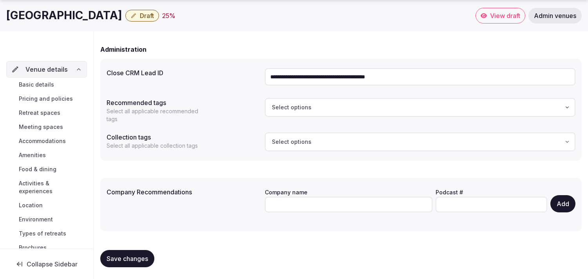
click at [56, 85] on link "Basic details" at bounding box center [46, 84] width 81 height 11
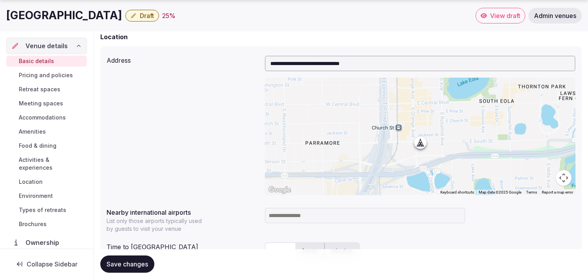
scroll to position [392, 0]
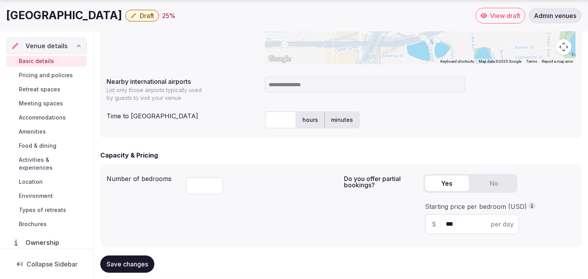
click at [284, 83] on input at bounding box center [365, 85] width 201 height 16
type input "***"
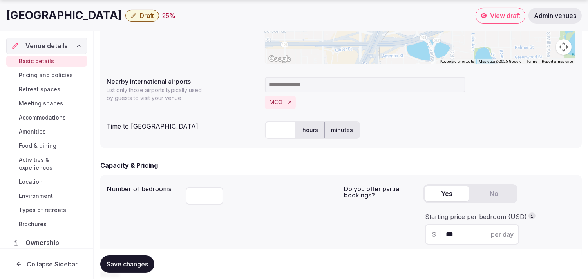
click at [276, 128] on input "text" at bounding box center [280, 129] width 31 height 17
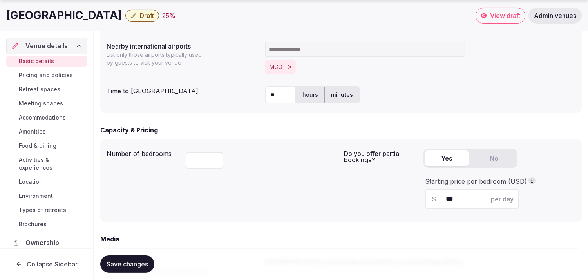
scroll to position [435, 0]
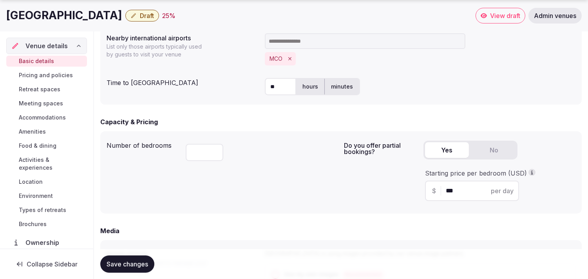
type input "**"
click at [129, 263] on span "Save changes" at bounding box center [128, 264] width 42 height 8
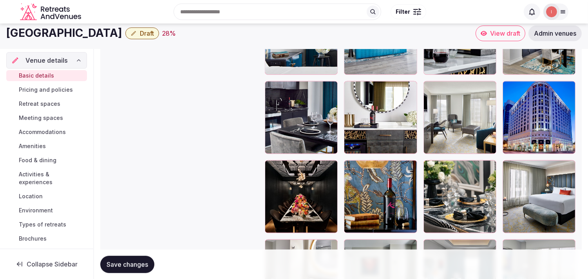
scroll to position [1350, 0]
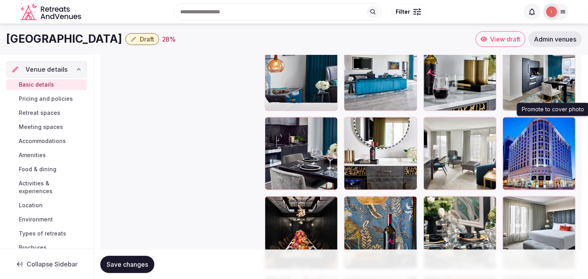
click at [284, 125] on icon "button" at bounding box center [568, 125] width 6 height 6
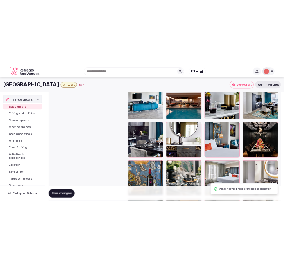
scroll to position [1112, 0]
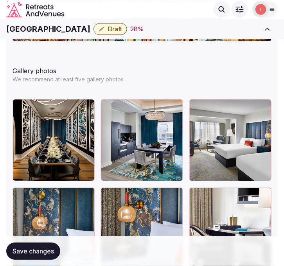
click at [110, 26] on button "Draft" at bounding box center [111, 29] width 34 height 12
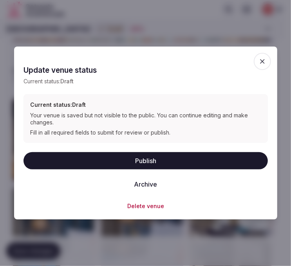
click at [153, 158] on button "Publish" at bounding box center [146, 160] width 245 height 17
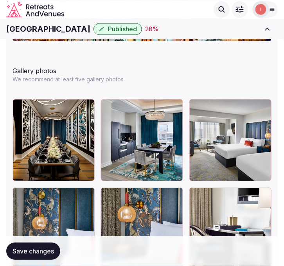
click at [65, 30] on h1 "Grand Bohemian Hotel Orlando" at bounding box center [48, 29] width 84 height 11
copy div "Grand Bohemian Hotel Orlando"
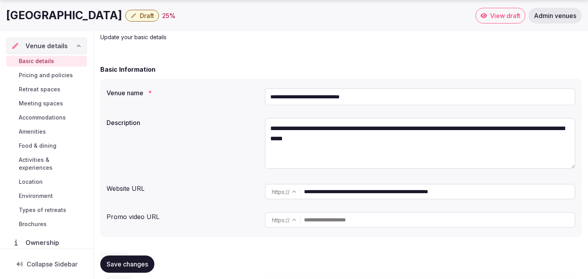
scroll to position [67, 0]
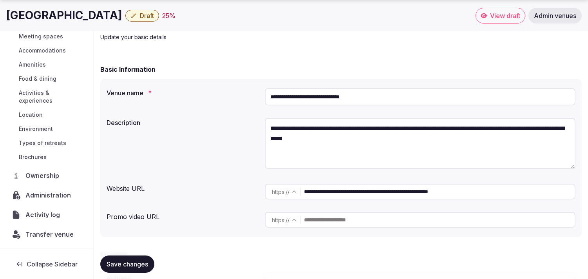
click at [45, 199] on span "Administration" at bounding box center [49, 194] width 49 height 9
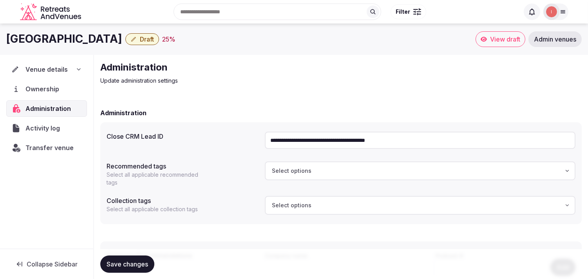
click at [122, 36] on h1 "Crowne Plaza Hotel Orlando Downtown" at bounding box center [64, 38] width 116 height 15
copy div "Crowne Plaza Hotel Orlando Downtown"
click at [58, 74] on div "Venue details" at bounding box center [46, 69] width 81 height 16
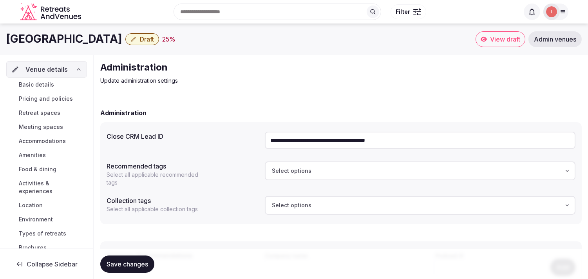
click at [58, 85] on link "Basic details" at bounding box center [46, 84] width 81 height 11
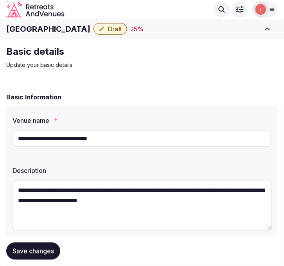
click at [63, 33] on h1 "Crowne Plaza Hotel Orlando Downtown" at bounding box center [48, 29] width 84 height 11
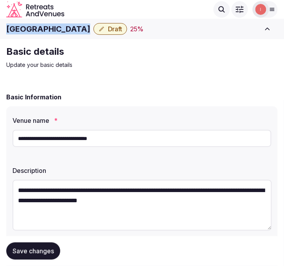
click at [63, 33] on h1 "Crowne Plaza Hotel Orlando Downtown" at bounding box center [48, 29] width 84 height 11
copy div "Crowne Plaza Hotel Orlando Downtown"
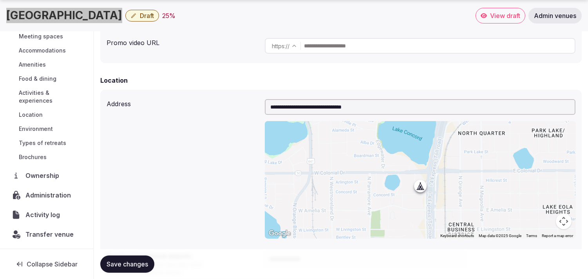
scroll to position [304, 0]
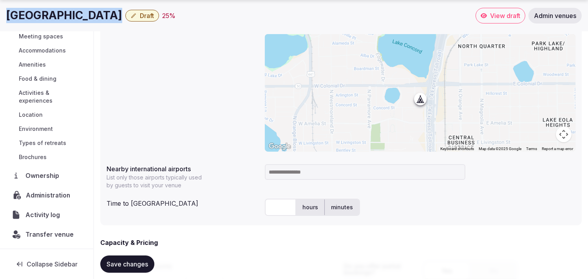
click at [54, 197] on span "Administration" at bounding box center [50, 194] width 48 height 9
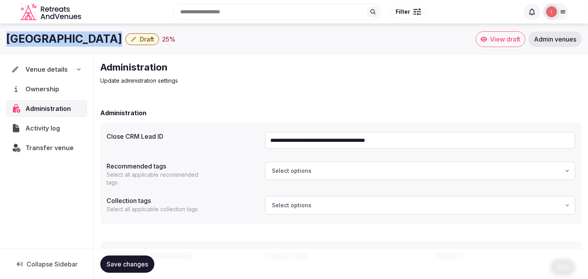
click at [67, 149] on span "Transfer venue" at bounding box center [49, 147] width 48 height 9
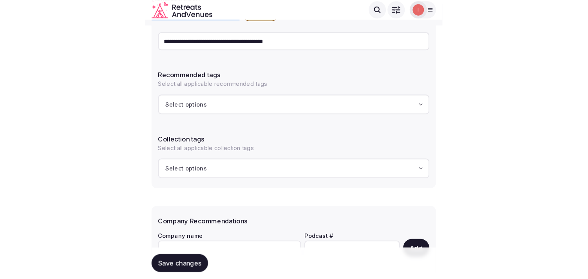
scroll to position [43, 0]
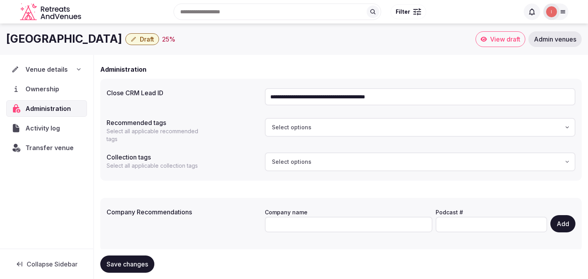
click at [53, 71] on span "Venue details" at bounding box center [46, 69] width 42 height 9
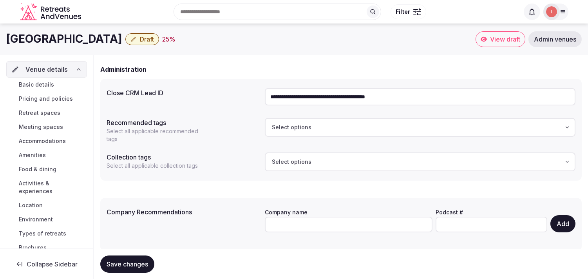
click at [52, 79] on div "Basic details Pricing and policies Retreat spaces Meeting spaces Accommodations…" at bounding box center [46, 166] width 81 height 177
click at [56, 89] on link "Basic details" at bounding box center [46, 84] width 81 height 11
click at [56, 85] on link "Basic details" at bounding box center [46, 84] width 81 height 11
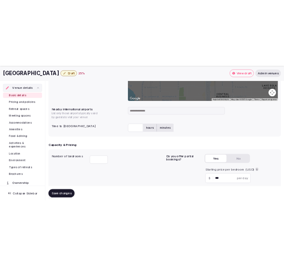
scroll to position [435, 0]
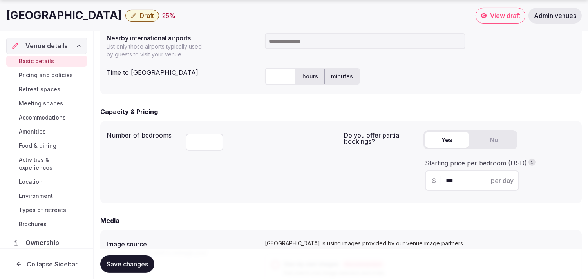
click at [122, 17] on h1 "Crowne Plaza Hotel Orlando Downtown" at bounding box center [64, 15] width 116 height 15
copy div "Crowne Plaza Hotel Orlando Downtown"
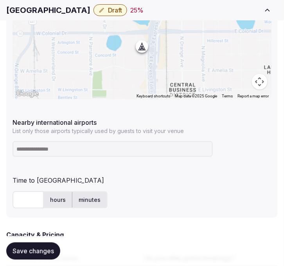
click at [53, 154] on input at bounding box center [113, 149] width 201 height 16
type input "***"
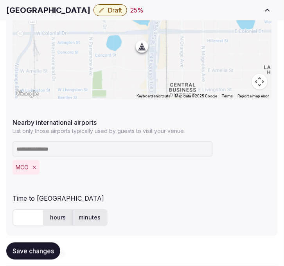
click at [31, 216] on input "text" at bounding box center [28, 218] width 31 height 17
type input "**"
click at [23, 249] on span "Save changes" at bounding box center [34, 252] width 42 height 8
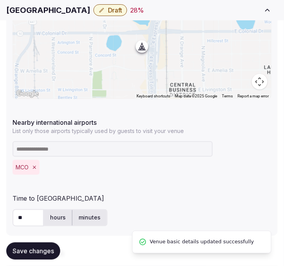
click at [111, 4] on button "Draft" at bounding box center [111, 10] width 34 height 12
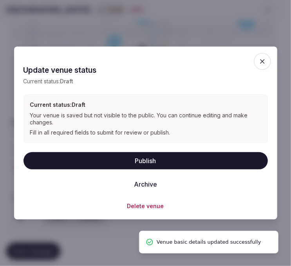
click at [154, 161] on button "Publish" at bounding box center [146, 160] width 245 height 17
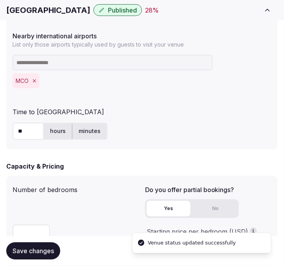
scroll to position [522, 0]
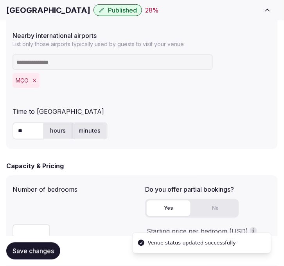
drag, startPoint x: 41, startPoint y: 252, endPoint x: 44, endPoint y: 244, distance: 9.3
click at [41, 253] on span "Save changes" at bounding box center [34, 252] width 42 height 8
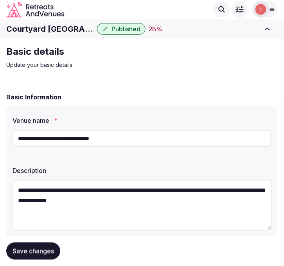
click at [36, 25] on h1 "Courtyard [GEOGRAPHIC_DATA]/[GEOGRAPHIC_DATA]" at bounding box center [50, 29] width 88 height 11
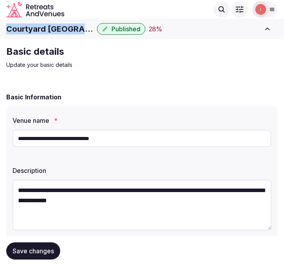
click at [36, 25] on h1 "Courtyard [GEOGRAPHIC_DATA]/[GEOGRAPHIC_DATA]" at bounding box center [50, 29] width 88 height 11
copy div "Courtyard [GEOGRAPHIC_DATA]/[GEOGRAPHIC_DATA]"
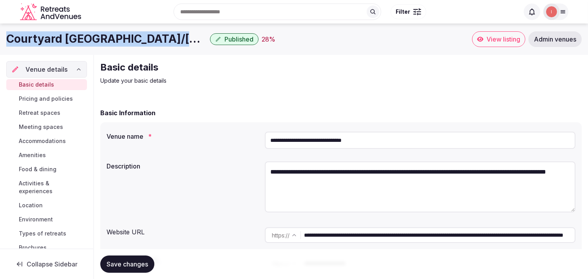
copy div "Courtyard [GEOGRAPHIC_DATA]/[GEOGRAPHIC_DATA]"
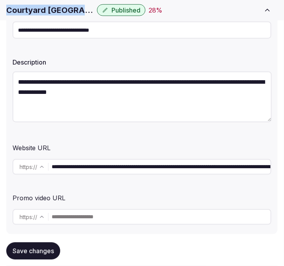
scroll to position [130, 0]
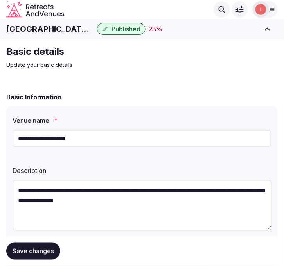
click at [66, 25] on h1 "[GEOGRAPHIC_DATA] [GEOGRAPHIC_DATA]" at bounding box center [50, 29] width 88 height 11
copy div "[GEOGRAPHIC_DATA] [GEOGRAPHIC_DATA]"
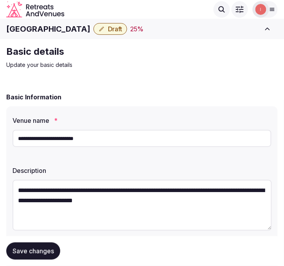
click at [59, 31] on h1 "[GEOGRAPHIC_DATA]" at bounding box center [48, 29] width 84 height 11
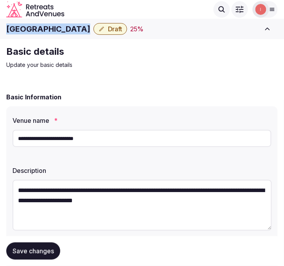
click at [59, 31] on h1 "[GEOGRAPHIC_DATA]" at bounding box center [48, 29] width 84 height 11
copy div "[GEOGRAPHIC_DATA]"
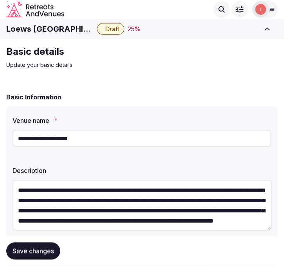
click at [59, 34] on div "Loews [GEOGRAPHIC_DATA] Draft 25 %" at bounding box center [132, 29] width 252 height 12
click at [63, 28] on h1 "Loews [GEOGRAPHIC_DATA]" at bounding box center [50, 29] width 88 height 11
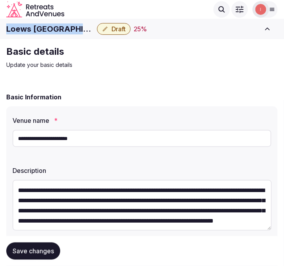
click at [63, 28] on h1 "Loews Portofino Bay Hotel" at bounding box center [50, 29] width 88 height 11
copy div "Loews Portofino Bay Hotel"
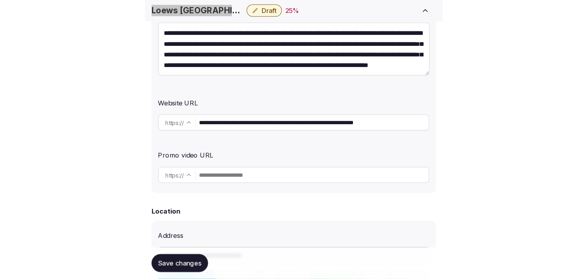
scroll to position [174, 0]
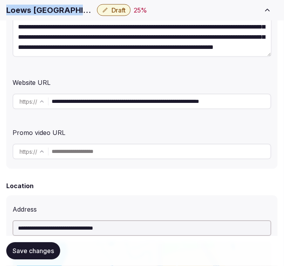
click at [136, 100] on input "**********" at bounding box center [161, 102] width 219 height 16
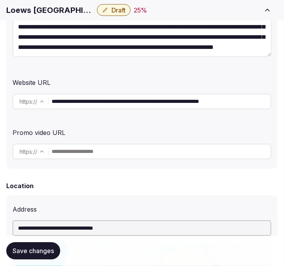
click at [136, 100] on input "**********" at bounding box center [161, 102] width 219 height 16
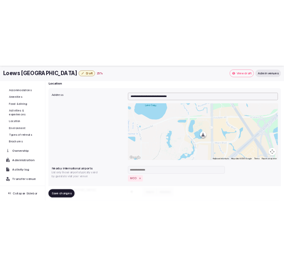
scroll to position [67, 0]
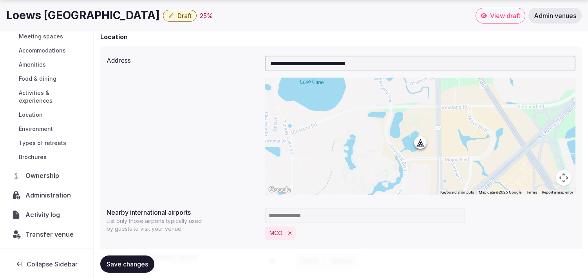
click at [46, 236] on span "Transfer venue" at bounding box center [49, 234] width 48 height 9
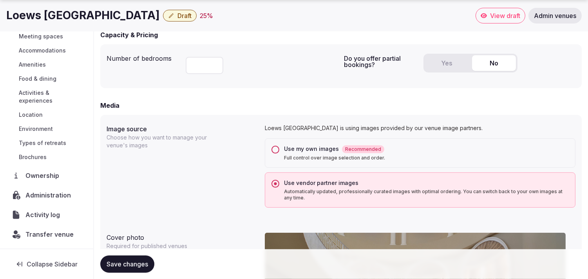
click at [40, 222] on div "Activity log" at bounding box center [46, 215] width 81 height 16
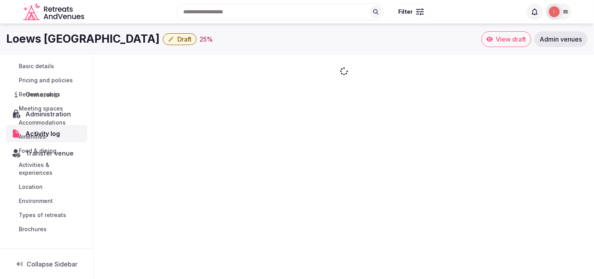
click at [52, 213] on div "Venue details Basic details Pricing and policies Retreat spaces Meeting spaces …" at bounding box center [46, 142] width 93 height 212
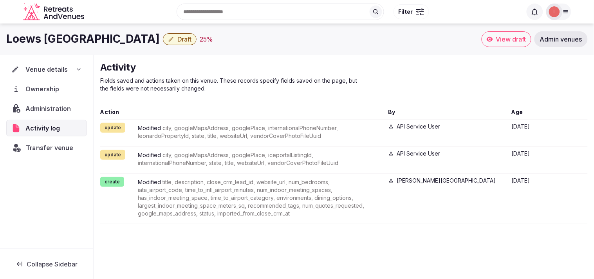
click at [54, 146] on span "Transfer venue" at bounding box center [49, 147] width 47 height 9
click at [63, 69] on span "Venue details" at bounding box center [46, 69] width 42 height 9
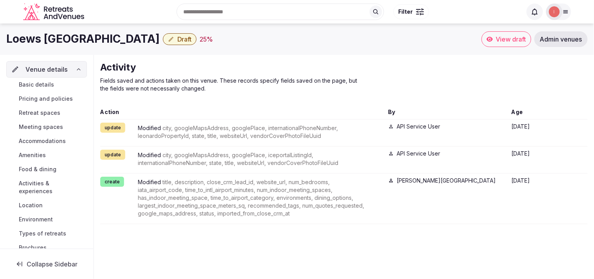
click at [63, 87] on link "Basic details" at bounding box center [46, 84] width 81 height 11
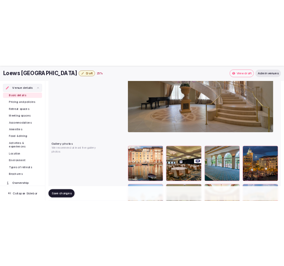
scroll to position [871, 0]
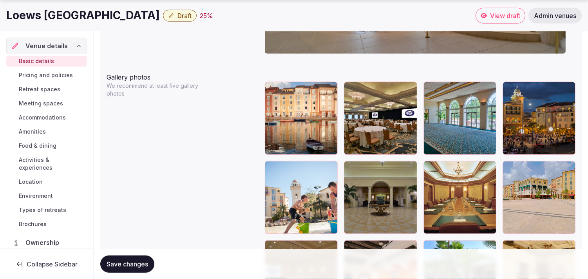
click at [291, 92] on button "button" at bounding box center [329, 89] width 9 height 9
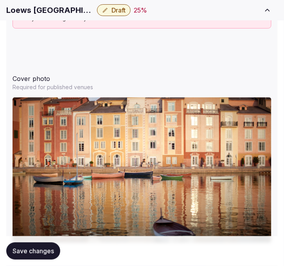
click at [54, 13] on h1 "Loews Portofino Bay Hotel" at bounding box center [50, 10] width 88 height 11
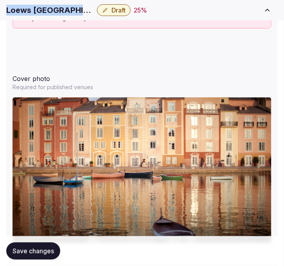
click at [54, 13] on h1 "Loews Portofino Bay Hotel" at bounding box center [50, 10] width 88 height 11
copy div "Loews Portofino Bay Hotel"
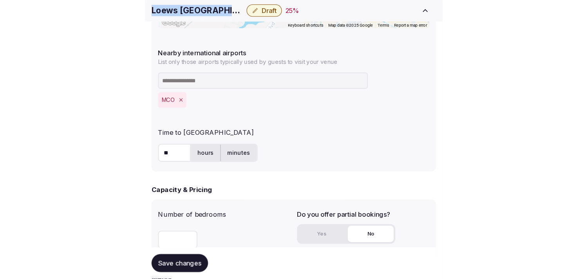
scroll to position [566, 0]
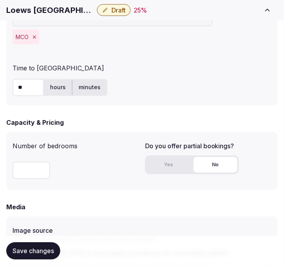
click at [22, 85] on input "**" at bounding box center [28, 87] width 31 height 17
type input "**"
click at [36, 251] on span "Save changes" at bounding box center [34, 252] width 42 height 8
click at [117, 9] on span "Draft" at bounding box center [119, 10] width 14 height 8
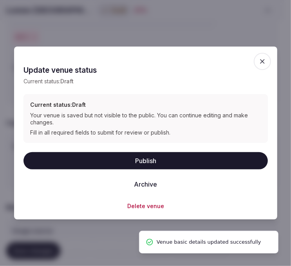
click at [141, 157] on button "Publish" at bounding box center [146, 160] width 245 height 17
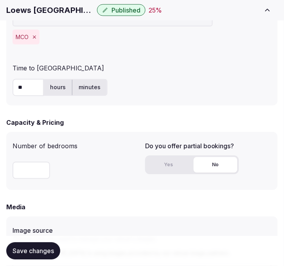
click at [35, 7] on h1 "Loews Portofino Bay Hotel" at bounding box center [50, 10] width 88 height 11
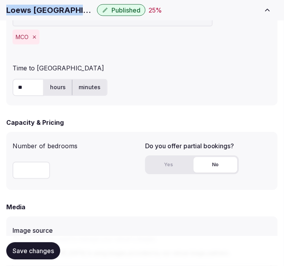
click at [35, 7] on h1 "Loews Portofino Bay Hotel" at bounding box center [50, 10] width 88 height 11
copy div "Loews Portofino Bay Hotel"
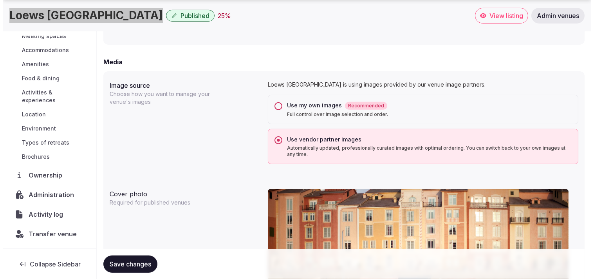
scroll to position [67, 0]
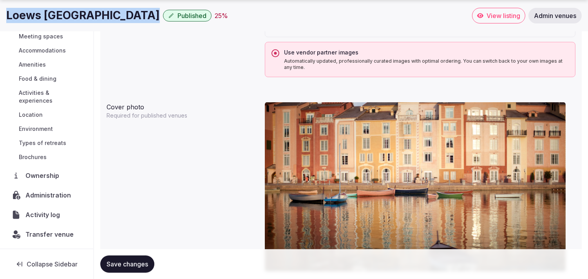
click at [43, 230] on span "Transfer venue" at bounding box center [49, 234] width 48 height 9
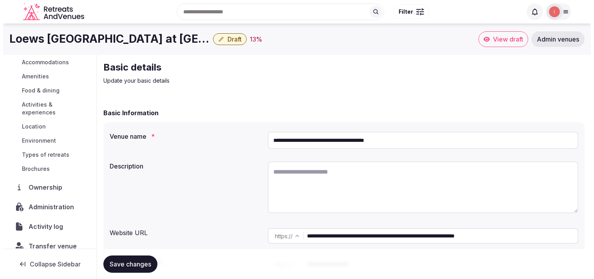
scroll to position [91, 0]
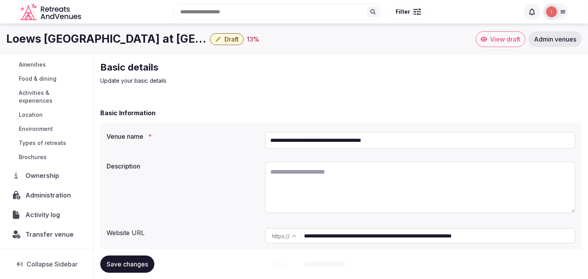
click at [50, 194] on span "Administration" at bounding box center [49, 194] width 49 height 9
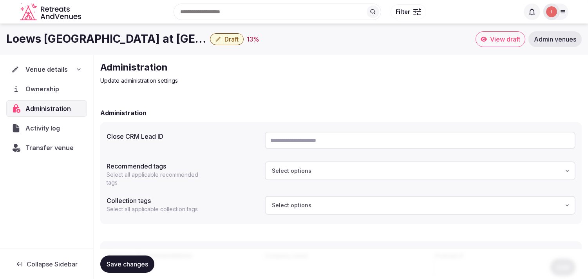
click at [226, 38] on span "Draft" at bounding box center [232, 39] width 14 height 8
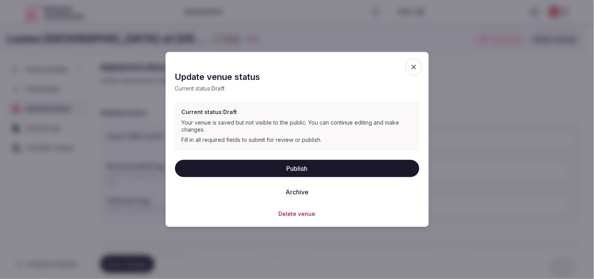
click at [284, 188] on button "Archive" at bounding box center [297, 191] width 36 height 17
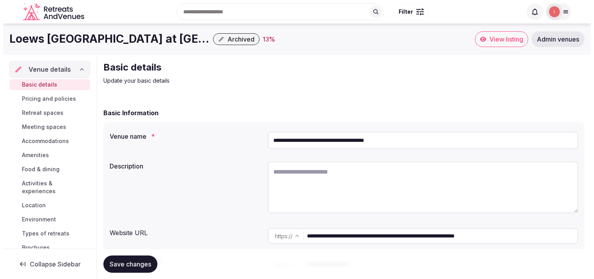
scroll to position [91, 0]
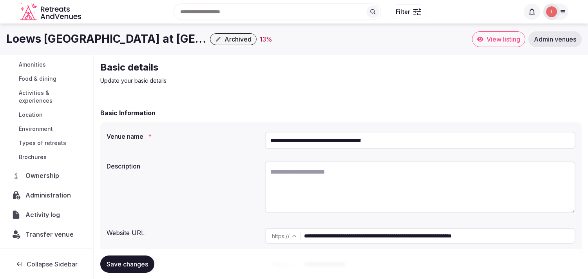
click at [53, 195] on span "Administration" at bounding box center [49, 194] width 49 height 9
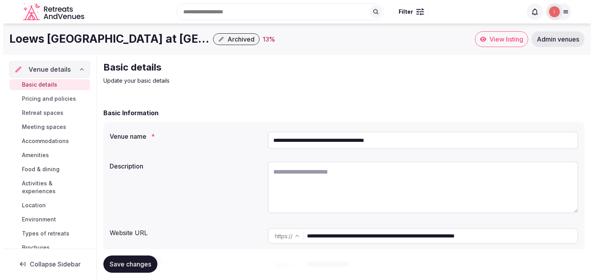
scroll to position [91, 0]
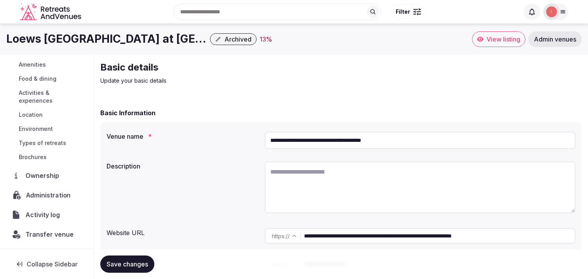
click at [49, 194] on span "Administration" at bounding box center [50, 194] width 48 height 9
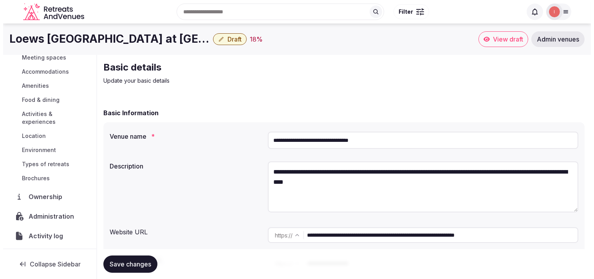
scroll to position [91, 0]
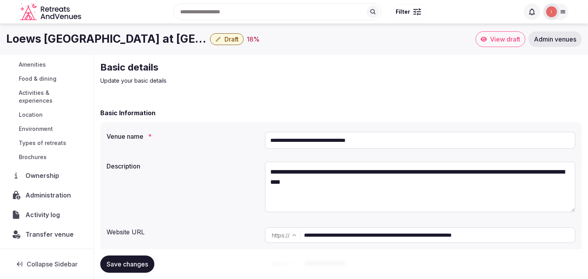
click at [51, 197] on span "Administration" at bounding box center [49, 194] width 49 height 9
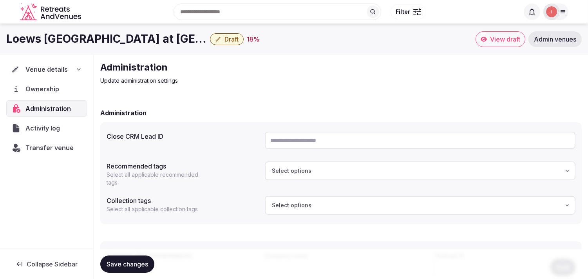
click at [228, 42] on span "Draft" at bounding box center [232, 39] width 14 height 8
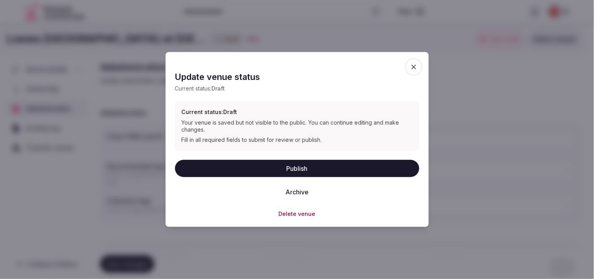
click at [308, 193] on button "Archive" at bounding box center [297, 191] width 36 height 17
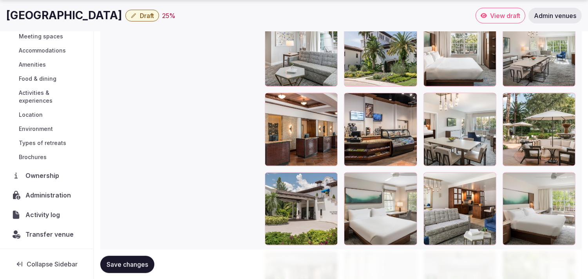
scroll to position [1350, 0]
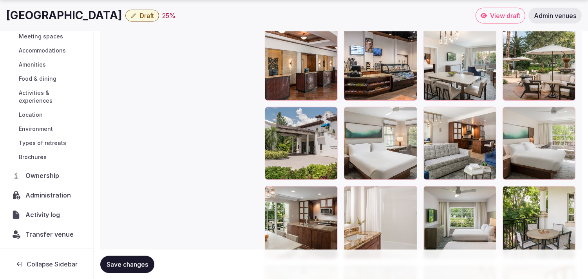
click at [41, 215] on span "Activity log" at bounding box center [44, 214] width 38 height 9
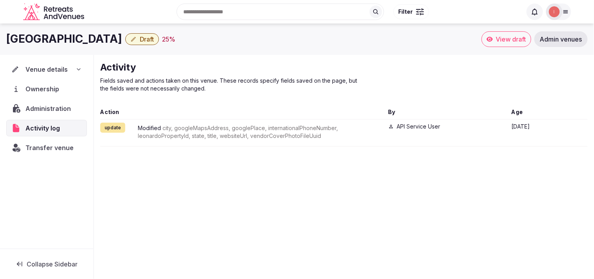
click at [64, 107] on span "Administration" at bounding box center [49, 108] width 49 height 9
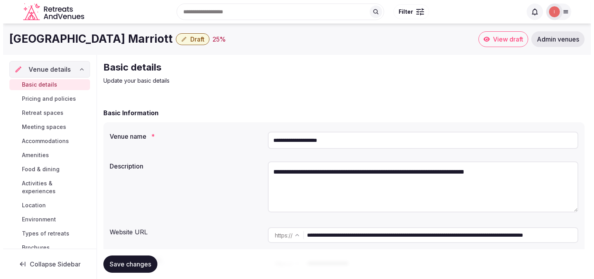
scroll to position [91, 0]
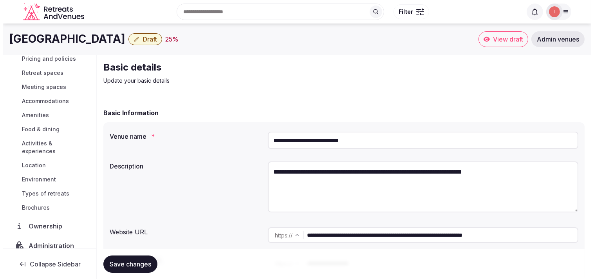
scroll to position [87, 0]
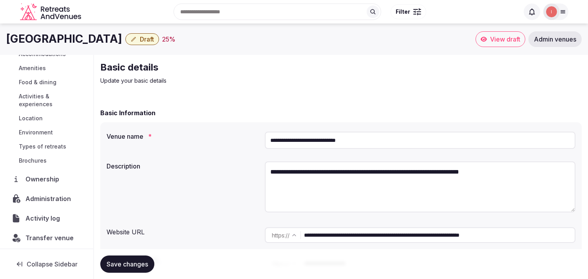
click at [60, 197] on span "Administration" at bounding box center [49, 198] width 49 height 9
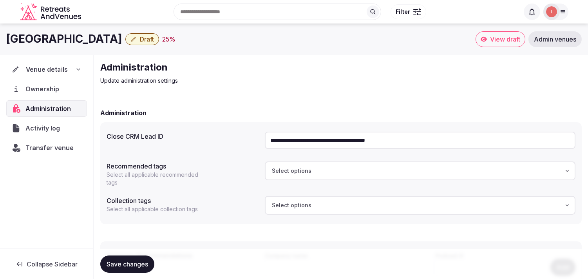
click at [46, 72] on span "Venue details" at bounding box center [47, 69] width 42 height 9
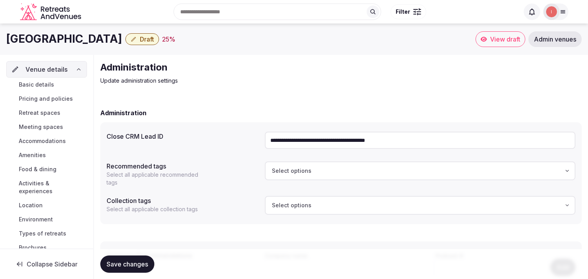
click at [46, 83] on span "Basic details" at bounding box center [36, 85] width 35 height 8
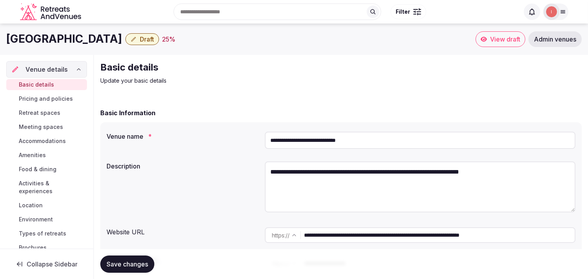
click at [53, 82] on link "Basic details" at bounding box center [46, 84] width 81 height 11
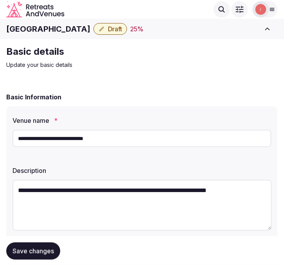
click at [17, 28] on h1 "Miami International Airport Hotel" at bounding box center [48, 29] width 84 height 11
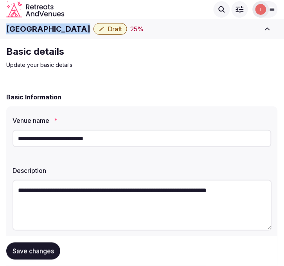
click at [17, 28] on h1 "Miami International Airport Hotel" at bounding box center [48, 29] width 84 height 11
copy div "Miami International Airport Hotel"
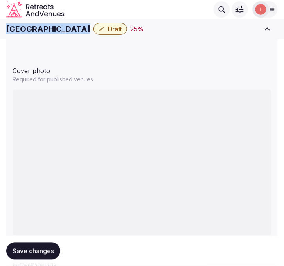
scroll to position [898, 0]
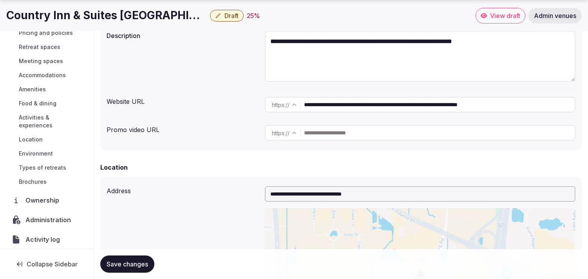
scroll to position [67, 0]
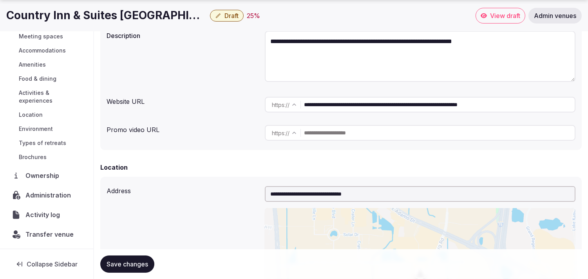
click at [50, 192] on span "Administration" at bounding box center [49, 194] width 49 height 9
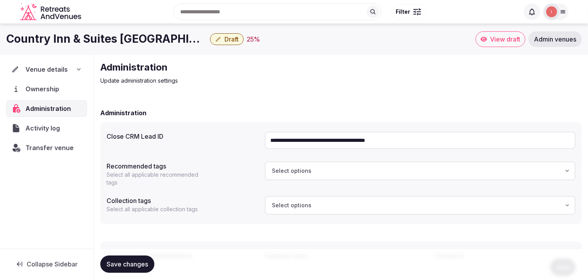
click at [88, 42] on h1 "Country Inn & Suites [GEOGRAPHIC_DATA]/[PERSON_NAME]" at bounding box center [106, 38] width 201 height 15
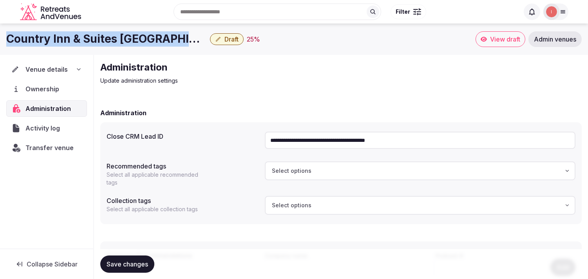
click at [88, 42] on h1 "Country Inn & Suites [GEOGRAPHIC_DATA]/[PERSON_NAME]" at bounding box center [106, 38] width 201 height 15
copy div "Country Inn & Suites [GEOGRAPHIC_DATA]/[PERSON_NAME]"
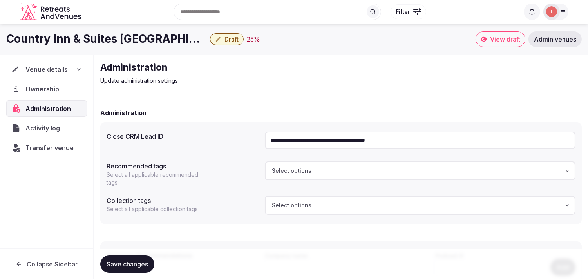
click at [38, 69] on span "Venue details" at bounding box center [46, 69] width 42 height 9
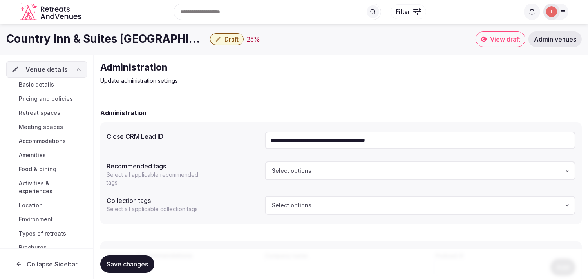
click at [49, 82] on span "Basic details" at bounding box center [36, 85] width 35 height 8
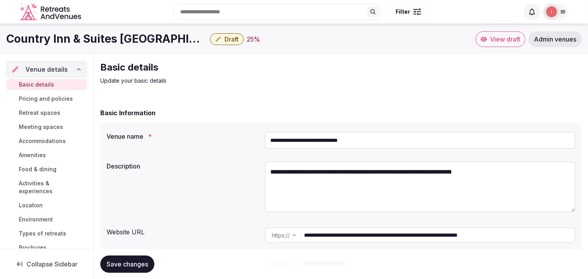
click at [49, 82] on span "Basic details" at bounding box center [36, 85] width 35 height 8
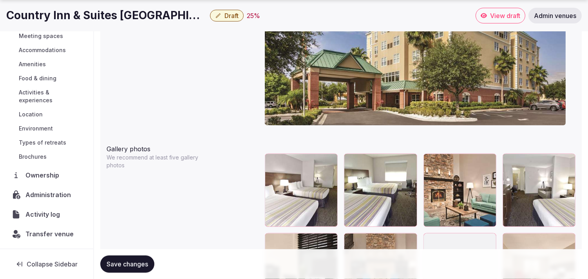
scroll to position [67, 0]
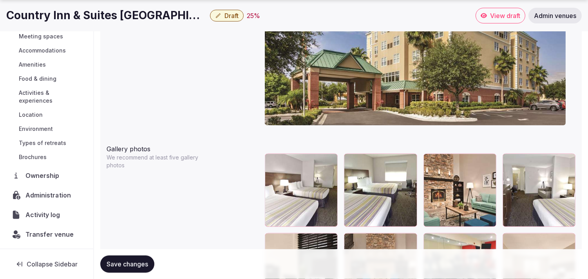
click at [46, 194] on span "Administration" at bounding box center [49, 194] width 49 height 9
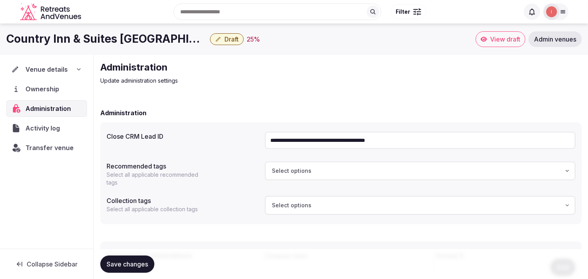
click at [291, 143] on input "**********" at bounding box center [420, 140] width 311 height 17
click at [42, 146] on span "Transfer venue" at bounding box center [49, 147] width 48 height 9
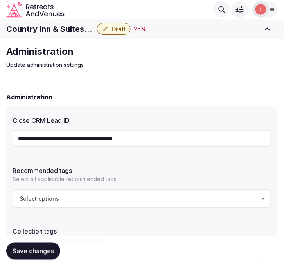
click at [78, 29] on h1 "Country Inn & Suites Tampa/Brandon" at bounding box center [50, 29] width 88 height 11
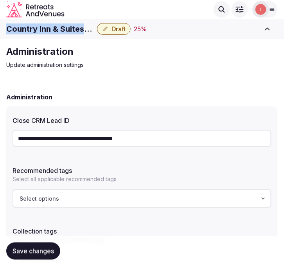
click at [78, 29] on h1 "Country Inn & Suites Tampa/Brandon" at bounding box center [50, 29] width 88 height 11
copy div "Country Inn & Suites Tampa/Brandon"
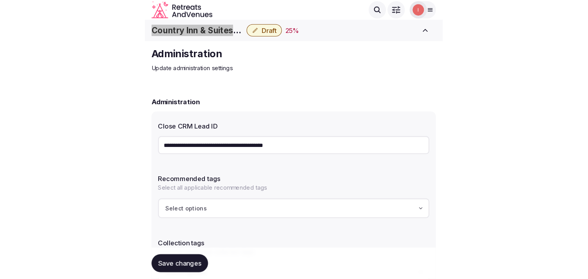
scroll to position [43, 0]
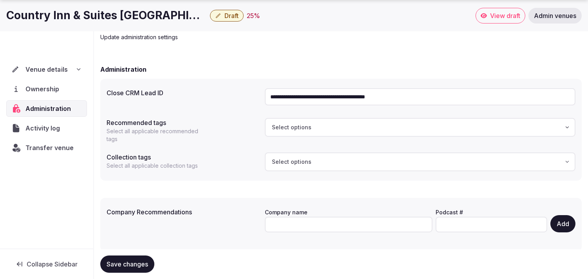
drag, startPoint x: 67, startPoint y: 70, endPoint x: 60, endPoint y: 75, distance: 9.2
click at [67, 70] on div "Venue details" at bounding box center [46, 69] width 70 height 9
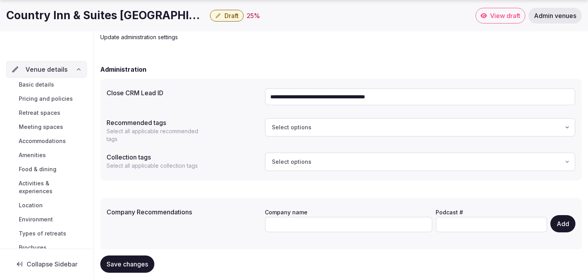
click at [50, 87] on span "Basic details" at bounding box center [36, 85] width 35 height 8
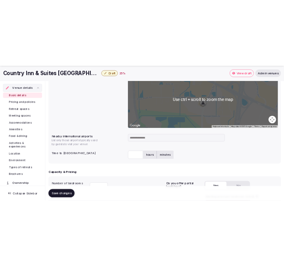
scroll to position [348, 0]
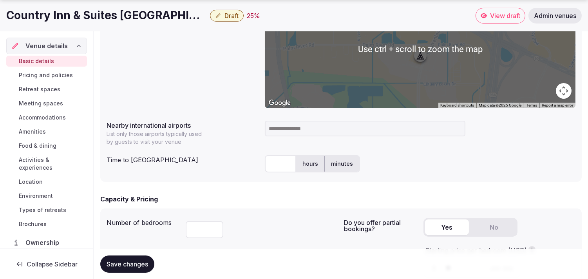
click at [291, 121] on input at bounding box center [365, 129] width 201 height 16
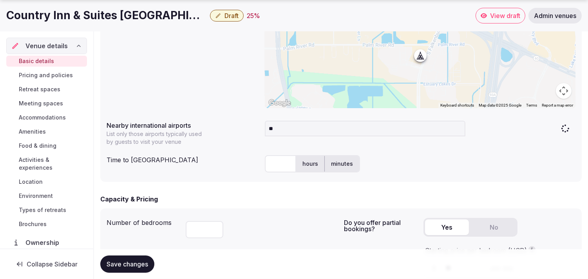
type input "***"
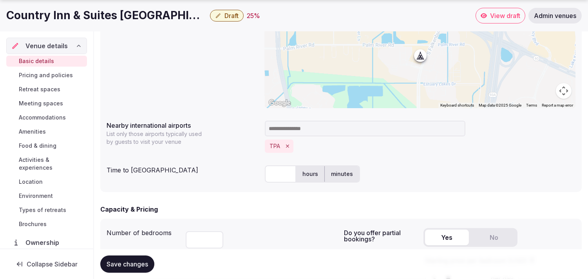
click at [279, 174] on input "text" at bounding box center [280, 173] width 31 height 17
type input "**"
click at [138, 266] on button "Save changes" at bounding box center [127, 263] width 54 height 17
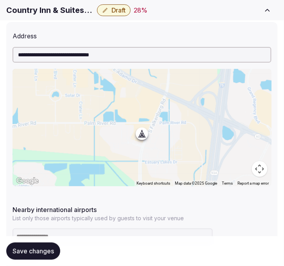
click at [38, 248] on span "Save changes" at bounding box center [34, 252] width 42 height 8
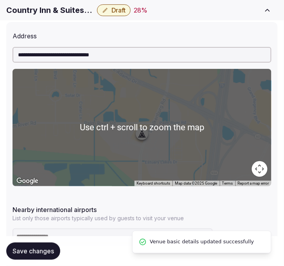
scroll to position [479, 0]
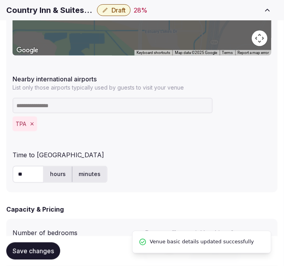
click at [122, 5] on button "Draft" at bounding box center [114, 10] width 34 height 12
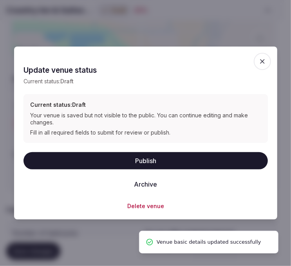
click at [147, 163] on button "Publish" at bounding box center [146, 160] width 245 height 17
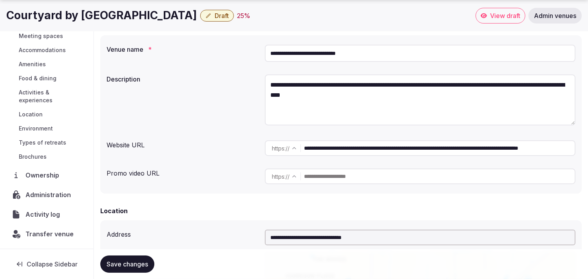
scroll to position [67, 0]
click at [48, 214] on span "Activity log" at bounding box center [44, 214] width 38 height 9
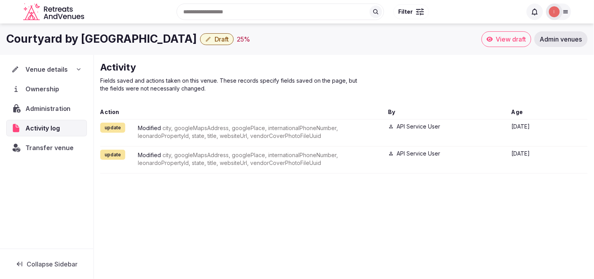
click at [45, 106] on span "Administration" at bounding box center [49, 108] width 48 height 9
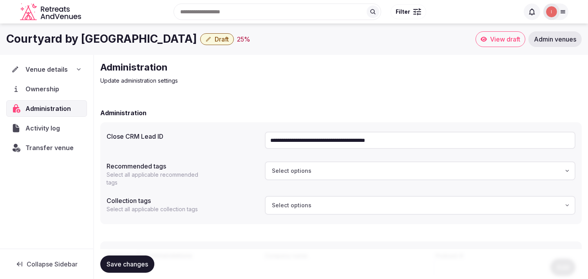
click at [127, 34] on h1 "Courtyard by [GEOGRAPHIC_DATA]" at bounding box center [101, 38] width 191 height 15
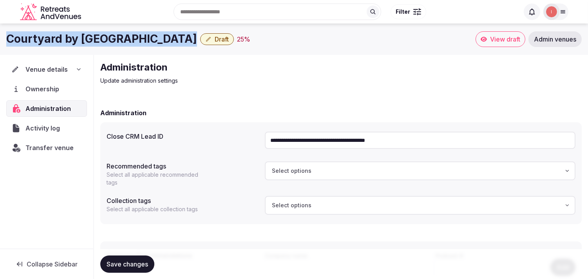
click at [127, 34] on h1 "Courtyard by [GEOGRAPHIC_DATA]" at bounding box center [101, 38] width 191 height 15
copy div "Courtyard by [GEOGRAPHIC_DATA]"
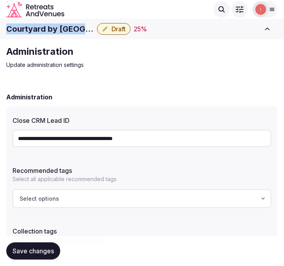
copy div "Courtyard by [GEOGRAPHIC_DATA]"
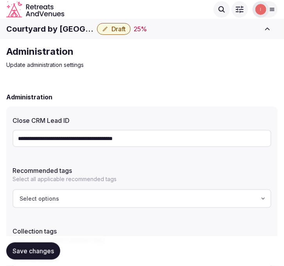
click at [116, 141] on input "**********" at bounding box center [142, 138] width 259 height 17
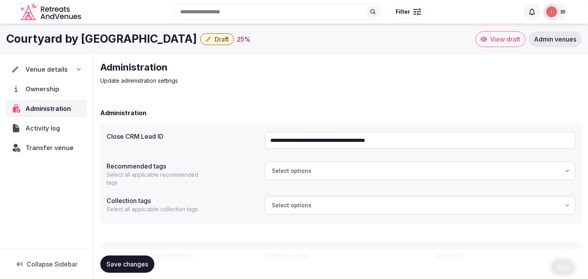
click at [62, 151] on span "Transfer venue" at bounding box center [49, 147] width 48 height 9
click at [58, 71] on span "Venue details" at bounding box center [46, 69] width 42 height 9
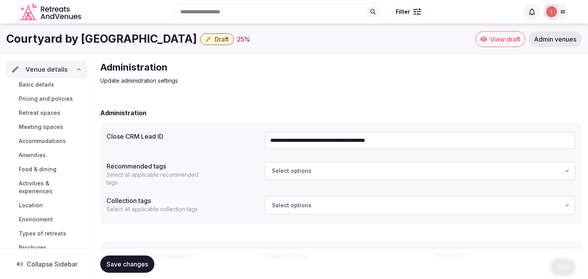
click at [47, 83] on span "Basic details" at bounding box center [36, 85] width 35 height 8
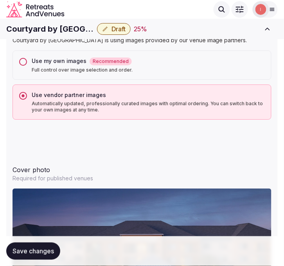
scroll to position [784, 0]
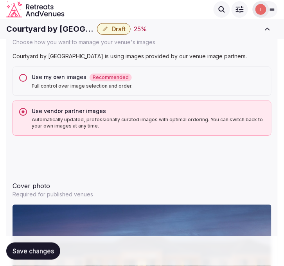
click at [64, 30] on h1 "Courtyard by Marriott Panama City" at bounding box center [50, 29] width 88 height 11
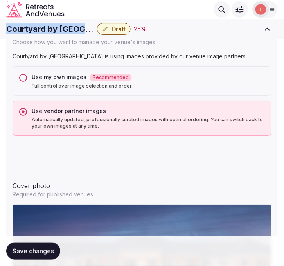
click at [64, 30] on h1 "Courtyard by Marriott Panama City" at bounding box center [50, 29] width 88 height 11
copy div "Courtyard by Marriott Panama City"
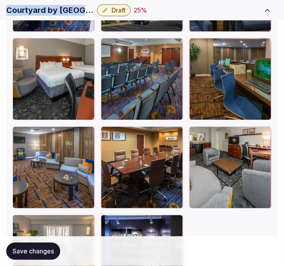
click at [47, 249] on span "Save changes" at bounding box center [34, 252] width 42 height 8
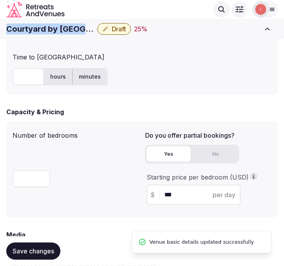
scroll to position [479, 0]
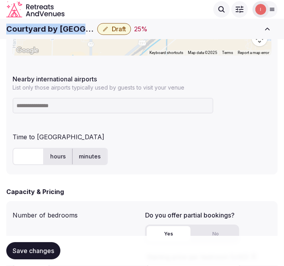
copy div "Courtyard by Marriott Panama City"
click at [59, 106] on input at bounding box center [113, 106] width 201 height 16
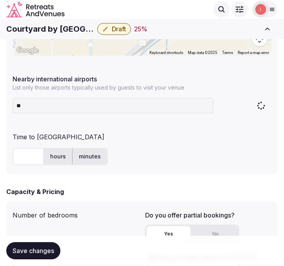
type input "***"
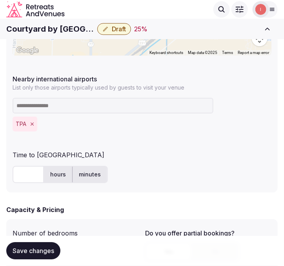
click at [14, 174] on input "text" at bounding box center [28, 174] width 31 height 17
type input "**"
click at [42, 248] on span "Save changes" at bounding box center [34, 252] width 42 height 8
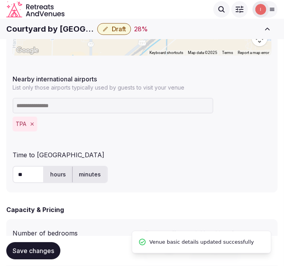
click at [128, 28] on button "Draft" at bounding box center [114, 29] width 34 height 12
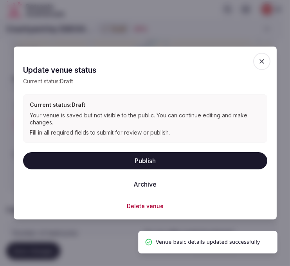
click at [137, 156] on button "Publish" at bounding box center [145, 160] width 245 height 17
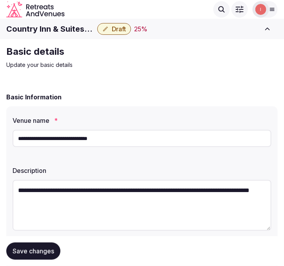
click at [53, 28] on h1 "Country Inn & Suites [GEOGRAPHIC_DATA]" at bounding box center [50, 29] width 88 height 11
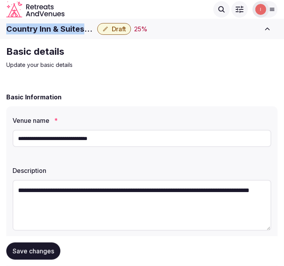
click at [53, 28] on h1 "Country Inn & Suites [GEOGRAPHIC_DATA]" at bounding box center [50, 29] width 88 height 11
copy div "Country Inn & Suites [GEOGRAPHIC_DATA]"
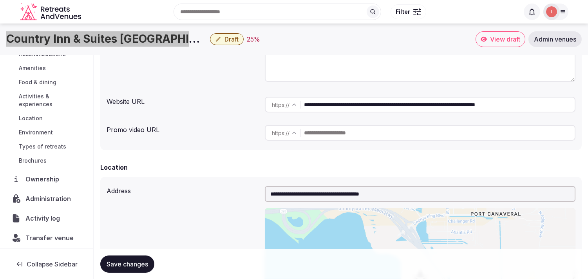
scroll to position [91, 0]
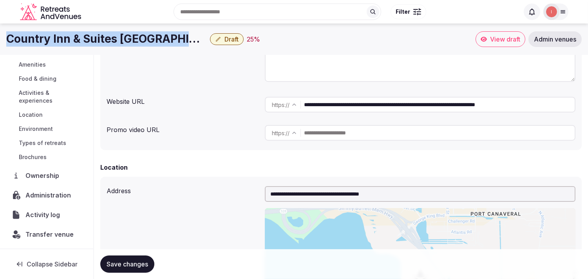
click at [42, 215] on span "Activity log" at bounding box center [44, 214] width 38 height 9
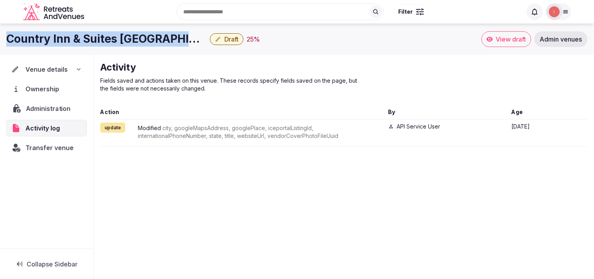
click at [56, 110] on span "Administration" at bounding box center [50, 108] width 48 height 9
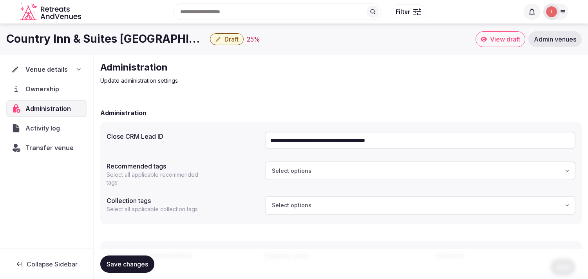
click at [290, 136] on input "**********" at bounding box center [420, 140] width 311 height 17
click at [44, 150] on span "Transfer venue" at bounding box center [50, 147] width 48 height 9
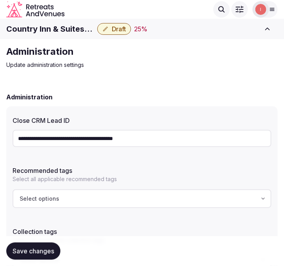
click at [34, 26] on h1 "Country Inn & Suites [GEOGRAPHIC_DATA]" at bounding box center [50, 29] width 88 height 11
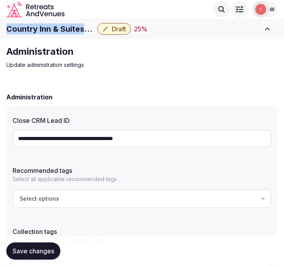
click at [34, 26] on h1 "Country Inn & Suites [GEOGRAPHIC_DATA]" at bounding box center [50, 29] width 88 height 11
copy div "Country Inn & Suites [GEOGRAPHIC_DATA]"
click at [113, 29] on span "Draft" at bounding box center [119, 29] width 14 height 8
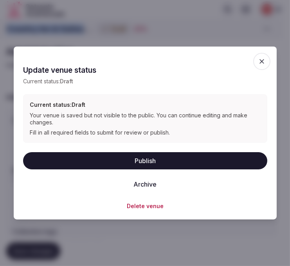
click at [147, 162] on button "Publish" at bounding box center [145, 160] width 245 height 17
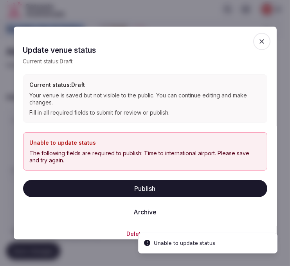
click at [258, 40] on icon "button" at bounding box center [262, 42] width 8 height 8
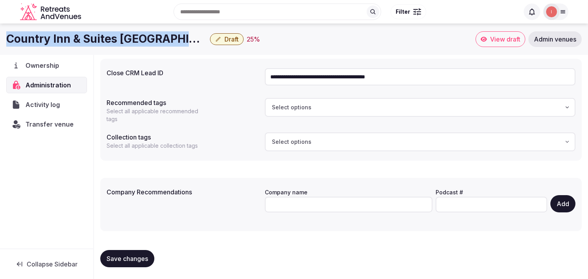
scroll to position [20, 0]
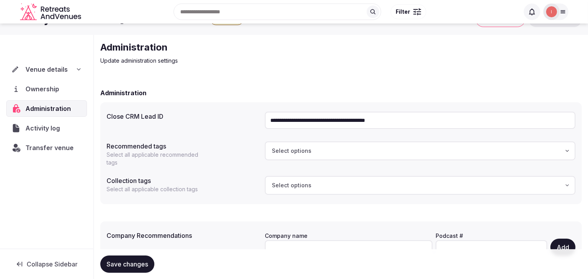
click at [56, 67] on span "Venue details" at bounding box center [46, 69] width 42 height 9
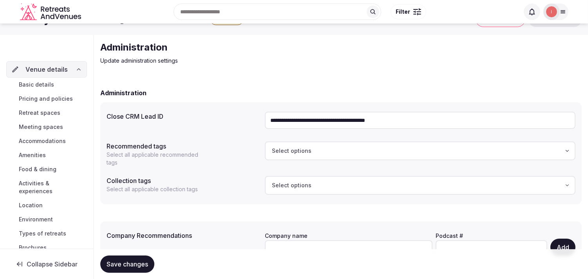
click at [48, 87] on span "Basic details" at bounding box center [36, 85] width 35 height 8
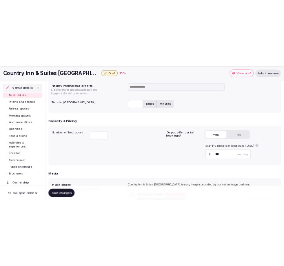
scroll to position [435, 0]
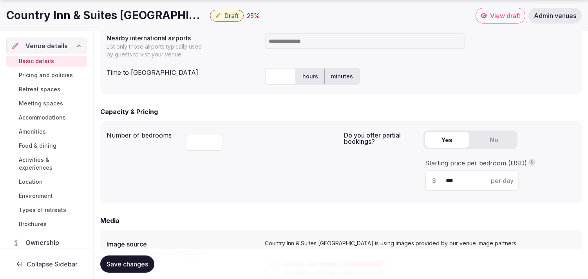
click at [290, 43] on input at bounding box center [365, 41] width 201 height 16
type input "***"
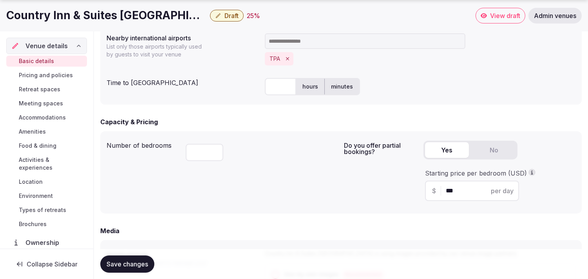
click at [283, 84] on input "text" at bounding box center [280, 86] width 31 height 17
type input "**"
click at [134, 259] on button "Save changes" at bounding box center [127, 263] width 54 height 17
click at [163, 15] on h1 "Country Inn & Suites Port Canaveral" at bounding box center [106, 15] width 201 height 15
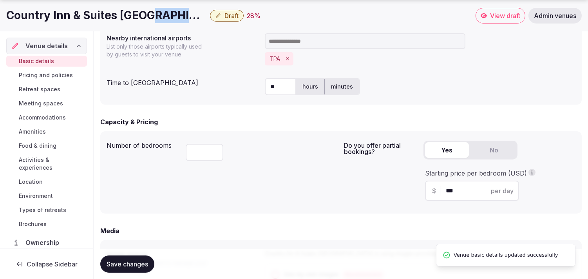
click at [163, 15] on h1 "Country Inn & Suites Port Canaveral" at bounding box center [106, 15] width 201 height 15
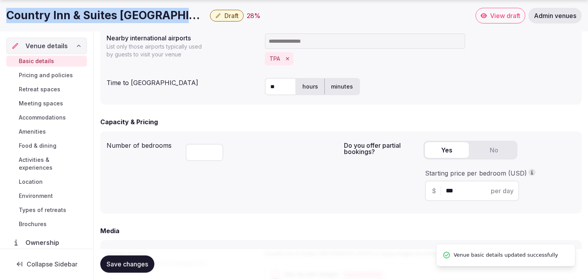
click at [163, 15] on h1 "Country Inn & Suites Port Canaveral" at bounding box center [106, 15] width 201 height 15
copy div "Country Inn & Suites Port Canaveral"
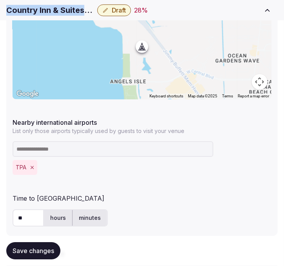
click at [33, 166] on icon "Remove TPA" at bounding box center [31, 167] width 5 height 5
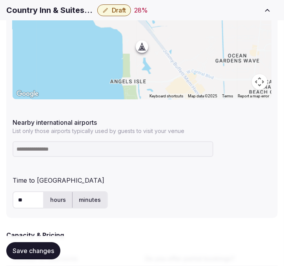
click at [47, 150] on input at bounding box center [113, 149] width 201 height 16
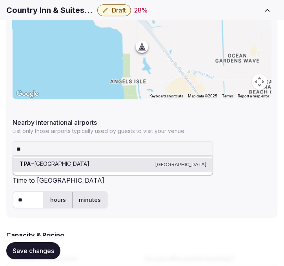
type input "***"
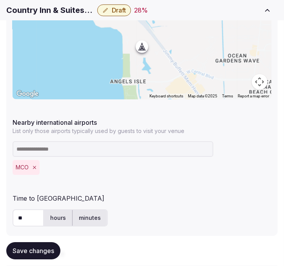
drag, startPoint x: 25, startPoint y: 216, endPoint x: 10, endPoint y: 214, distance: 15.0
click at [10, 214] on div "**********" at bounding box center [141, 86] width 271 height 302
type input "**"
click at [31, 252] on span "Save changes" at bounding box center [34, 252] width 42 height 8
click at [121, 13] on span "Draft" at bounding box center [119, 10] width 14 height 8
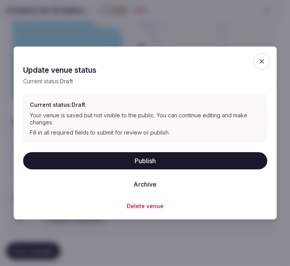
click at [154, 166] on button "Publish" at bounding box center [145, 160] width 245 height 17
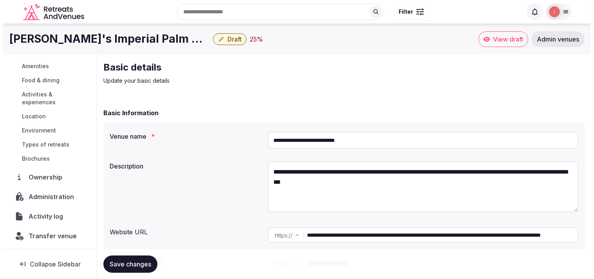
scroll to position [91, 0]
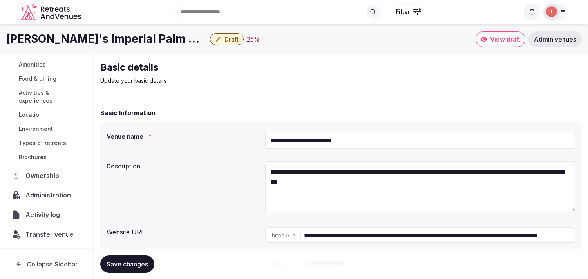
click at [50, 208] on div "Activity log" at bounding box center [46, 215] width 81 height 16
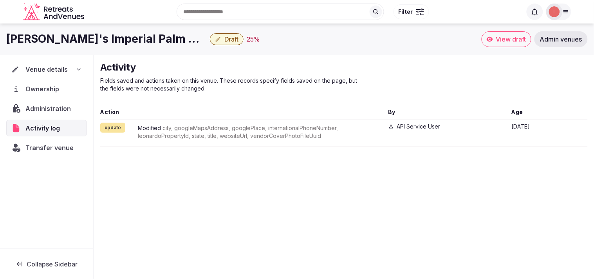
click at [38, 104] on span "Administration" at bounding box center [49, 108] width 49 height 9
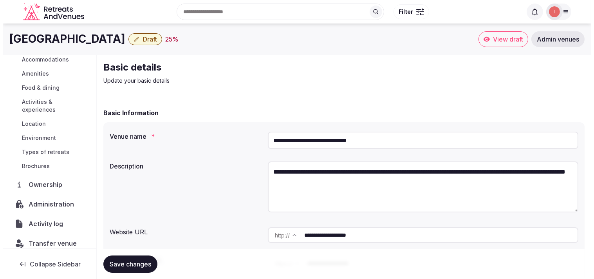
scroll to position [91, 0]
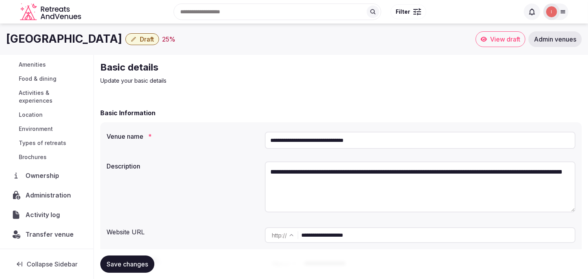
click at [53, 198] on span "Administration" at bounding box center [49, 194] width 49 height 9
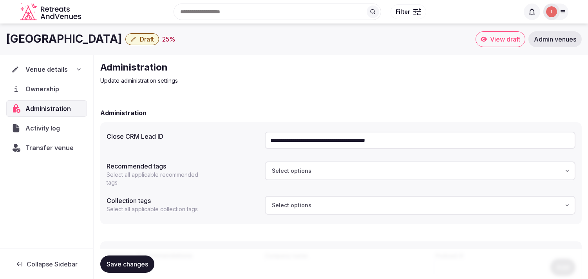
click at [58, 68] on span "Venue details" at bounding box center [46, 69] width 42 height 9
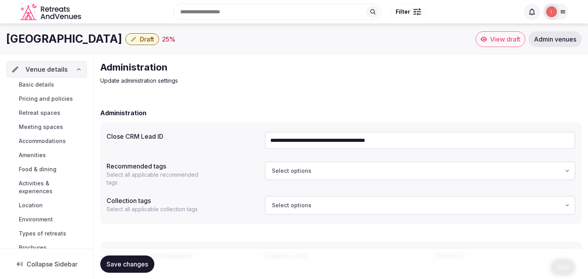
click at [49, 84] on span "Basic details" at bounding box center [36, 85] width 35 height 8
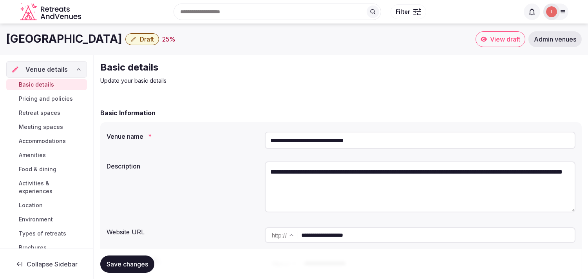
click at [74, 34] on h1 "Parc Corniche Condominium Suite Hotel" at bounding box center [64, 38] width 116 height 15
copy div "Parc Corniche Condominium Suite Hotel"
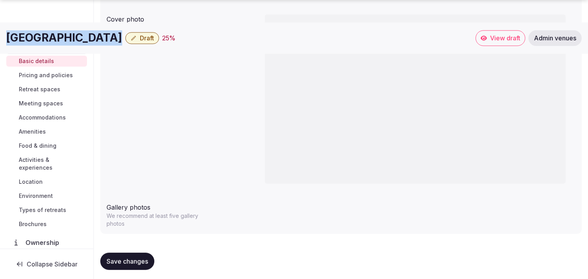
scroll to position [772, 0]
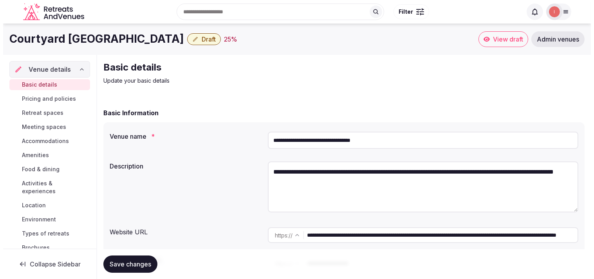
scroll to position [91, 0]
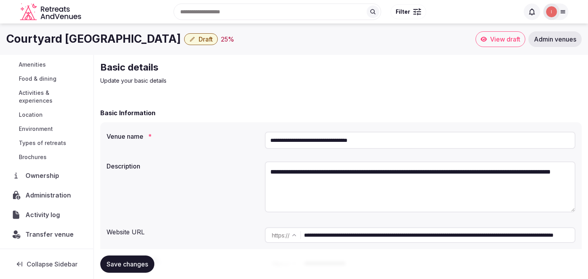
click at [53, 196] on span "Administration" at bounding box center [49, 194] width 49 height 9
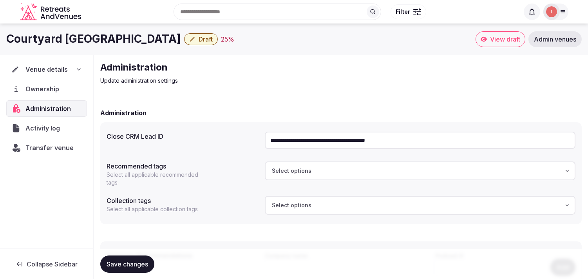
click at [143, 41] on h1 "Courtyard [GEOGRAPHIC_DATA]" at bounding box center [93, 38] width 175 height 15
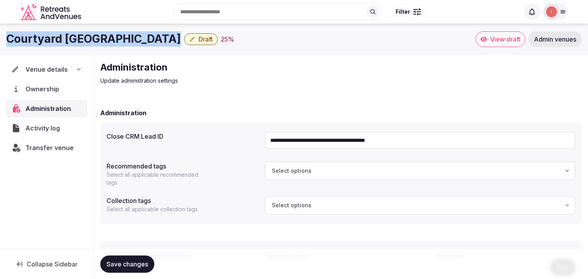
click at [143, 41] on h1 "Courtyard [GEOGRAPHIC_DATA]" at bounding box center [93, 38] width 175 height 15
copy div "Courtyard [GEOGRAPHIC_DATA]"
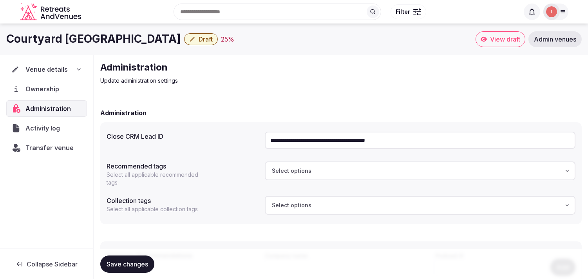
click at [67, 71] on div "Venue details" at bounding box center [46, 69] width 71 height 9
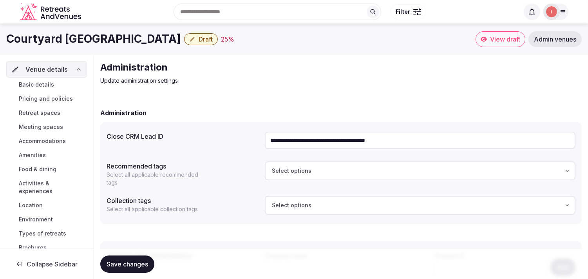
click at [60, 84] on link "Basic details" at bounding box center [46, 84] width 81 height 11
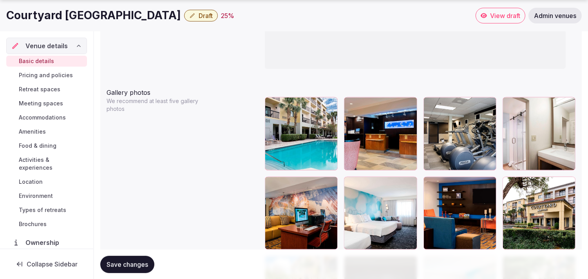
scroll to position [1001, 0]
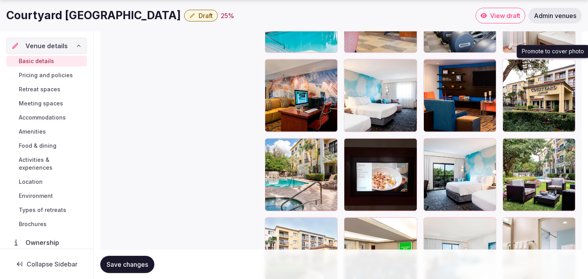
click at [568, 68] on icon "button" at bounding box center [568, 67] width 6 height 6
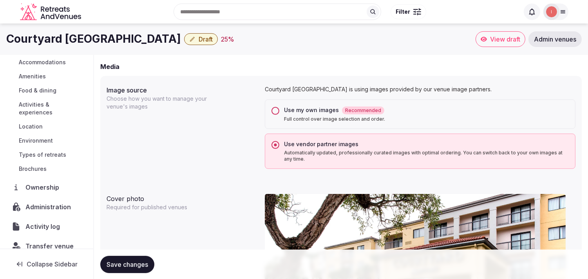
scroll to position [91, 0]
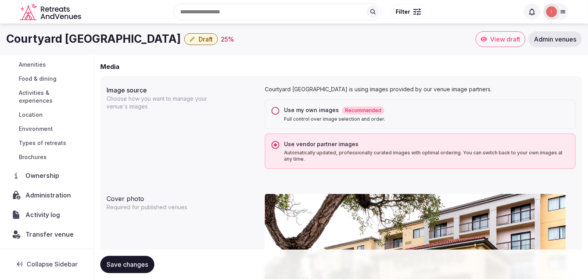
click at [56, 197] on span "Administration" at bounding box center [49, 194] width 49 height 9
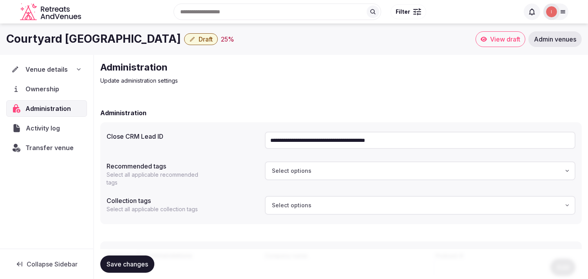
click at [60, 127] on span "Activity log" at bounding box center [44, 127] width 37 height 9
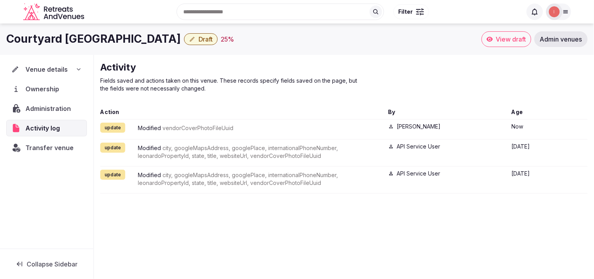
click at [47, 112] on span "Administration" at bounding box center [49, 108] width 49 height 9
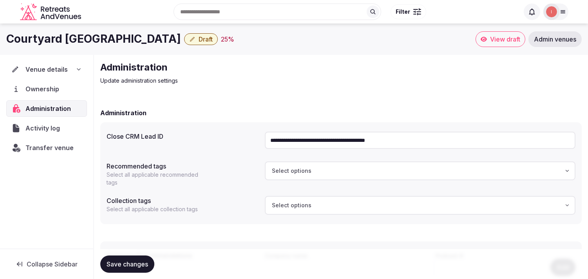
click at [44, 149] on span "Transfer venue" at bounding box center [49, 147] width 48 height 9
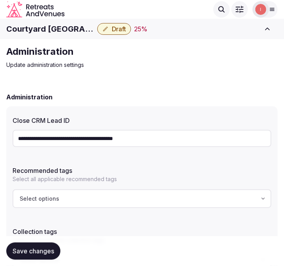
click at [67, 30] on h1 "Courtyard Fort Lauderdale Coral Springs" at bounding box center [50, 29] width 88 height 11
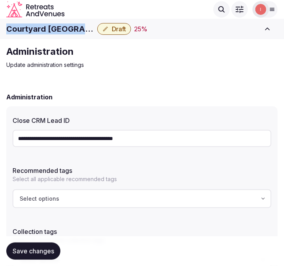
click at [67, 30] on h1 "Courtyard Fort Lauderdale Coral Springs" at bounding box center [50, 29] width 88 height 11
copy div "Courtyard Fort Lauderdale Coral Springs"
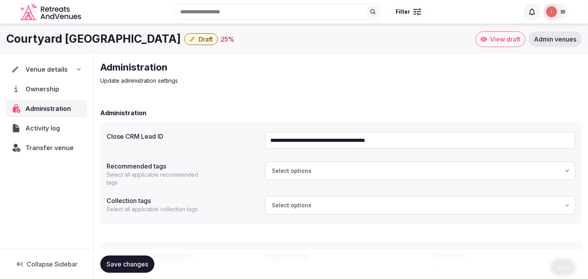
click at [68, 68] on div "Venue details" at bounding box center [46, 69] width 71 height 9
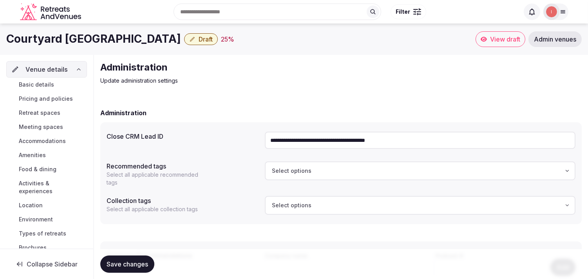
click at [52, 86] on span "Basic details" at bounding box center [36, 85] width 35 height 8
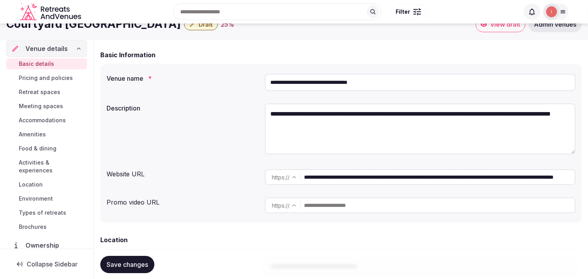
scroll to position [43, 0]
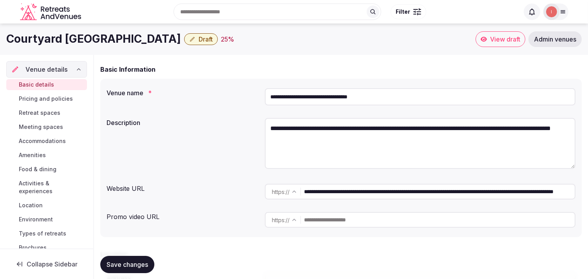
click at [57, 80] on link "Basic details" at bounding box center [46, 84] width 81 height 11
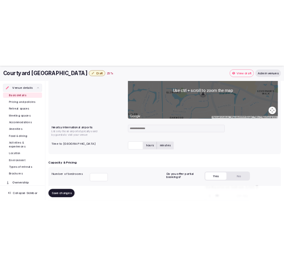
scroll to position [392, 0]
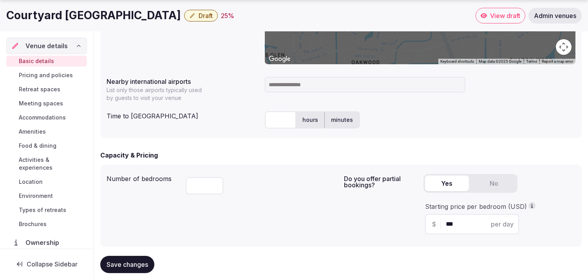
click at [303, 87] on input at bounding box center [365, 85] width 201 height 16
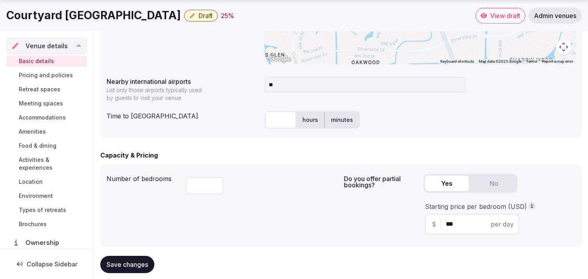
type input "***"
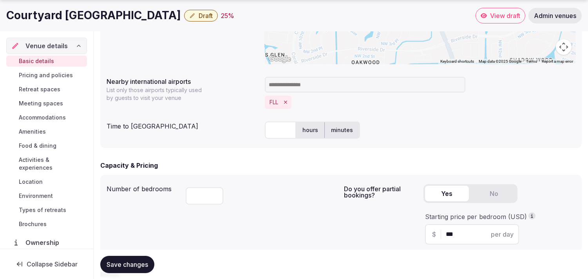
click at [272, 133] on input "text" at bounding box center [280, 129] width 31 height 17
type input "**"
click at [149, 261] on button "Save changes" at bounding box center [127, 263] width 54 height 17
click at [213, 15] on span "Draft" at bounding box center [206, 16] width 14 height 8
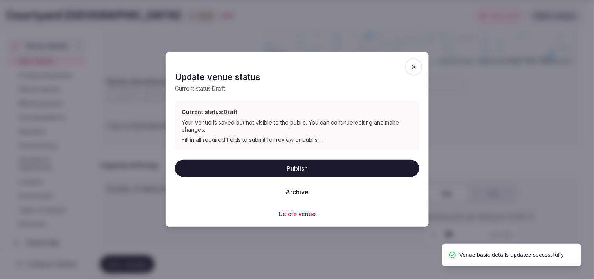
click at [303, 169] on button "Publish" at bounding box center [297, 167] width 245 height 17
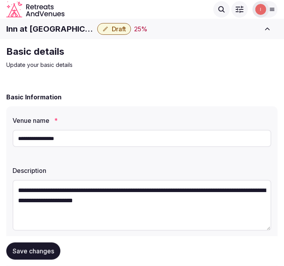
click at [33, 29] on h1 "Inn at [GEOGRAPHIC_DATA]" at bounding box center [50, 29] width 88 height 11
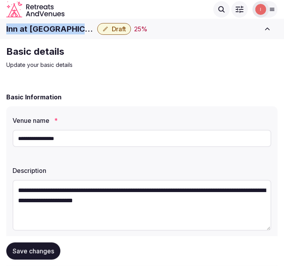
click at [33, 29] on h1 "Inn at [GEOGRAPHIC_DATA]" at bounding box center [50, 29] width 88 height 11
copy div "Inn at [GEOGRAPHIC_DATA]"
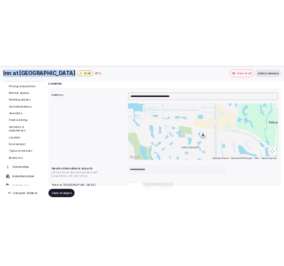
scroll to position [67, 0]
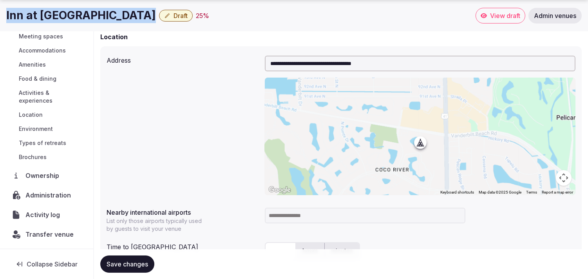
click at [43, 230] on span "Transfer venue" at bounding box center [49, 234] width 48 height 9
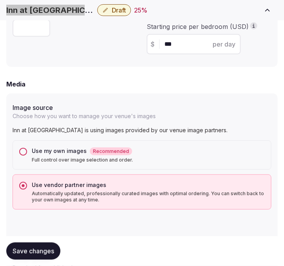
scroll to position [740, 0]
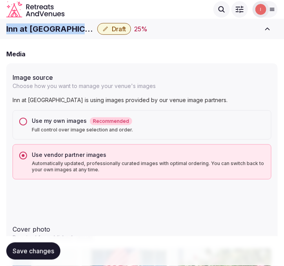
click at [112, 27] on span "Draft" at bounding box center [119, 29] width 14 height 8
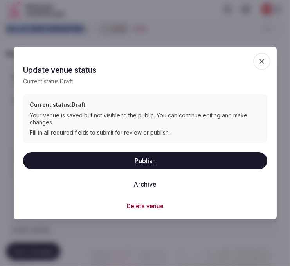
click at [133, 161] on button "Publish" at bounding box center [145, 160] width 245 height 17
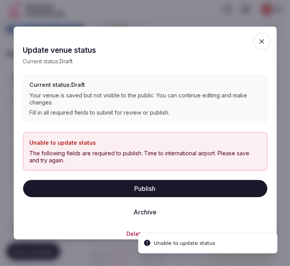
click at [254, 36] on span "button" at bounding box center [262, 41] width 17 height 17
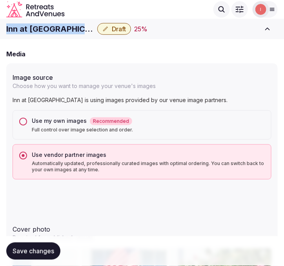
copy div "Inn at Pelican Bay"
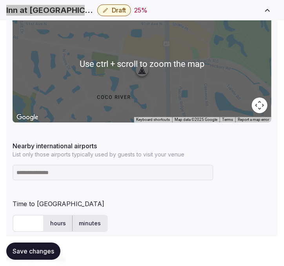
scroll to position [522, 0]
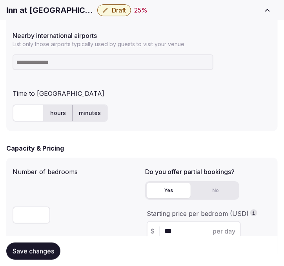
click at [123, 66] on input at bounding box center [113, 62] width 201 height 16
type input "***"
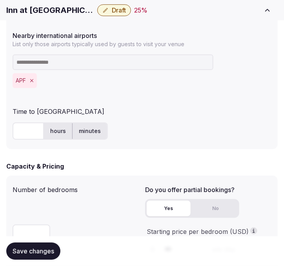
click at [28, 131] on input "text" at bounding box center [28, 131] width 31 height 17
type input "**"
click at [162, 128] on div "** hours minutes" at bounding box center [142, 131] width 259 height 17
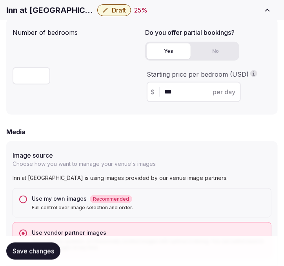
scroll to position [696, 0]
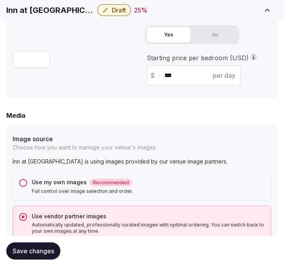
click at [26, 255] on span "Save changes" at bounding box center [34, 252] width 42 height 8
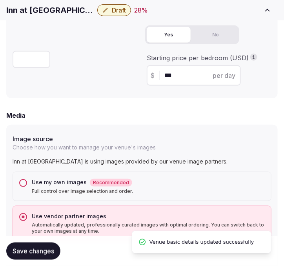
click at [112, 10] on span "Draft" at bounding box center [119, 10] width 14 height 8
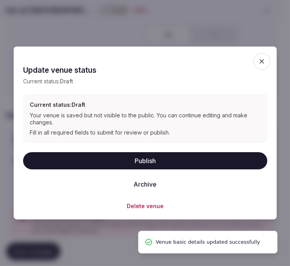
click at [150, 162] on button "Publish" at bounding box center [145, 160] width 245 height 17
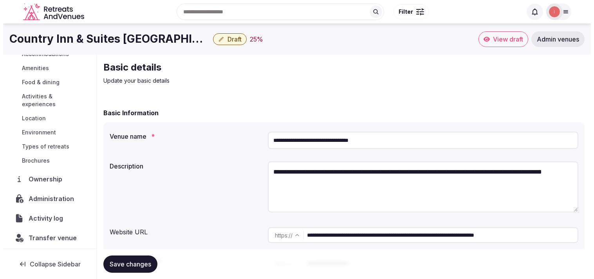
scroll to position [91, 0]
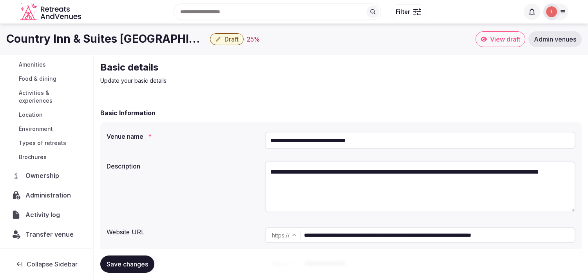
click at [44, 194] on span "Administration" at bounding box center [49, 194] width 49 height 9
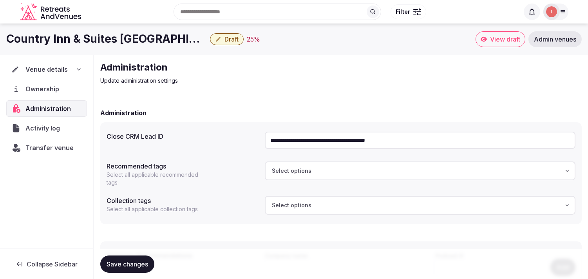
click at [101, 43] on h1 "Country Inn & Suites [GEOGRAPHIC_DATA]" at bounding box center [106, 38] width 201 height 15
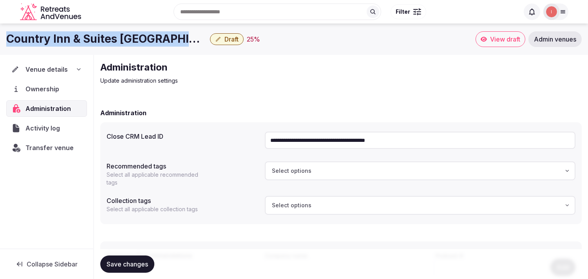
click at [101, 43] on h1 "Country Inn & Suites [GEOGRAPHIC_DATA]" at bounding box center [106, 38] width 201 height 15
copy div "Country Inn & Suites [GEOGRAPHIC_DATA]"
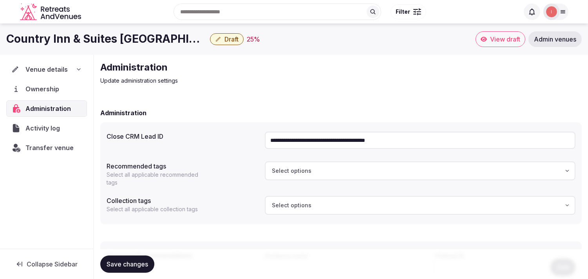
click at [63, 67] on span "Venue details" at bounding box center [46, 69] width 42 height 9
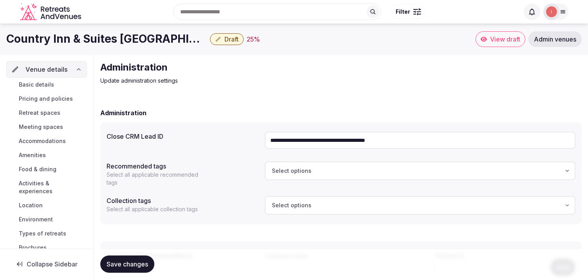
click at [52, 84] on span "Basic details" at bounding box center [36, 85] width 35 height 8
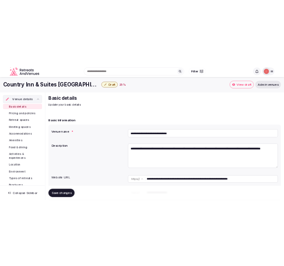
scroll to position [91, 0]
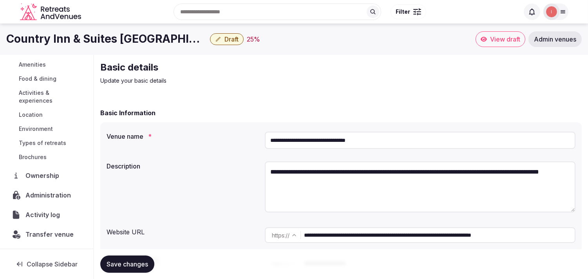
click at [48, 230] on span "Transfer venue" at bounding box center [49, 234] width 48 height 9
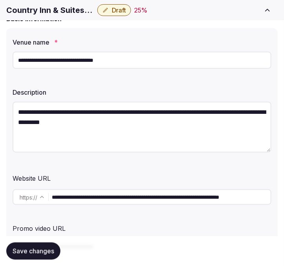
scroll to position [87, 0]
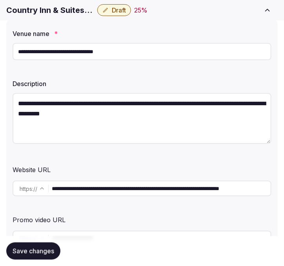
click at [74, 48] on input "**********" at bounding box center [142, 51] width 259 height 17
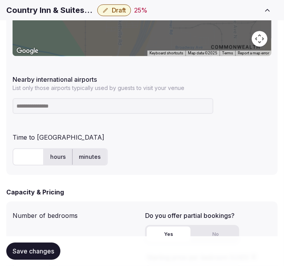
scroll to position [479, 0]
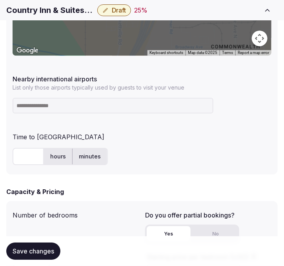
click at [63, 115] on div at bounding box center [142, 106] width 259 height 22
click at [64, 108] on input at bounding box center [113, 106] width 201 height 16
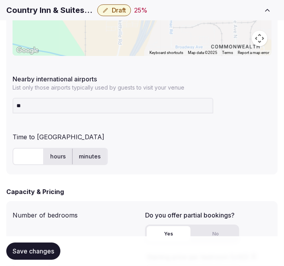
type input "***"
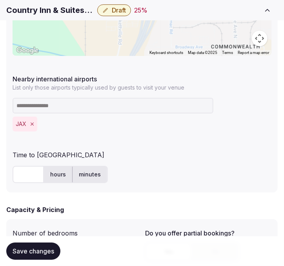
click at [25, 175] on input "text" at bounding box center [28, 174] width 31 height 17
type input "**"
click at [49, 260] on div "Save changes" at bounding box center [141, 252] width 271 height 30
click at [50, 254] on span "Save changes" at bounding box center [34, 252] width 42 height 8
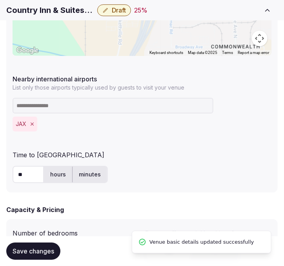
click at [123, 13] on span "Draft" at bounding box center [119, 10] width 14 height 8
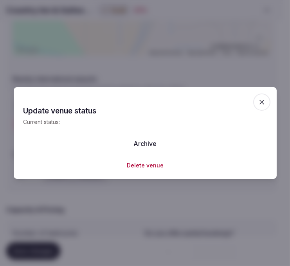
click at [260, 101] on icon "button" at bounding box center [262, 102] width 8 height 8
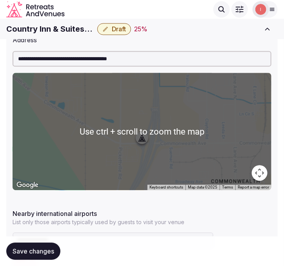
scroll to position [304, 0]
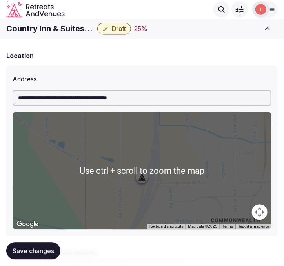
click at [112, 28] on span "Draft" at bounding box center [119, 29] width 14 height 8
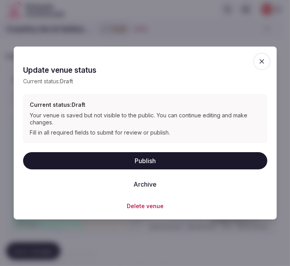
click at [135, 162] on button "Publish" at bounding box center [145, 160] width 245 height 17
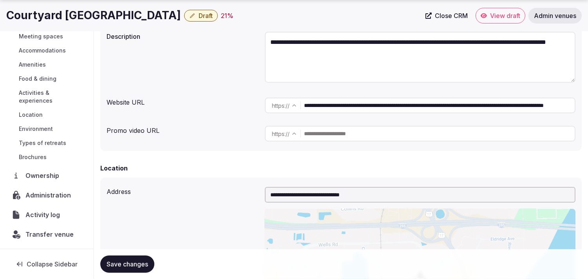
scroll to position [130, 0]
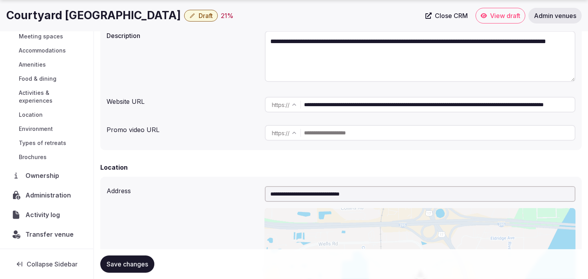
click at [47, 216] on span "Activity log" at bounding box center [44, 214] width 38 height 9
click at [46, 216] on span "Activity log" at bounding box center [44, 214] width 38 height 9
click at [51, 195] on span "Administration" at bounding box center [49, 194] width 49 height 9
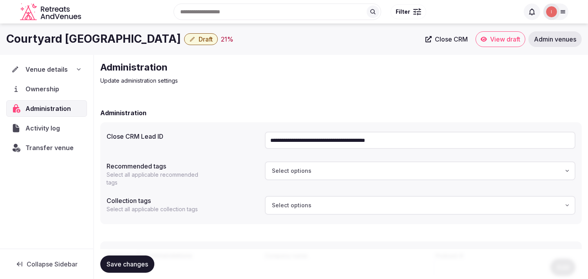
click at [49, 124] on span "Activity log" at bounding box center [44, 127] width 38 height 9
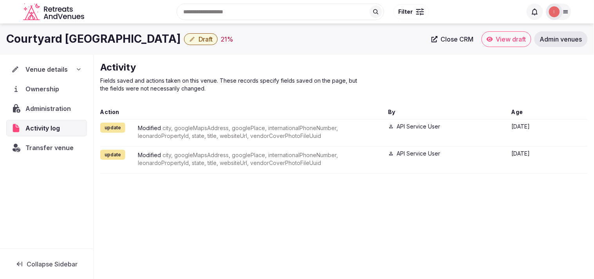
click at [69, 47] on div "Courtyard [GEOGRAPHIC_DATA] Draft 21 % Close CRM View draft Admin venues" at bounding box center [297, 39] width 594 height 31
click at [74, 38] on h1 "Courtyard [GEOGRAPHIC_DATA]" at bounding box center [93, 38] width 175 height 15
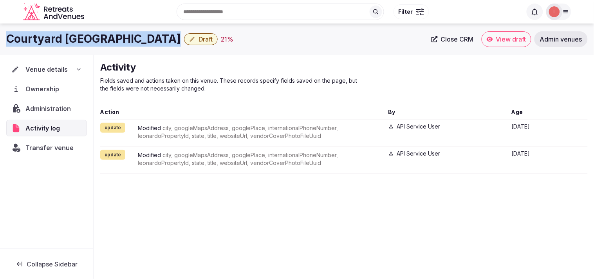
click at [74, 38] on h1 "Courtyard [GEOGRAPHIC_DATA]" at bounding box center [93, 38] width 175 height 15
copy div "Courtyard [GEOGRAPHIC_DATA]"
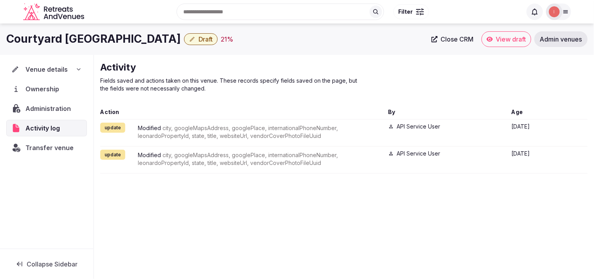
click at [56, 67] on span "Venue details" at bounding box center [46, 69] width 42 height 9
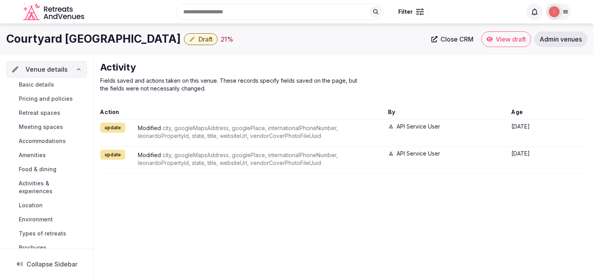
click at [57, 90] on link "Basic details" at bounding box center [46, 84] width 81 height 11
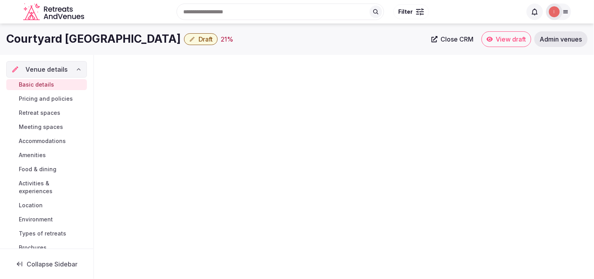
click at [49, 85] on span "Basic details" at bounding box center [36, 85] width 35 height 8
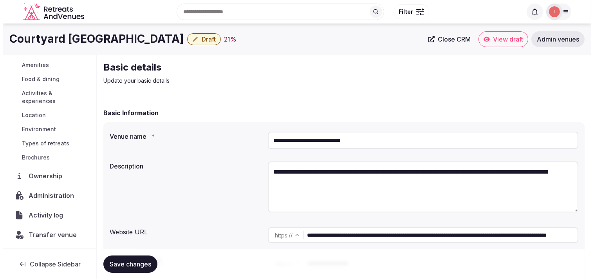
scroll to position [91, 0]
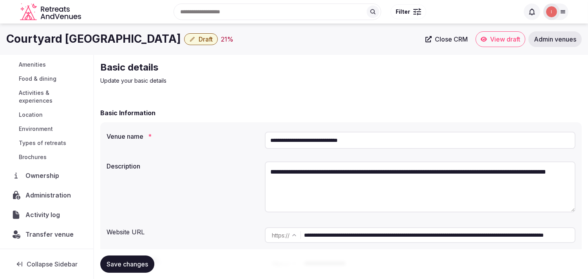
click at [49, 191] on span "Administration" at bounding box center [49, 194] width 49 height 9
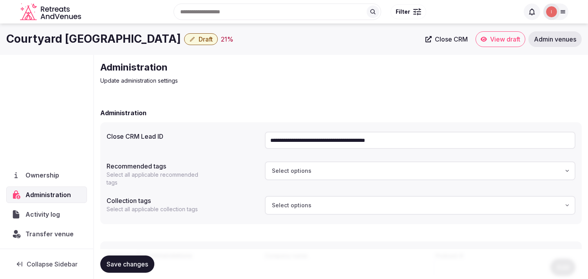
click at [50, 234] on span "Transfer venue" at bounding box center [49, 233] width 48 height 9
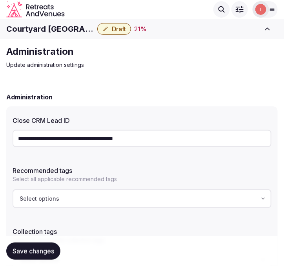
click at [103, 34] on button "Draft" at bounding box center [114, 29] width 34 height 12
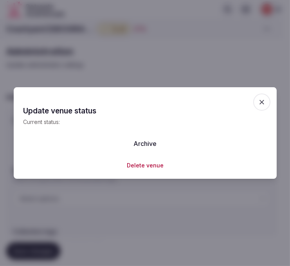
click at [142, 36] on div at bounding box center [145, 133] width 290 height 266
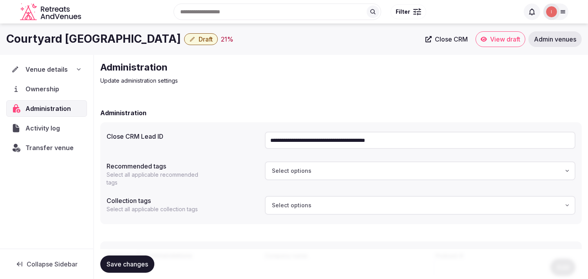
click at [43, 68] on span "Venue details" at bounding box center [46, 69] width 42 height 9
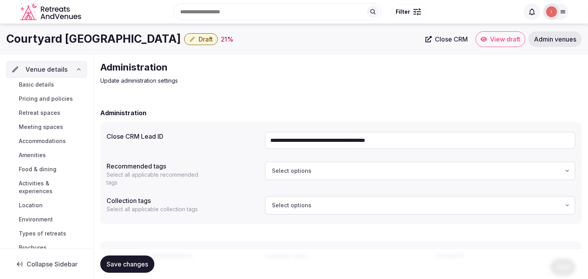
click at [50, 87] on span "Basic details" at bounding box center [36, 85] width 35 height 8
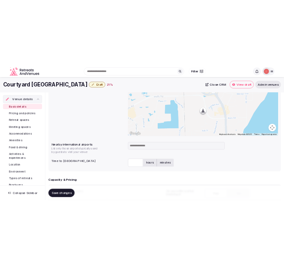
scroll to position [304, 0]
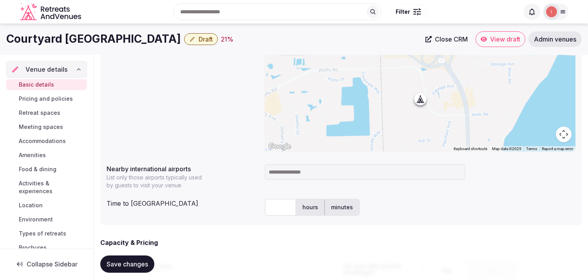
click at [138, 40] on h1 "Courtyard Jacksonville Orange Park" at bounding box center [93, 38] width 175 height 15
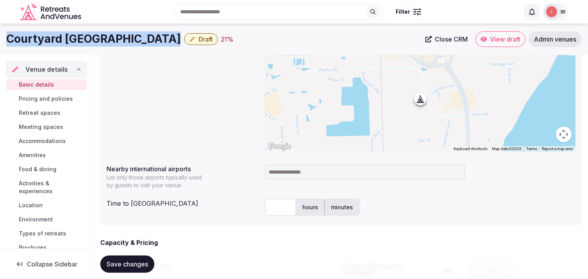
click at [138, 40] on h1 "Courtyard Jacksonville Orange Park" at bounding box center [93, 38] width 175 height 15
copy div "Courtyard Jacksonville Orange Park"
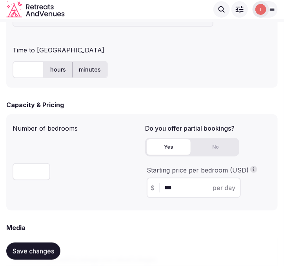
scroll to position [522, 0]
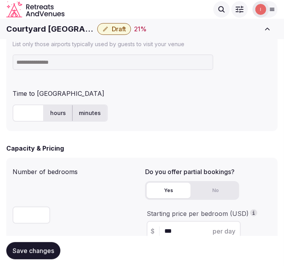
click at [111, 59] on input at bounding box center [113, 62] width 201 height 16
type input "***"
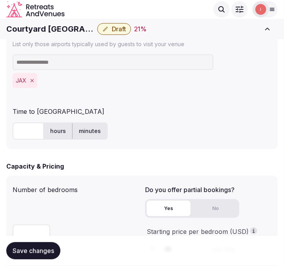
click at [29, 130] on input "text" at bounding box center [28, 131] width 31 height 17
type input "**"
click at [134, 163] on div "Capacity & Pricing" at bounding box center [141, 166] width 271 height 9
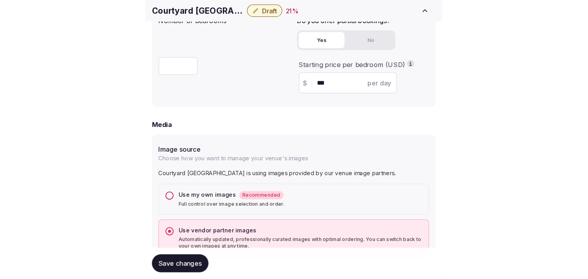
scroll to position [740, 0]
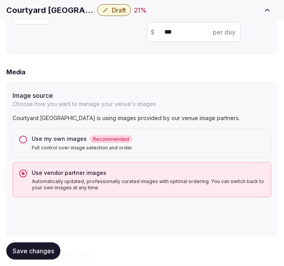
click at [45, 252] on span "Save changes" at bounding box center [34, 252] width 42 height 8
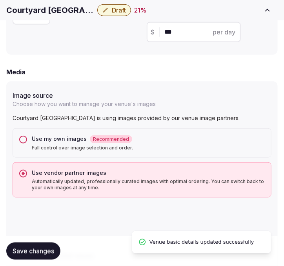
click at [118, 9] on span "Draft" at bounding box center [119, 10] width 14 height 8
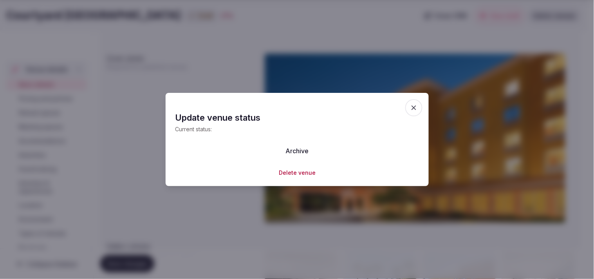
click at [415, 105] on icon "button" at bounding box center [414, 108] width 8 height 8
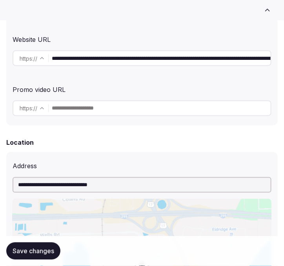
scroll to position [348, 0]
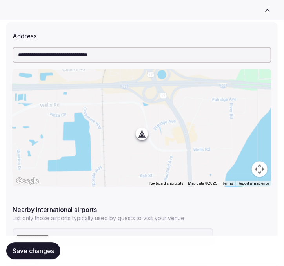
click at [48, 246] on button "Save changes" at bounding box center [33, 251] width 54 height 17
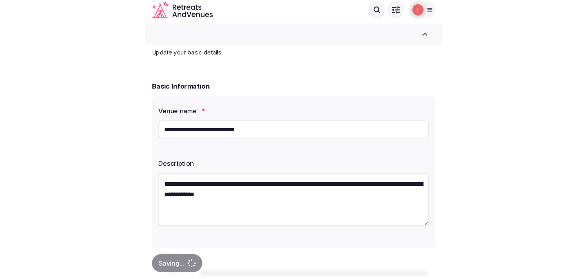
scroll to position [0, 0]
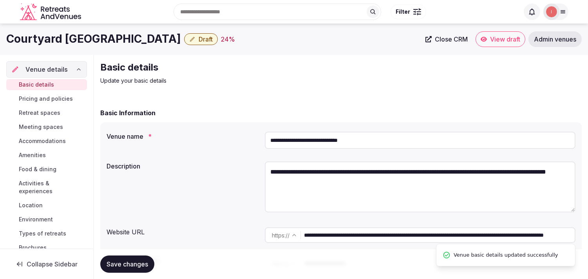
click at [224, 33] on div "Courtyard [GEOGRAPHIC_DATA] Draft 24 %" at bounding box center [213, 38] width 415 height 15
click at [213, 37] on span "Draft" at bounding box center [206, 39] width 14 height 8
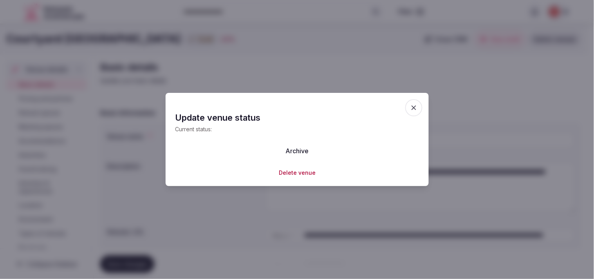
click at [411, 111] on icon "button" at bounding box center [414, 108] width 8 height 8
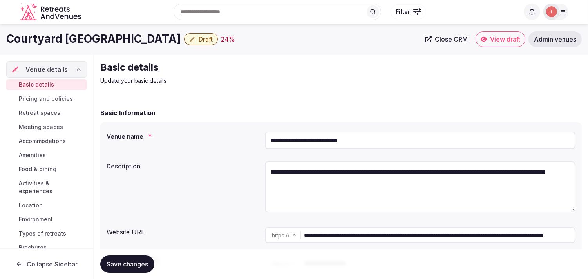
click at [213, 35] on span "Draft" at bounding box center [206, 39] width 14 height 8
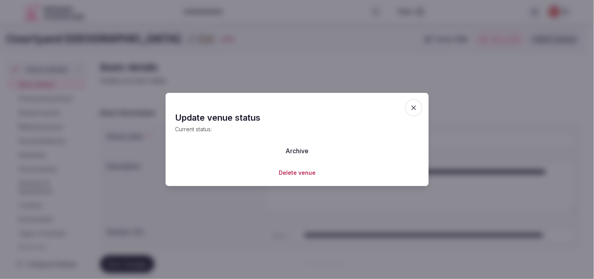
click at [416, 107] on icon "button" at bounding box center [414, 108] width 8 height 8
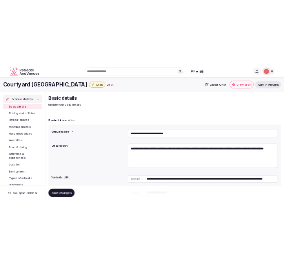
scroll to position [43, 0]
